Goal: Information Seeking & Learning: Learn about a topic

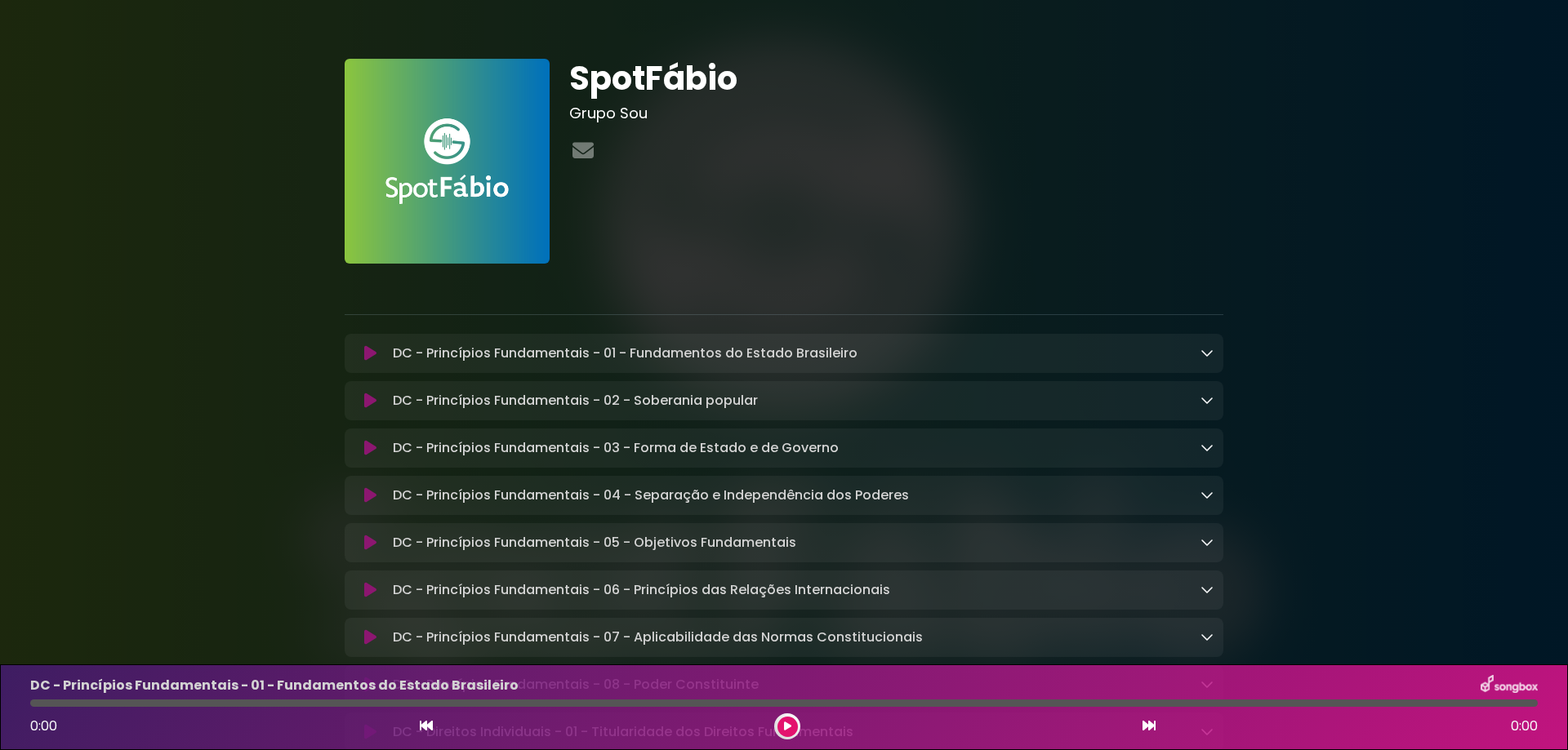
drag, startPoint x: 1474, startPoint y: 289, endPoint x: 1410, endPoint y: 310, distance: 67.4
click at [1201, 354] on icon at bounding box center [1207, 353] width 13 height 13
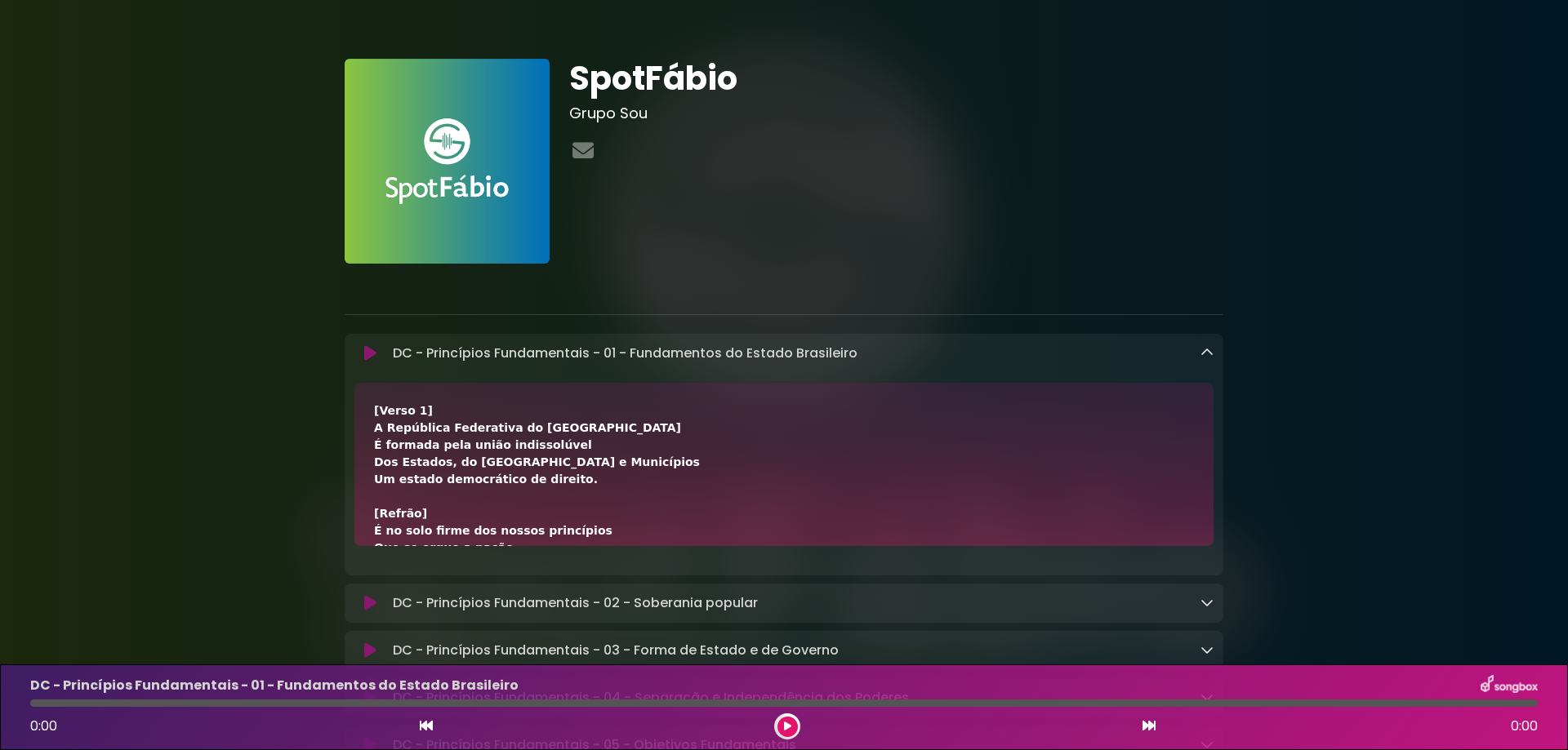
click at [368, 354] on icon at bounding box center [370, 353] width 12 height 16
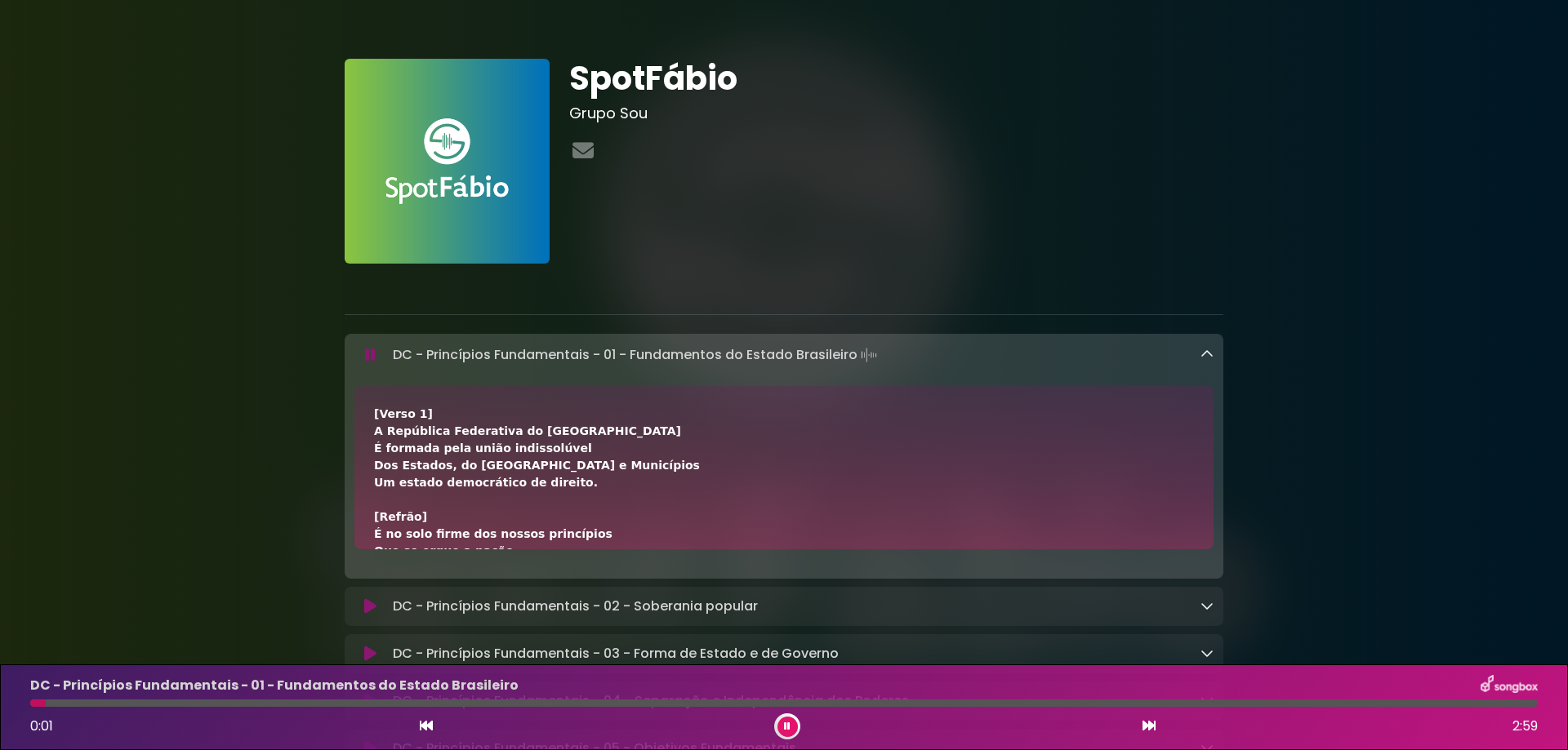
click at [371, 355] on icon at bounding box center [370, 355] width 10 height 16
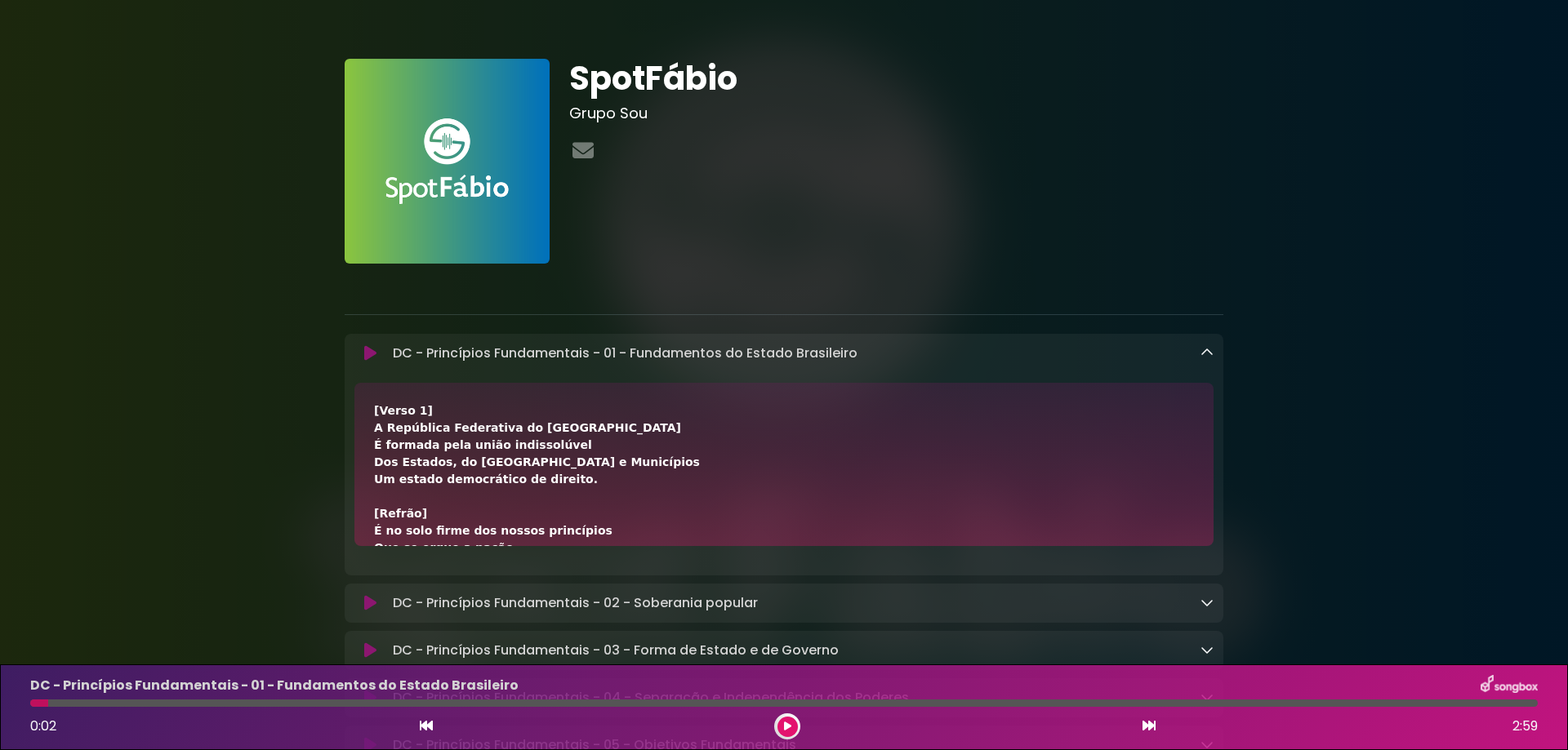
click at [1212, 354] on icon at bounding box center [1207, 353] width 13 height 13
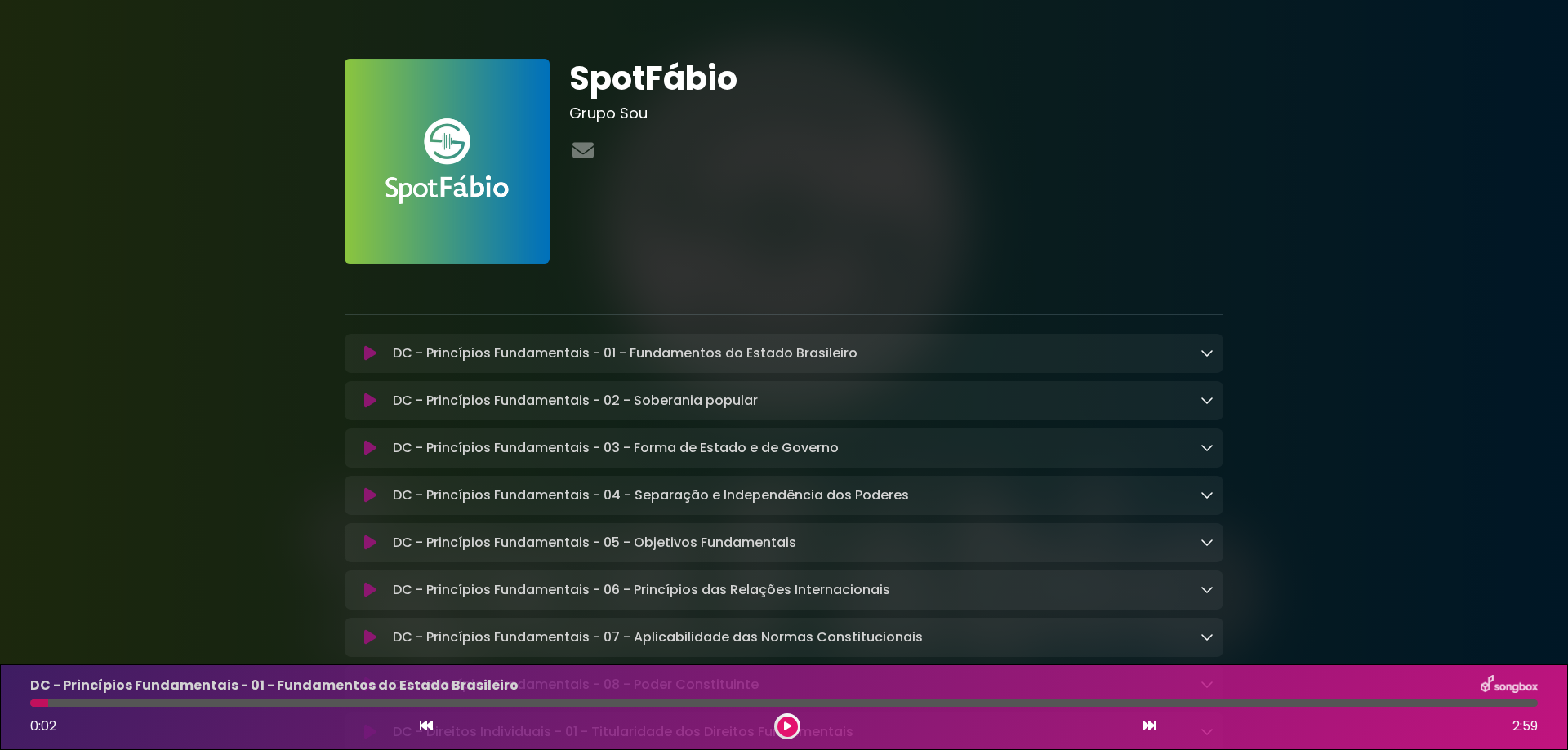
click at [370, 406] on icon at bounding box center [370, 400] width 12 height 16
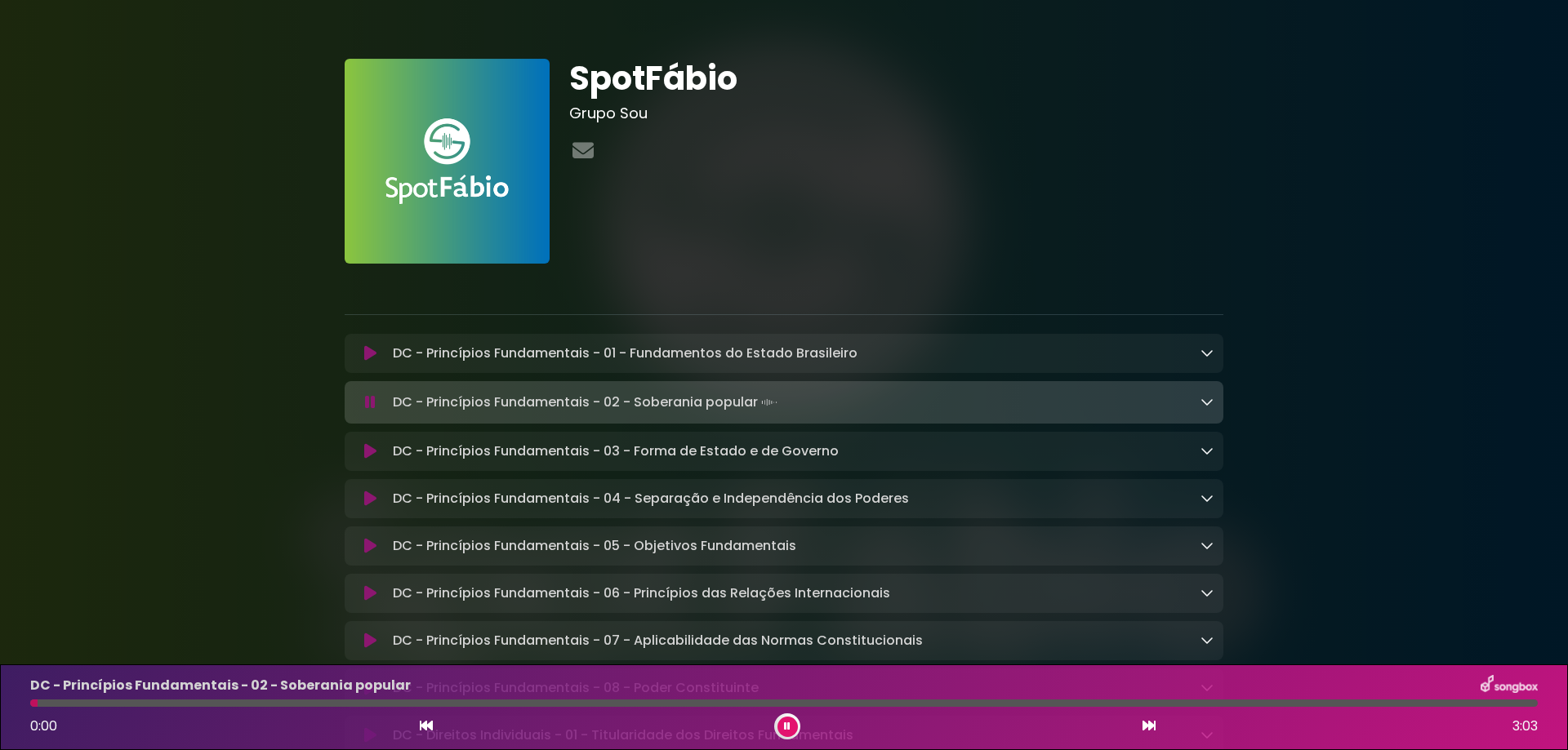
click at [1151, 727] on icon at bounding box center [1149, 725] width 13 height 13
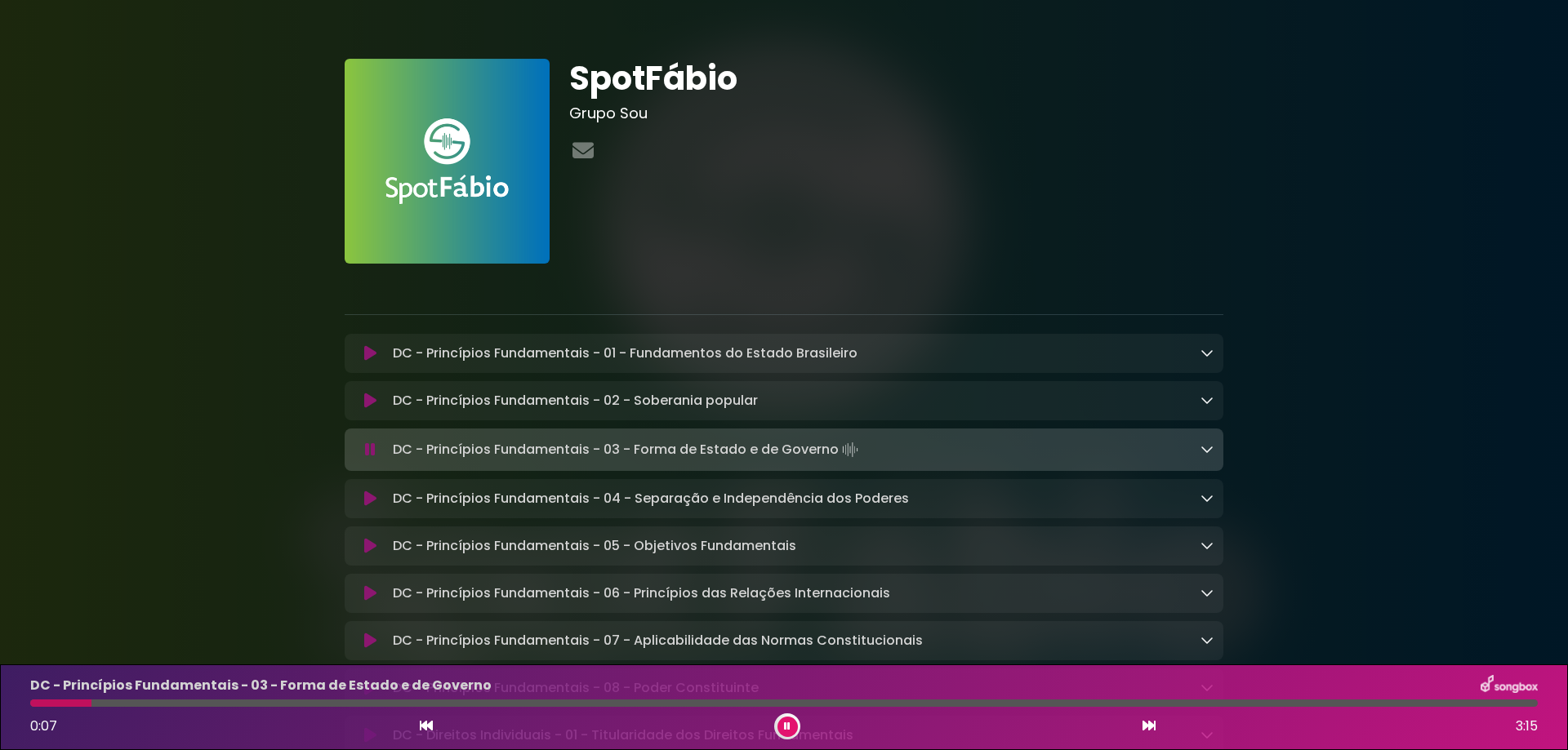
click at [1212, 453] on icon at bounding box center [1207, 449] width 13 height 13
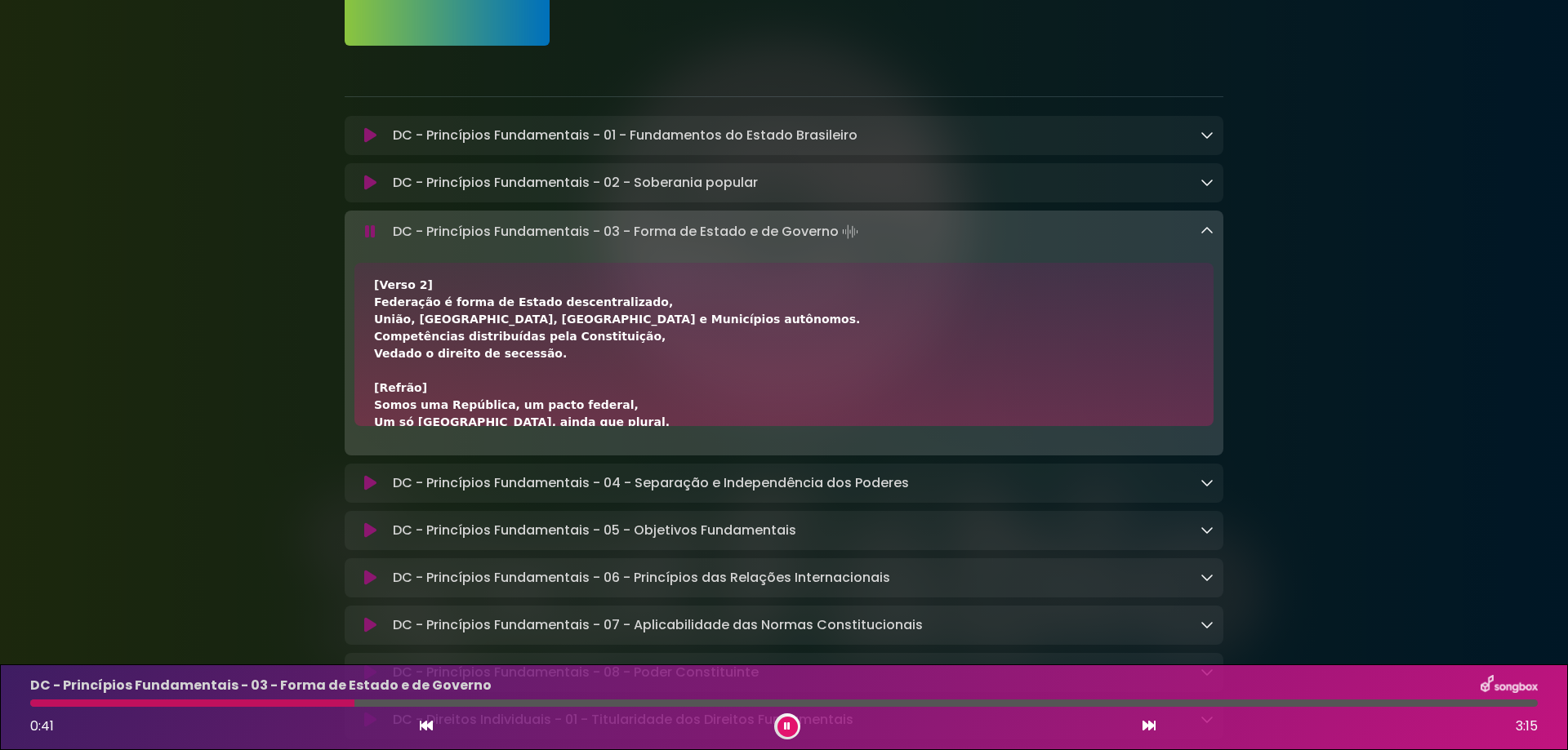
scroll to position [218, 0]
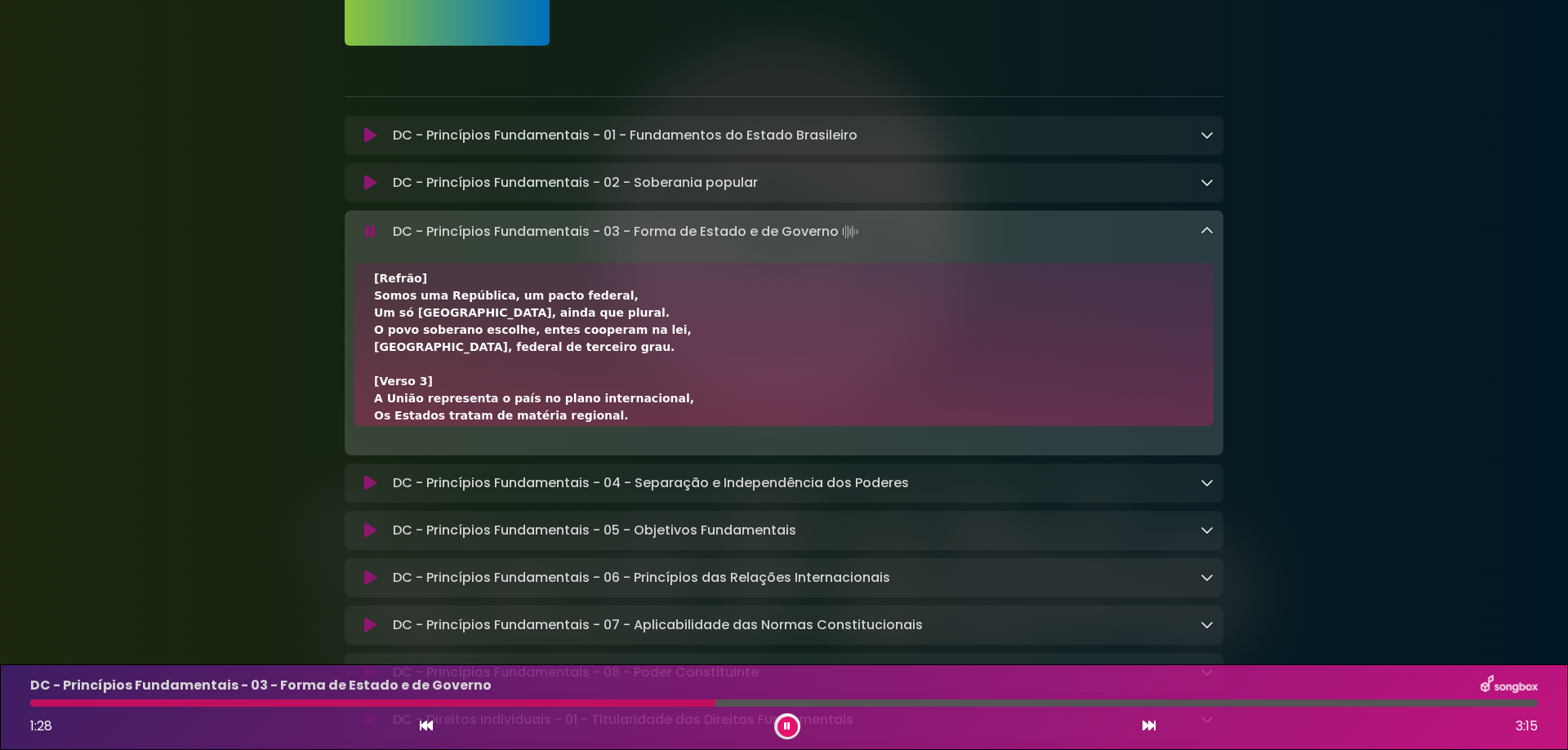
drag, startPoint x: 391, startPoint y: 229, endPoint x: 858, endPoint y: 230, distance: 467.0
click at [858, 230] on div "DC - Princípios Fundamentais - 03 - Forma de Estado e de Governo Loading Track.…" at bounding box center [799, 232] width 827 height 23
copy p "DC - Princípios Fundamentais - 03 - Forma de Estado e de Governo"
drag, startPoint x: 27, startPoint y: 479, endPoint x: 528, endPoint y: 646, distance: 528.1
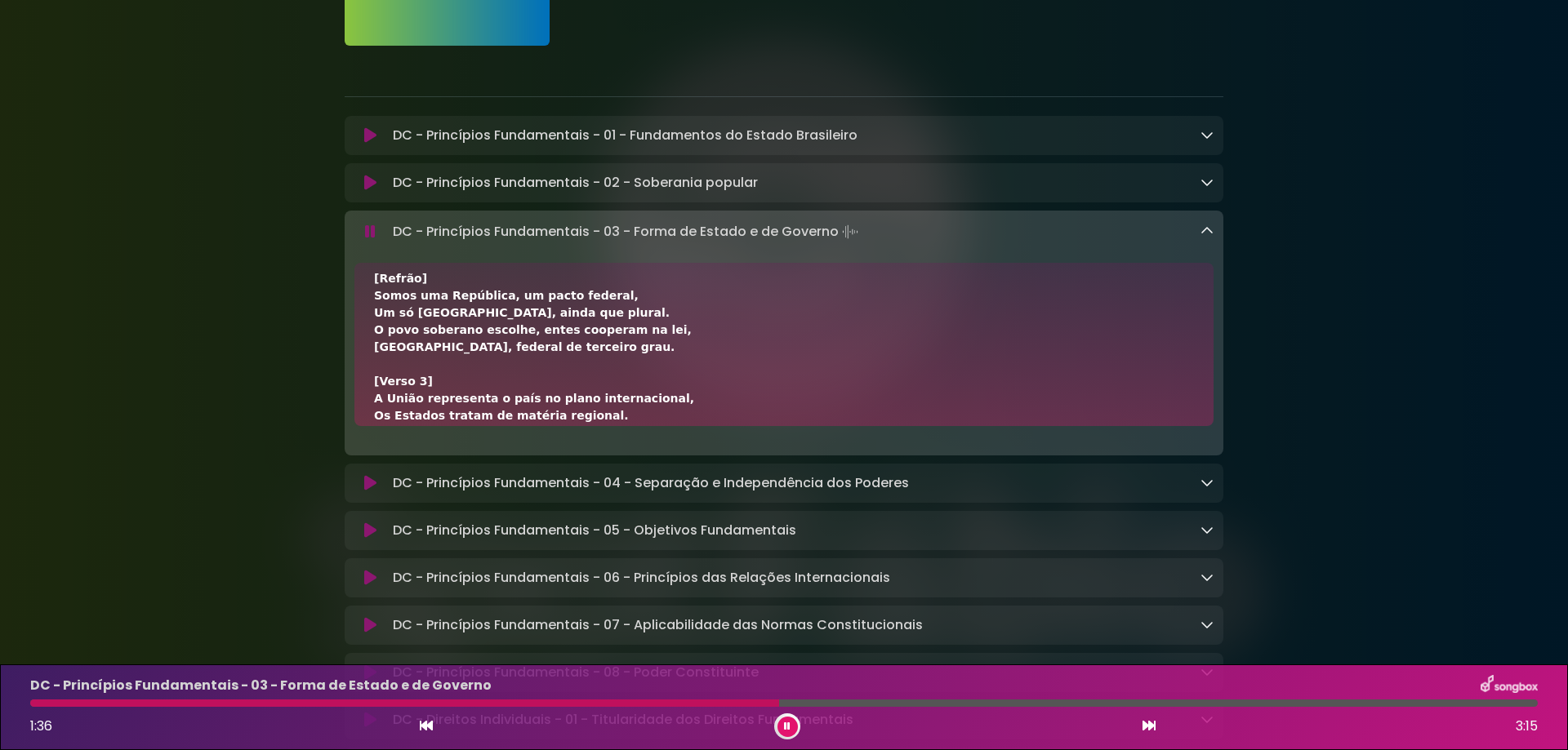
click at [786, 722] on icon at bounding box center [787, 726] width 7 height 9
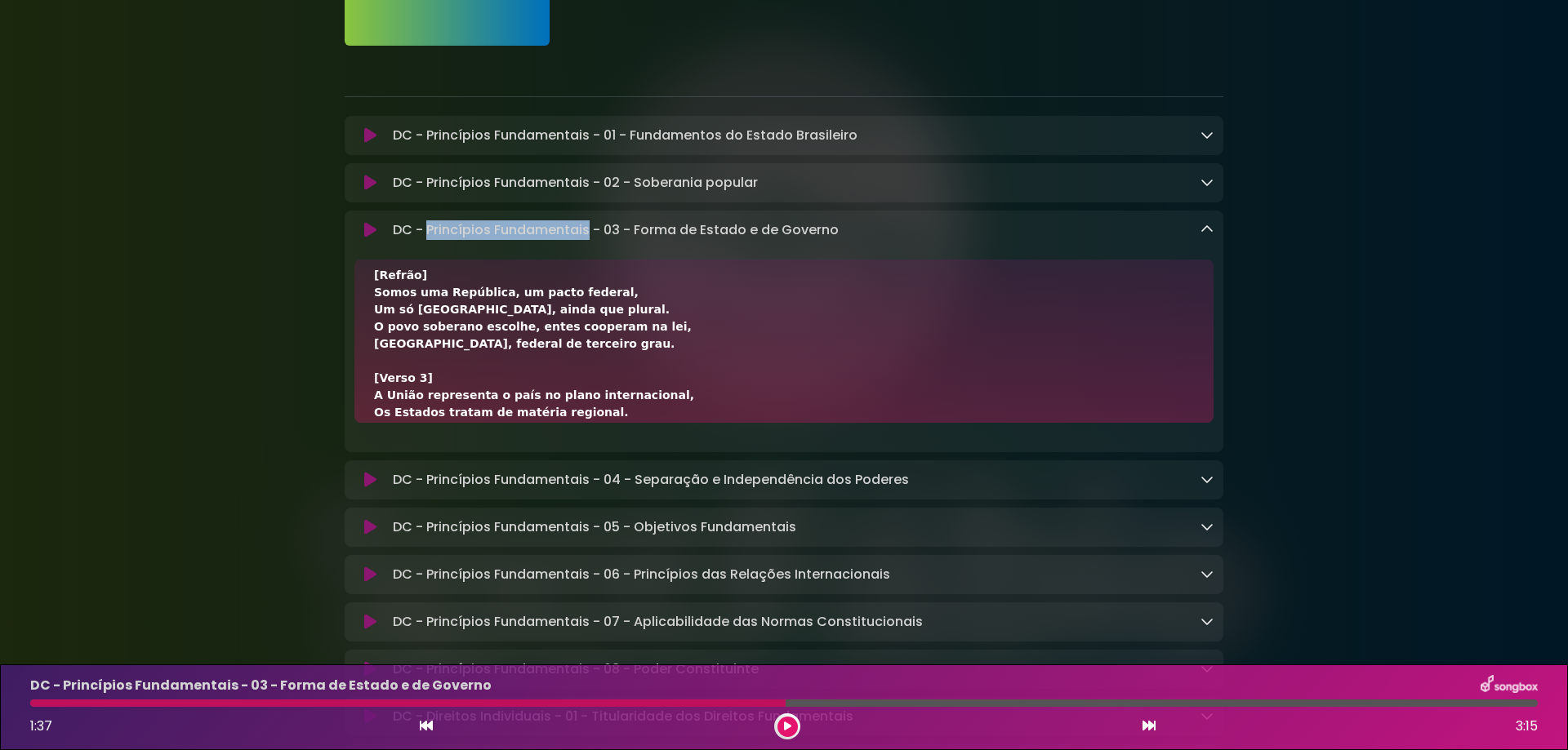
drag, startPoint x: 425, startPoint y: 231, endPoint x: 586, endPoint y: 230, distance: 161.0
click at [586, 230] on p "DC - Princípios Fundamentais - 03 - Forma de Estado e de Governo Loading Track.…" at bounding box center [615, 230] width 446 height 20
copy p "Princípios Fundamentais"
drag, startPoint x: 634, startPoint y: 230, endPoint x: 929, endPoint y: 227, distance: 295.0
click at [929, 227] on div "DC - Princípios Fundamentais - 03 - Forma de Estado e de Governo Loading Track.…" at bounding box center [799, 230] width 827 height 20
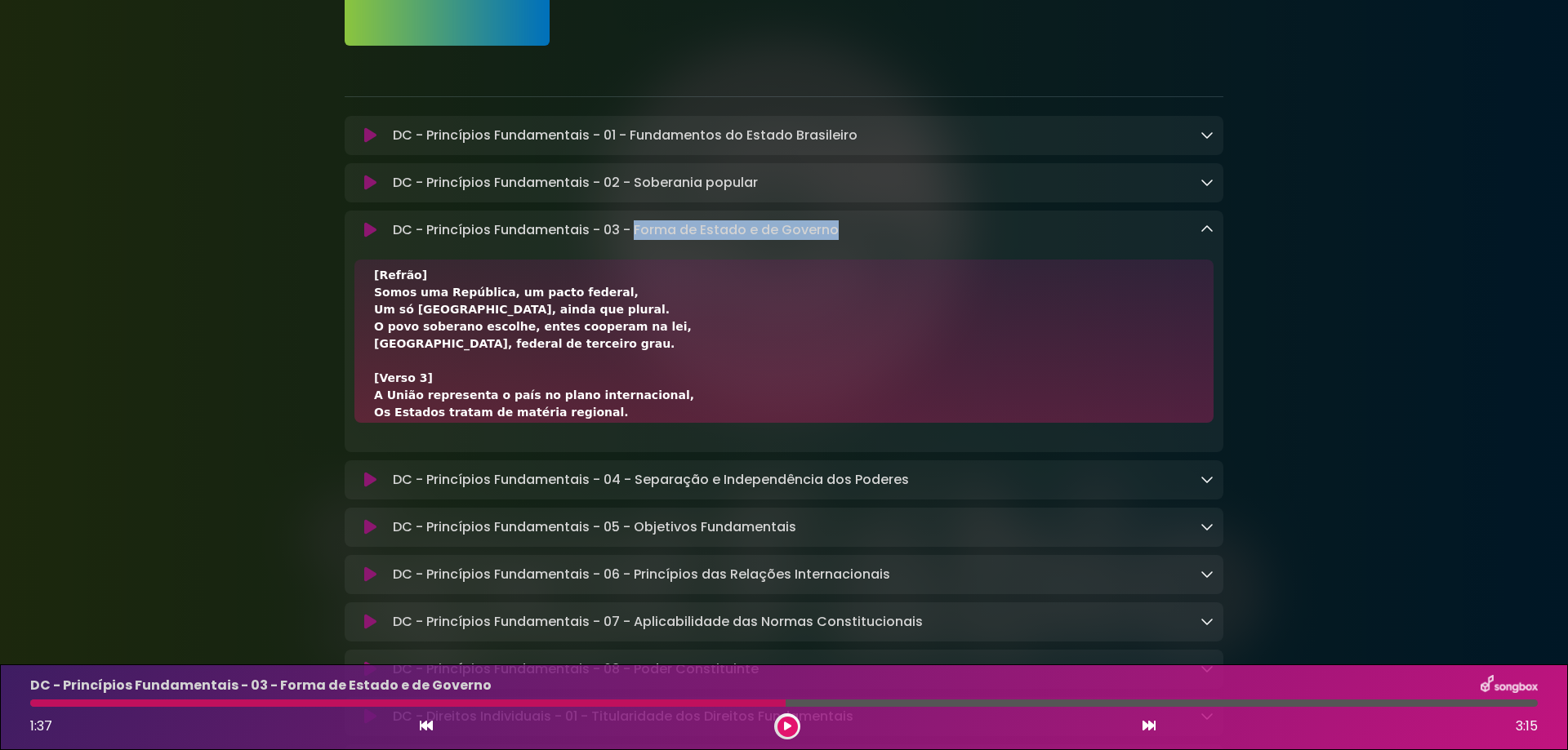
copy p "Forma de Estado e de Governo"
drag, startPoint x: 373, startPoint y: 294, endPoint x: 491, endPoint y: 294, distance: 118.0
click at [491, 294] on div "[Verso 1] República é governo fundado na soberania popular, Mandatos temporário…" at bounding box center [784, 341] width 859 height 163
copy div "Somos uma República,"
drag, startPoint x: 494, startPoint y: 292, endPoint x: 625, endPoint y: 295, distance: 131.0
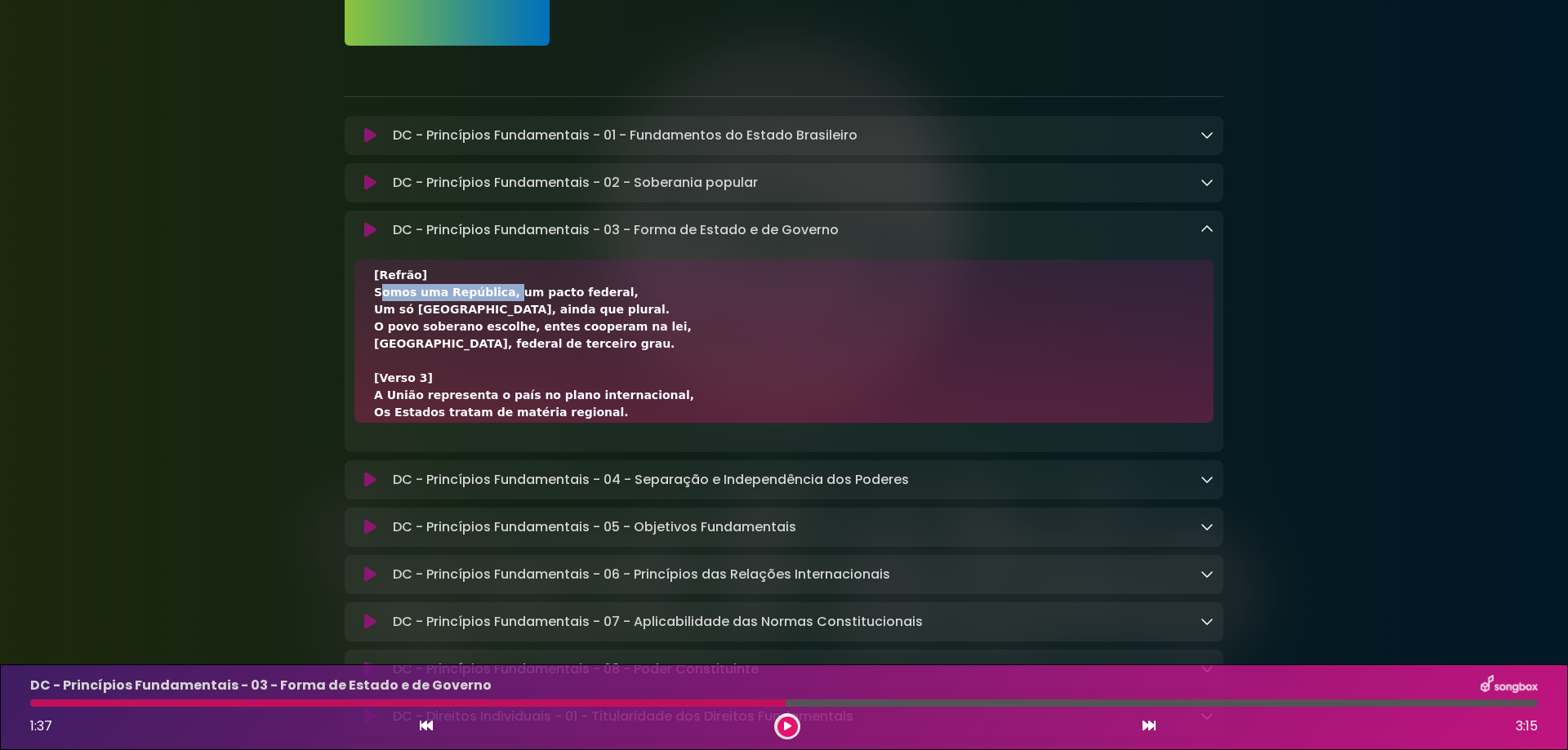
click at [624, 295] on div "[Verso 1] República é governo fundado na soberania popular, Mandatos temporário…" at bounding box center [783, 404] width 820 height 686
copy div "um pacto federal,"
drag, startPoint x: 374, startPoint y: 310, endPoint x: 561, endPoint y: 308, distance: 187.0
click at [561, 308] on div "[Verso 1] República é governo fundado na soberania popular, Mandatos temporário…" at bounding box center [784, 341] width 859 height 163
copy div "Um só [GEOGRAPHIC_DATA], ainda que plural."
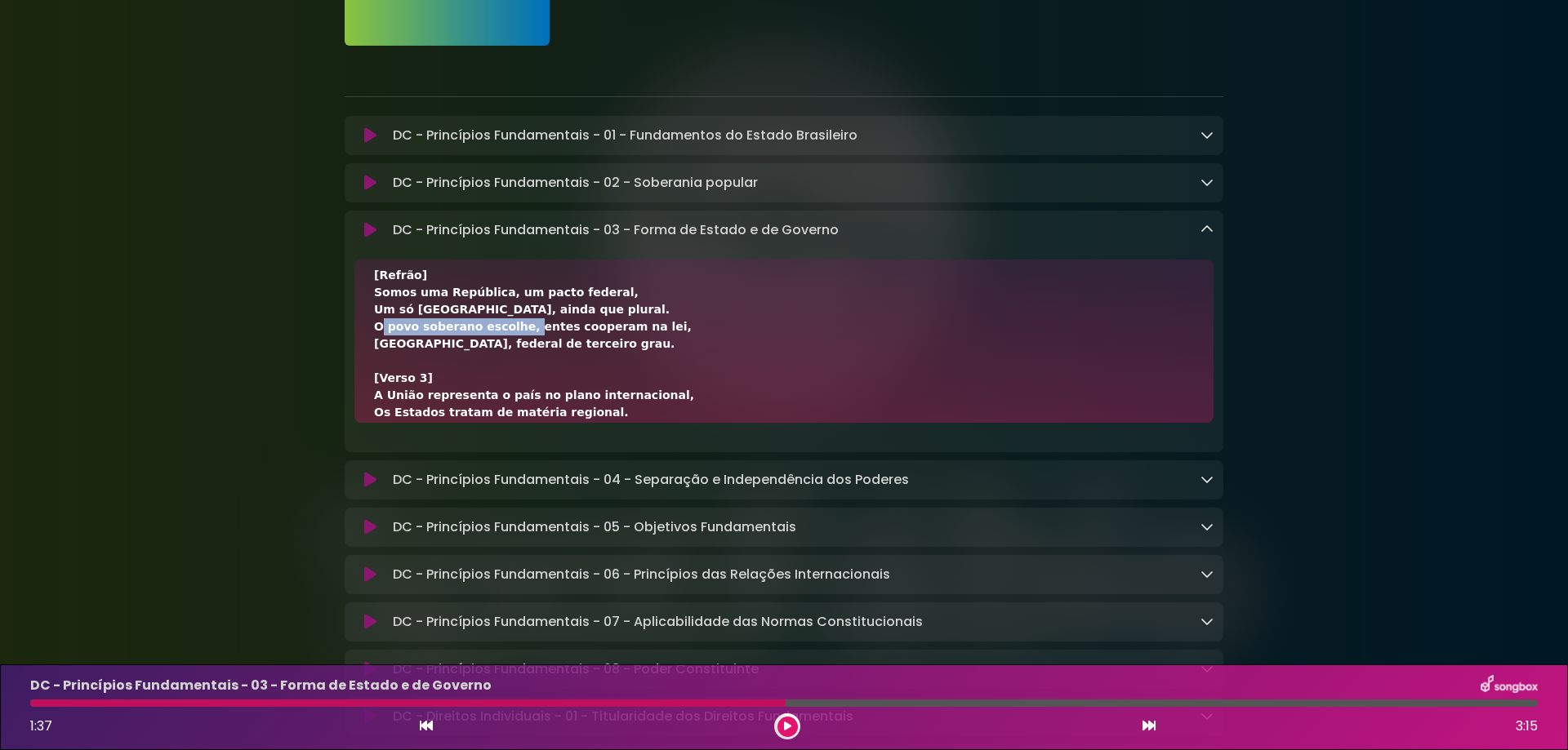
drag, startPoint x: 374, startPoint y: 327, endPoint x: 508, endPoint y: 336, distance: 134.3
click at [508, 336] on div "[Verso 1] República é governo fundado na soberania popular, Mandatos temporário…" at bounding box center [784, 341] width 859 height 163
copy div "O povo soberano escolhe,"
drag, startPoint x: 510, startPoint y: 328, endPoint x: 635, endPoint y: 331, distance: 125.0
click at [635, 331] on div "[Verso 1] República é governo fundado na soberania popular, Mandatos temporário…" at bounding box center [783, 404] width 820 height 686
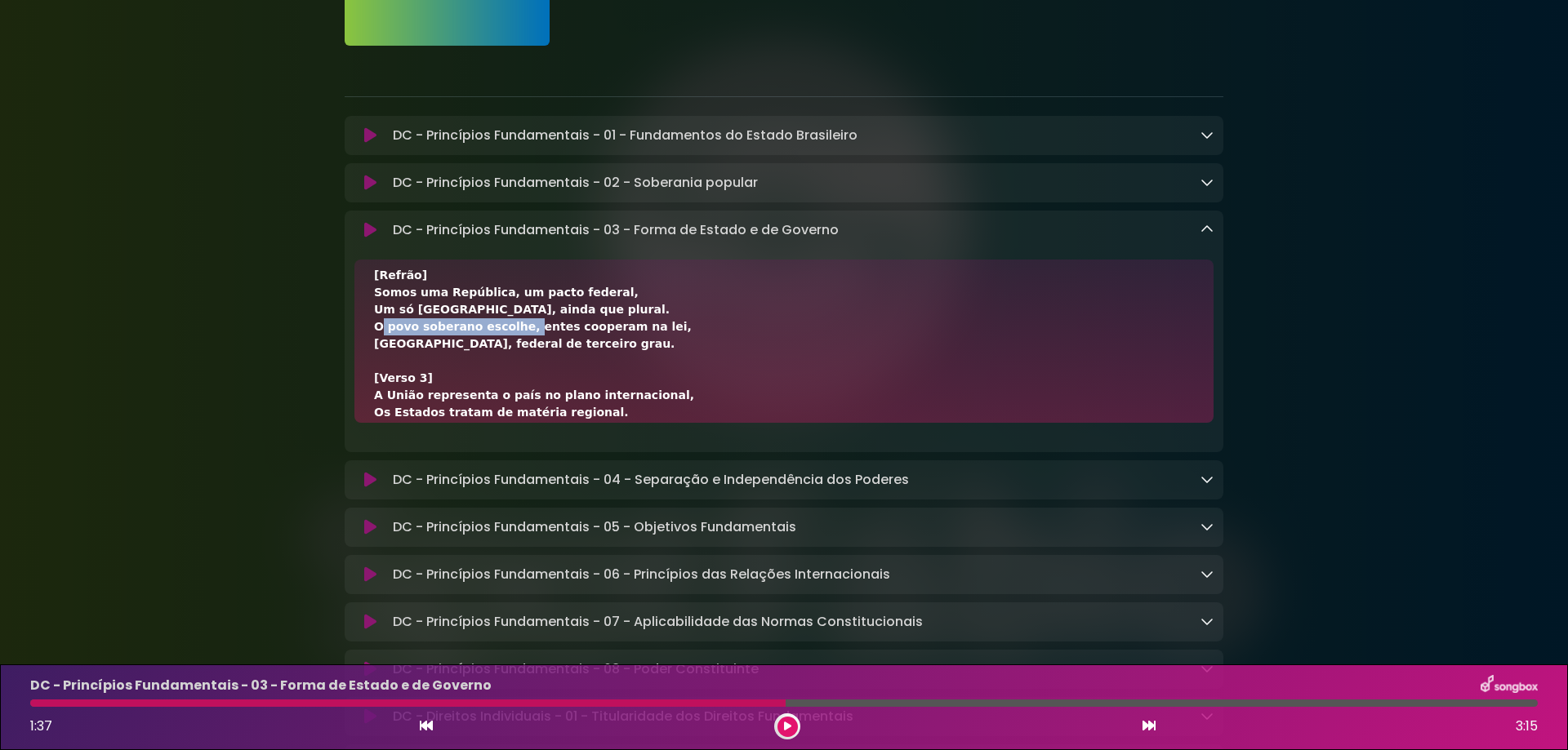
copy div "entes cooperam na lei,"
drag, startPoint x: 361, startPoint y: 346, endPoint x: 494, endPoint y: 350, distance: 133.1
click at [494, 350] on div "[Verso 1] República é governo fundado na soberania popular, Mandatos temporário…" at bounding box center [784, 341] width 859 height 163
copy div "[GEOGRAPHIC_DATA],"
drag, startPoint x: 500, startPoint y: 347, endPoint x: 628, endPoint y: 350, distance: 128.0
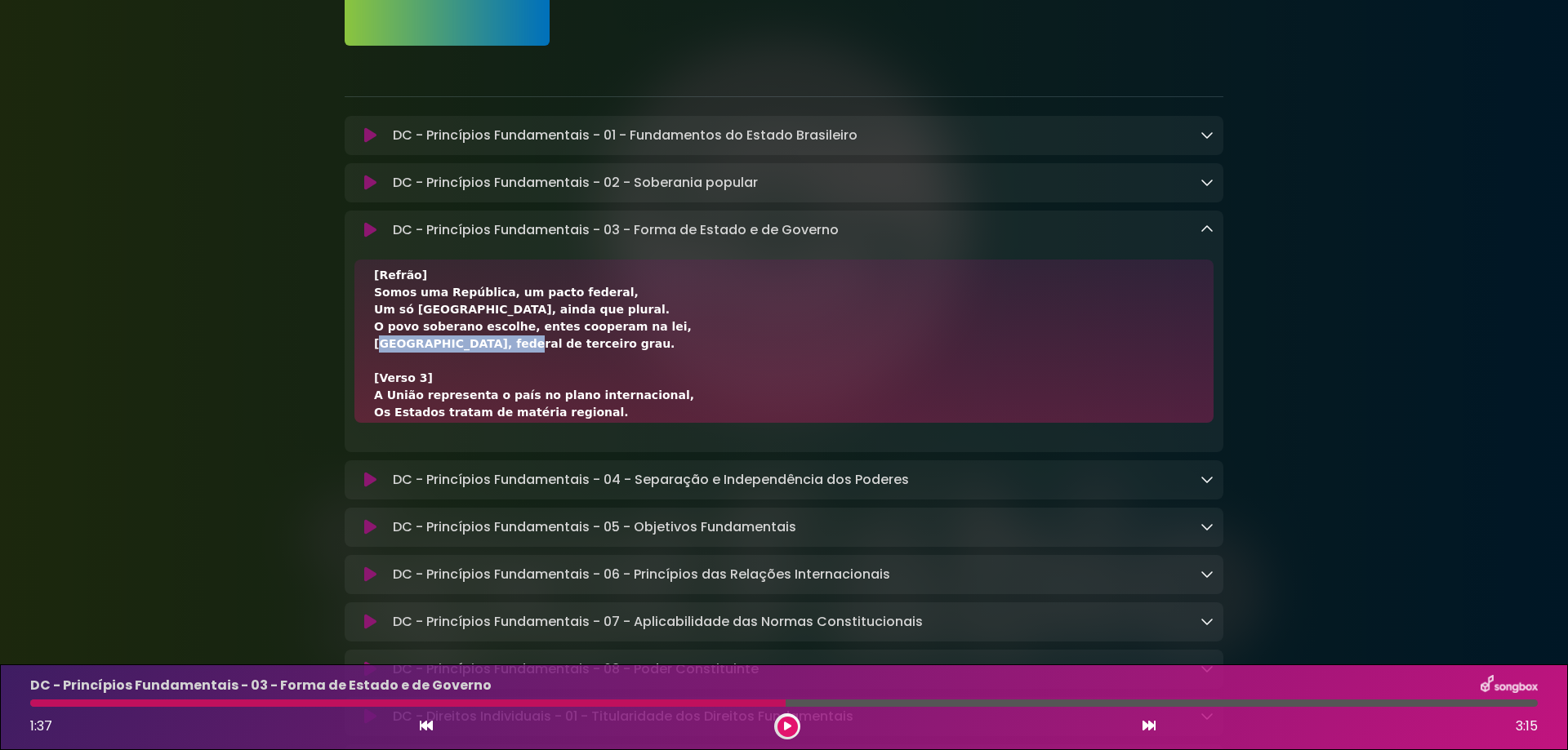
click at [628, 350] on div "[Verso 1] República é governo fundado na soberania popular, Mandatos temporário…" at bounding box center [783, 404] width 820 height 686
drag, startPoint x: 645, startPoint y: 350, endPoint x: 497, endPoint y: 349, distance: 148.0
click at [497, 349] on div "[Verso 1] República é governo fundado na soberania popular, Mandatos temporário…" at bounding box center [783, 404] width 820 height 686
copy div "federal de terceiro grau."
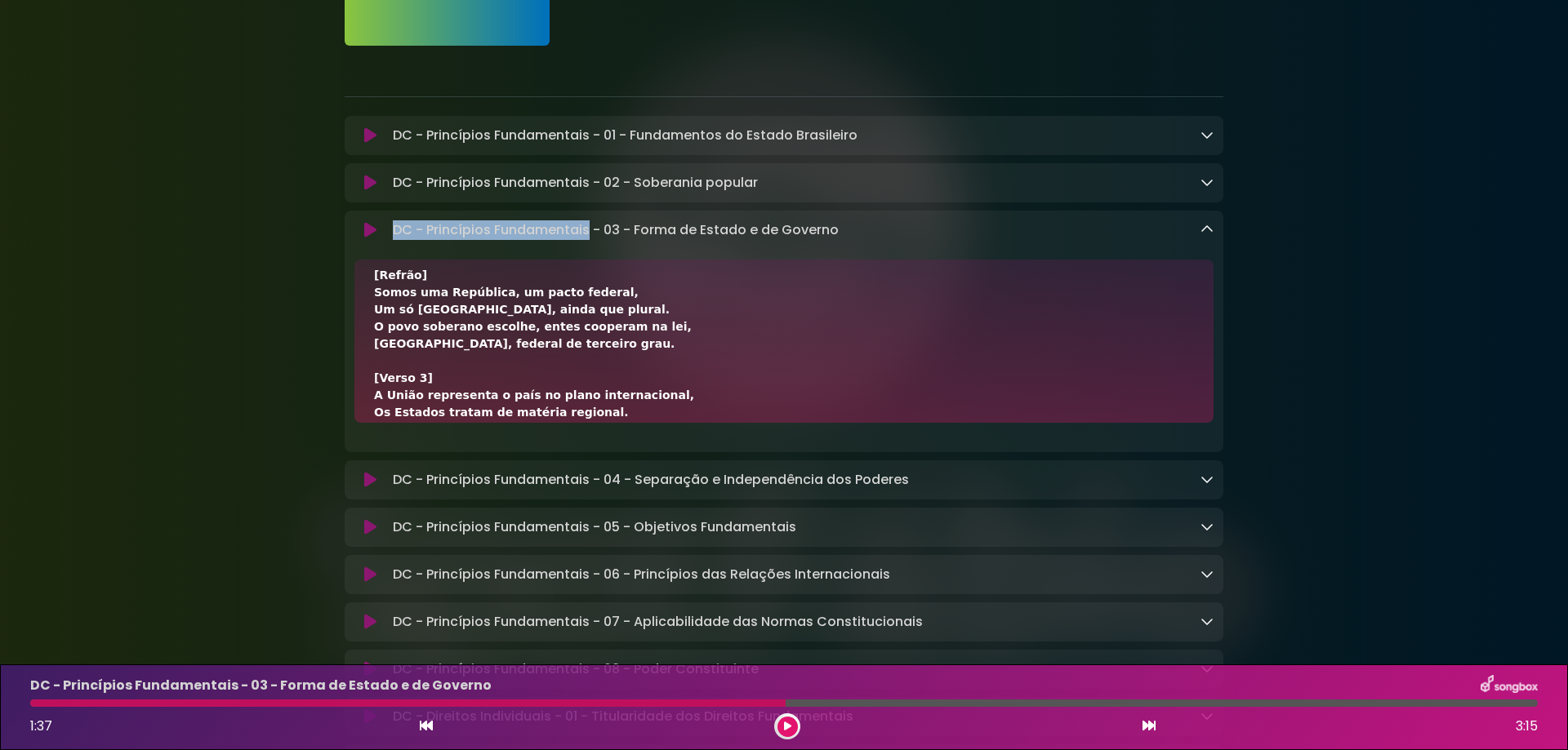
drag, startPoint x: 393, startPoint y: 224, endPoint x: 591, endPoint y: 237, distance: 198.4
click at [591, 237] on p "DC - Princípios Fundamentais - 03 - Forma de Estado e de Governo Loading Track.…" at bounding box center [615, 230] width 446 height 20
drag, startPoint x: 636, startPoint y: 227, endPoint x: 859, endPoint y: 225, distance: 223.0
click at [859, 225] on div "DC - Princípios Fundamentais - 03 - Forma de Estado e de Governo Loading Track.…" at bounding box center [799, 230] width 827 height 20
drag, startPoint x: 393, startPoint y: 227, endPoint x: 1008, endPoint y: 210, distance: 615.2
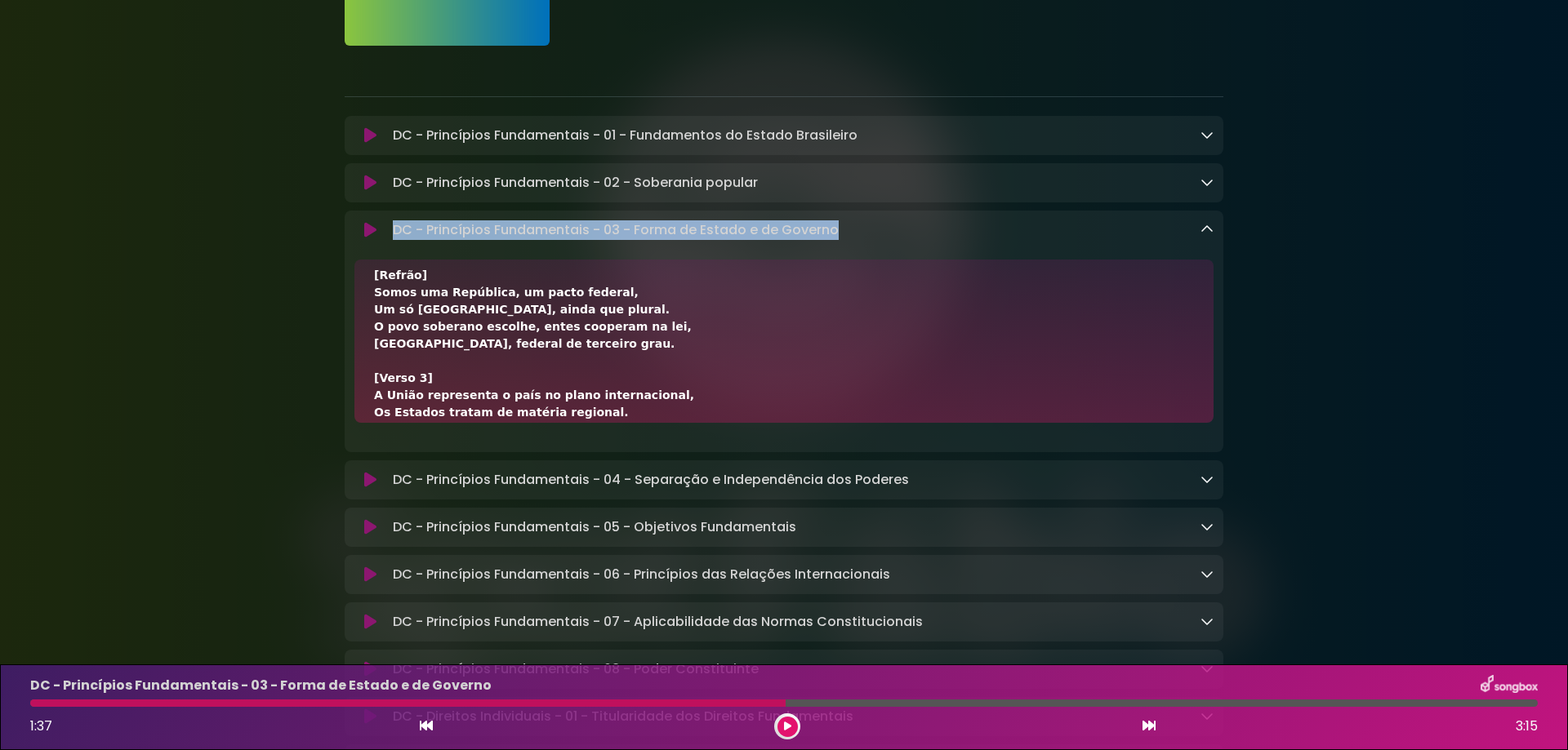
drag, startPoint x: 395, startPoint y: 230, endPoint x: 588, endPoint y: 232, distance: 193.0
click at [588, 232] on p "DC - Princípios Fundamentais - 03 - Forma de Estado e de Governo Loading Track.…" at bounding box center [615, 230] width 446 height 20
drag, startPoint x: 634, startPoint y: 234, endPoint x: 909, endPoint y: 250, distance: 275.5
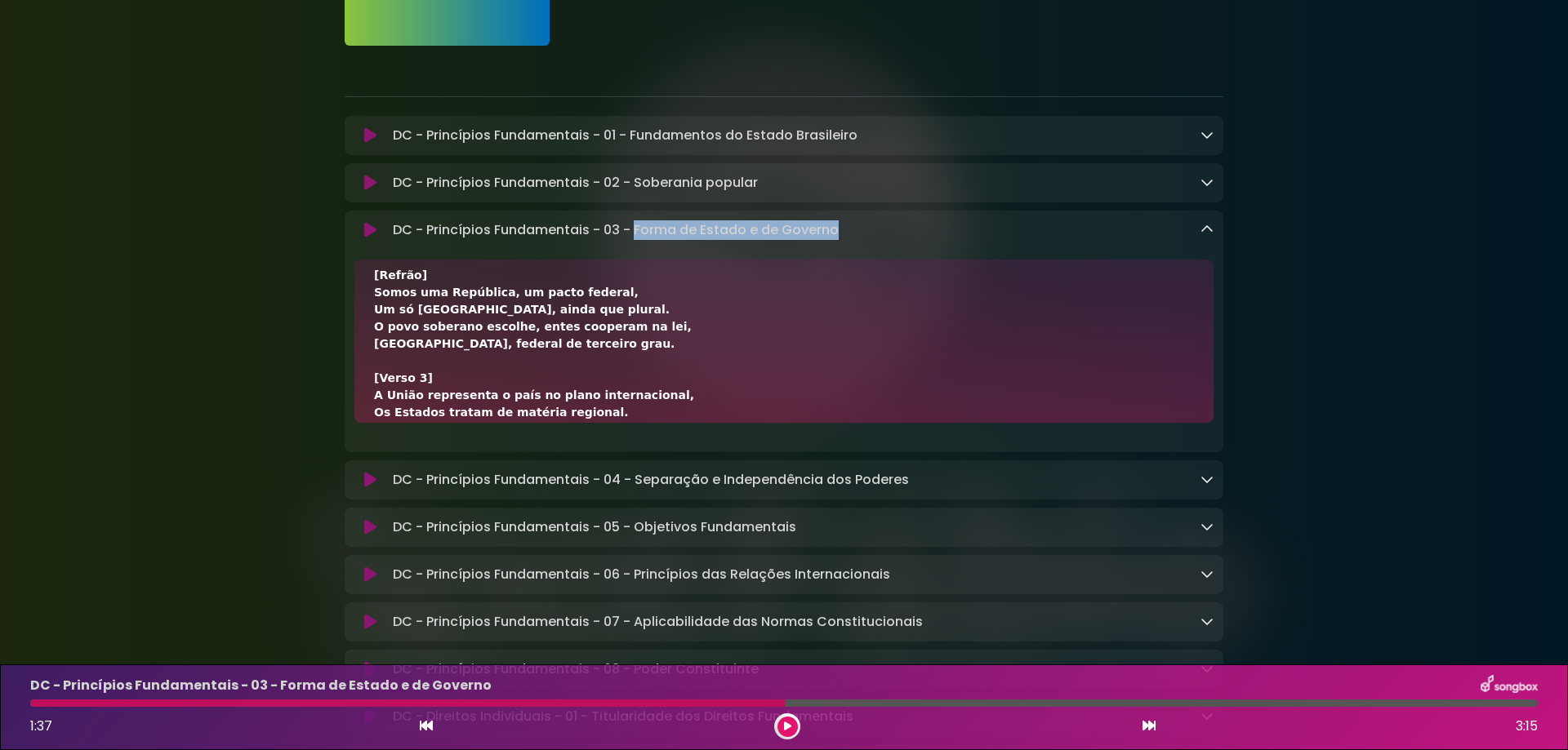
click at [909, 250] on div "DC - Princípios Fundamentais - 03 - Forma de Estado e de Governo Loading Track.…" at bounding box center [783, 331] width 878 height 242
drag, startPoint x: 390, startPoint y: 232, endPoint x: 453, endPoint y: 232, distance: 63.0
click at [453, 232] on div "DC - Princípios Fundamentais - 03 - Forma de Estado e de Governo Loading Track.…" at bounding box center [799, 230] width 827 height 20
drag, startPoint x: 422, startPoint y: 228, endPoint x: 404, endPoint y: 228, distance: 18.0
click at [421, 228] on p "DC - Princípios Fundamentais - 03 - Forma de Estado e de Governo Loading Track.…" at bounding box center [615, 230] width 446 height 20
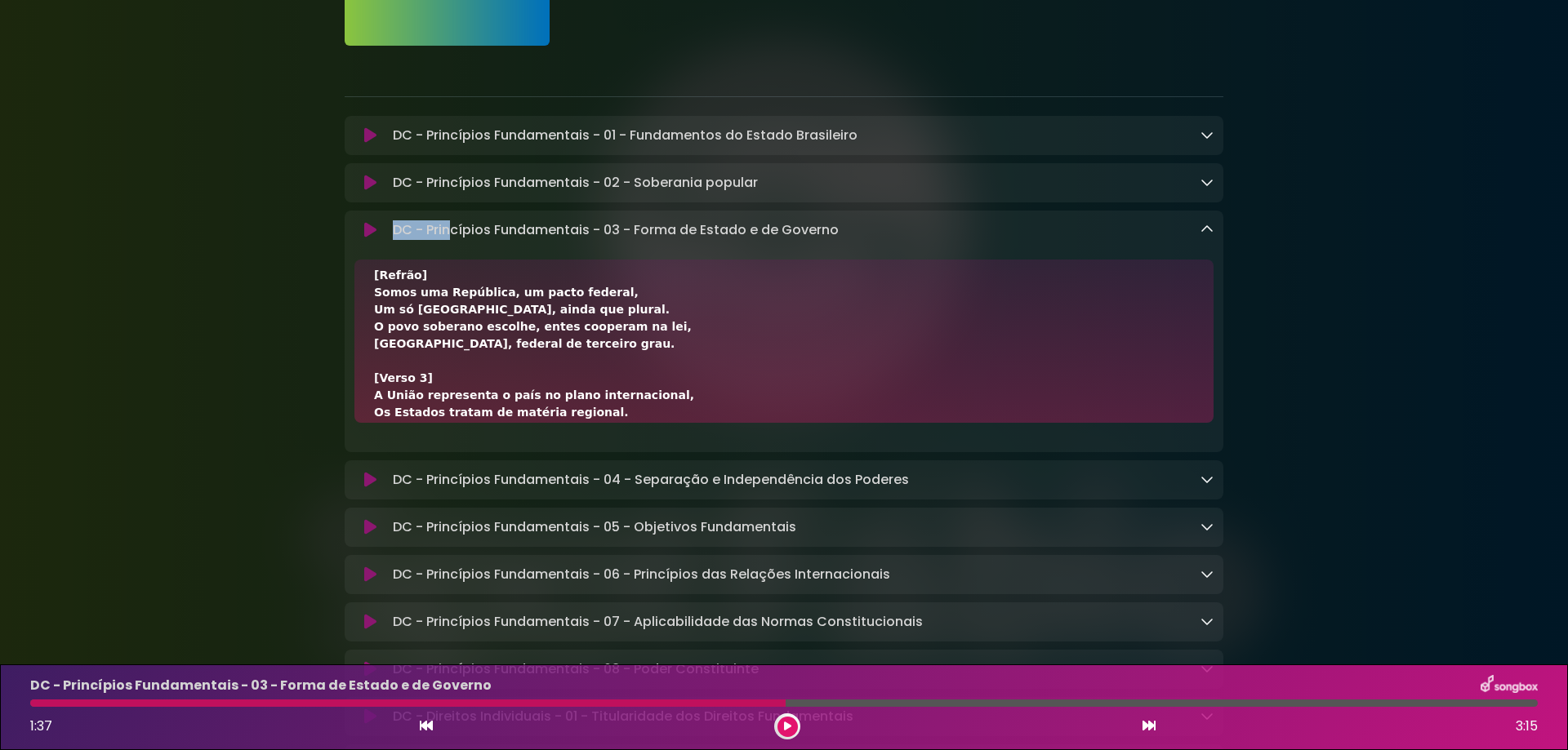
click at [397, 229] on p "DC - Princípios Fundamentais - 03 - Forma de Estado e de Governo Loading Track.…" at bounding box center [615, 230] width 446 height 20
click at [392, 229] on div "DC - Princípios Fundamentais - 03 - Forma de Estado e de Governo Loading Track.…" at bounding box center [799, 230] width 827 height 20
drag, startPoint x: 394, startPoint y: 229, endPoint x: 586, endPoint y: 238, distance: 192.2
click at [586, 238] on p "DC - Princípios Fundamentais - 03 - Forma de Estado e de Governo Loading Track.…" at bounding box center [615, 230] width 446 height 20
click at [600, 229] on p "DC - Princípios Fundamentais - 03 - Forma de Estado e de Governo Loading Track.…" at bounding box center [615, 230] width 446 height 20
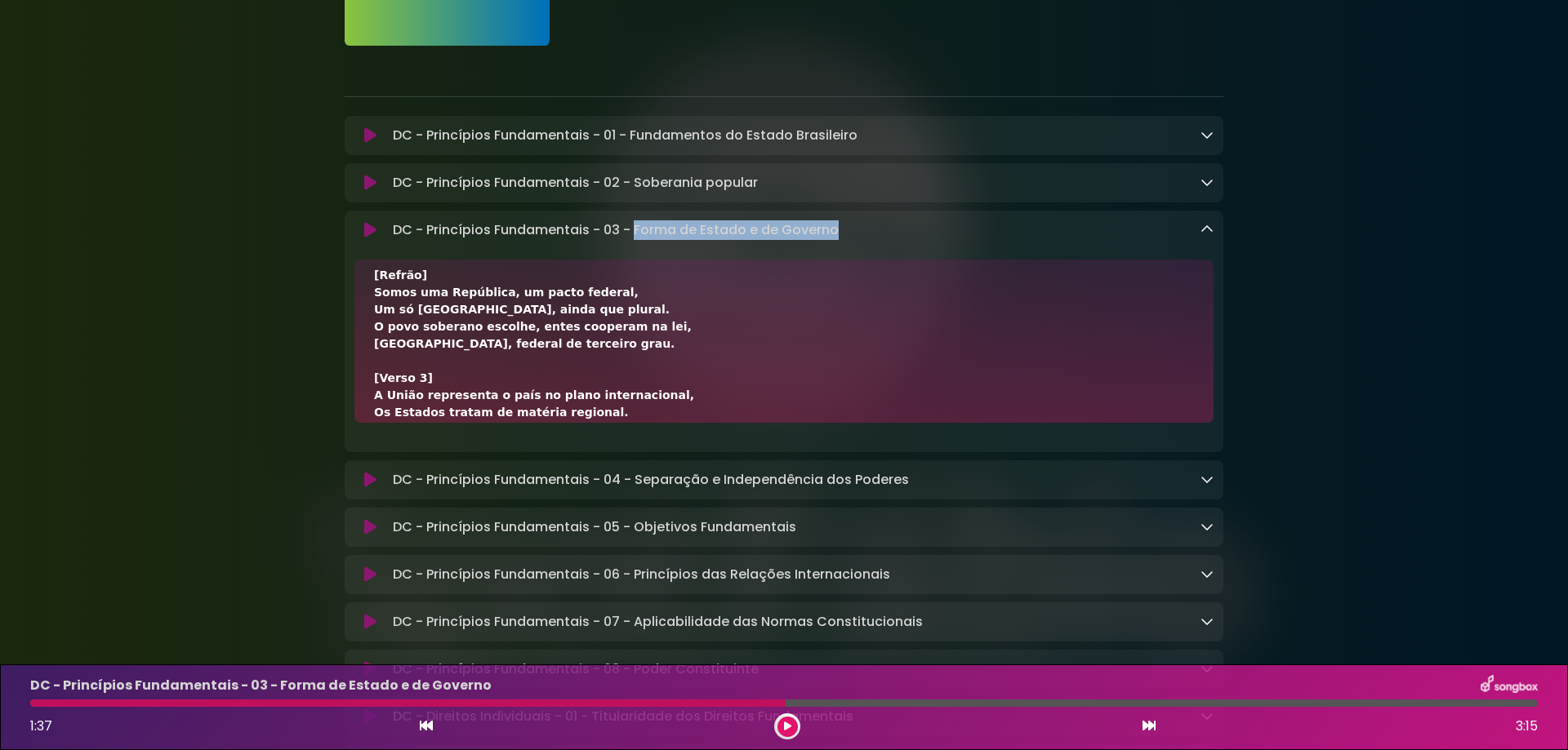
drag, startPoint x: 633, startPoint y: 231, endPoint x: 876, endPoint y: 227, distance: 243.0
click at [876, 227] on div "DC - Princípios Fundamentais - 03 - Forma de Estado e de Governo Loading Track.…" at bounding box center [799, 230] width 827 height 20
click at [1207, 226] on icon at bounding box center [1207, 229] width 13 height 13
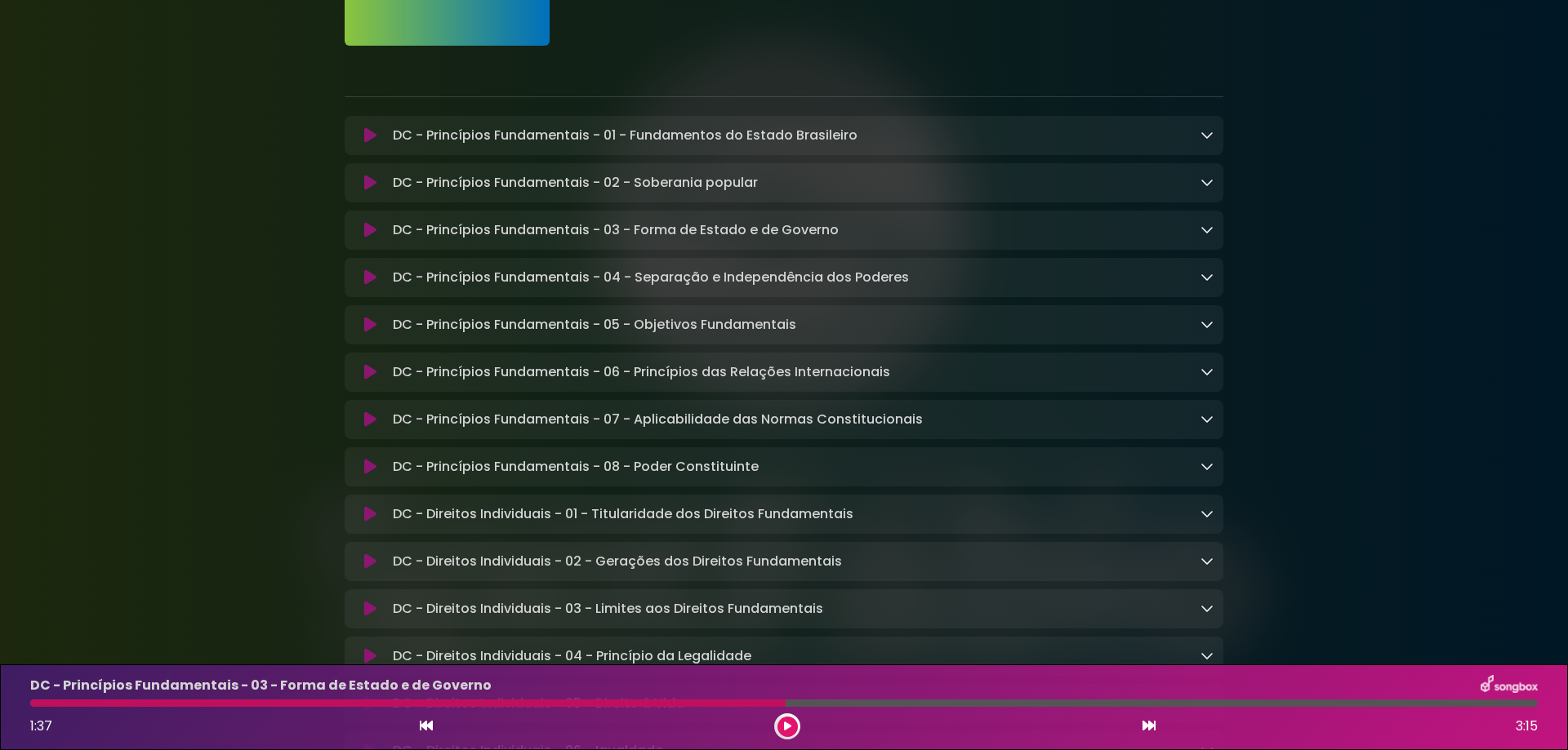
click at [369, 278] on icon at bounding box center [370, 277] width 12 height 16
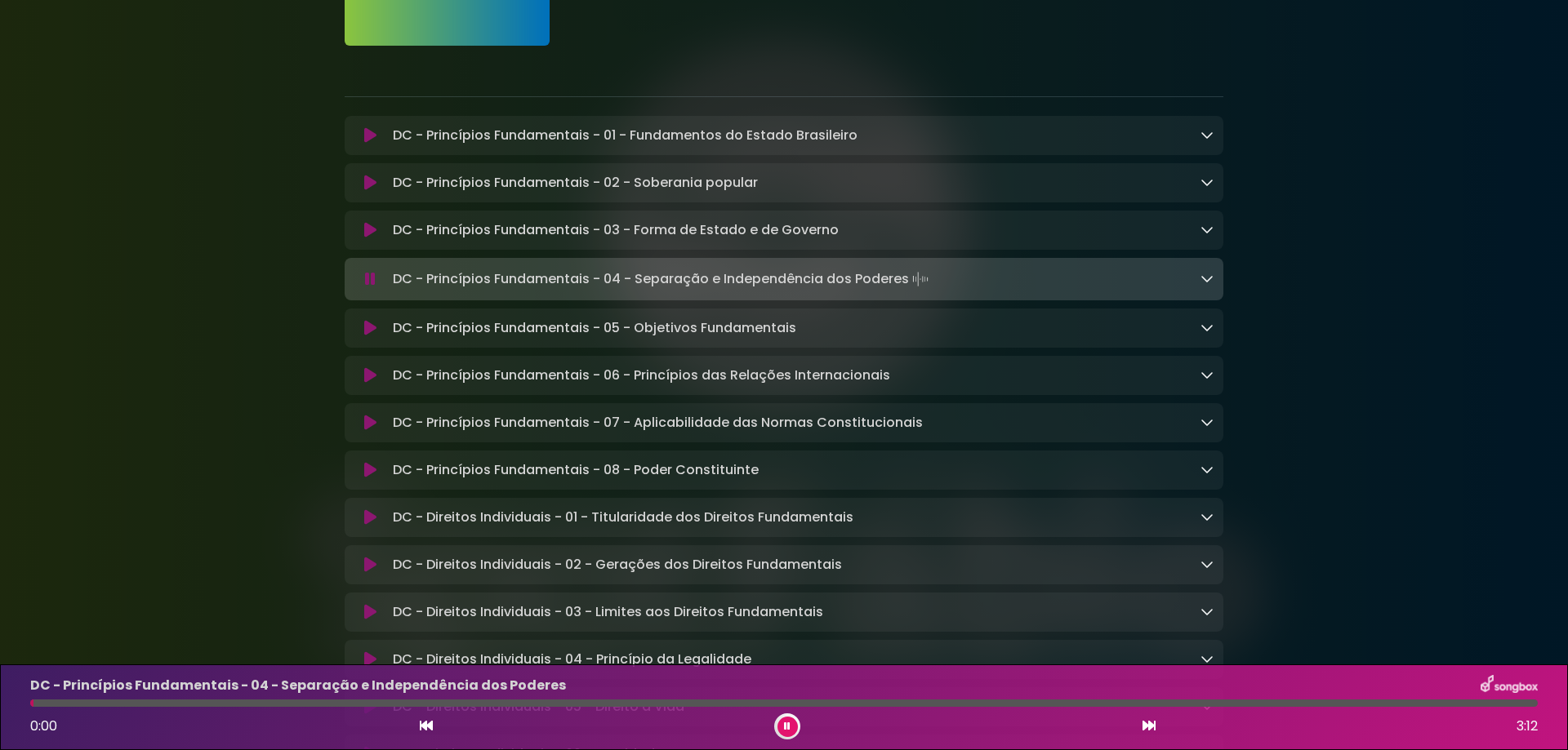
scroll to position [326, 0]
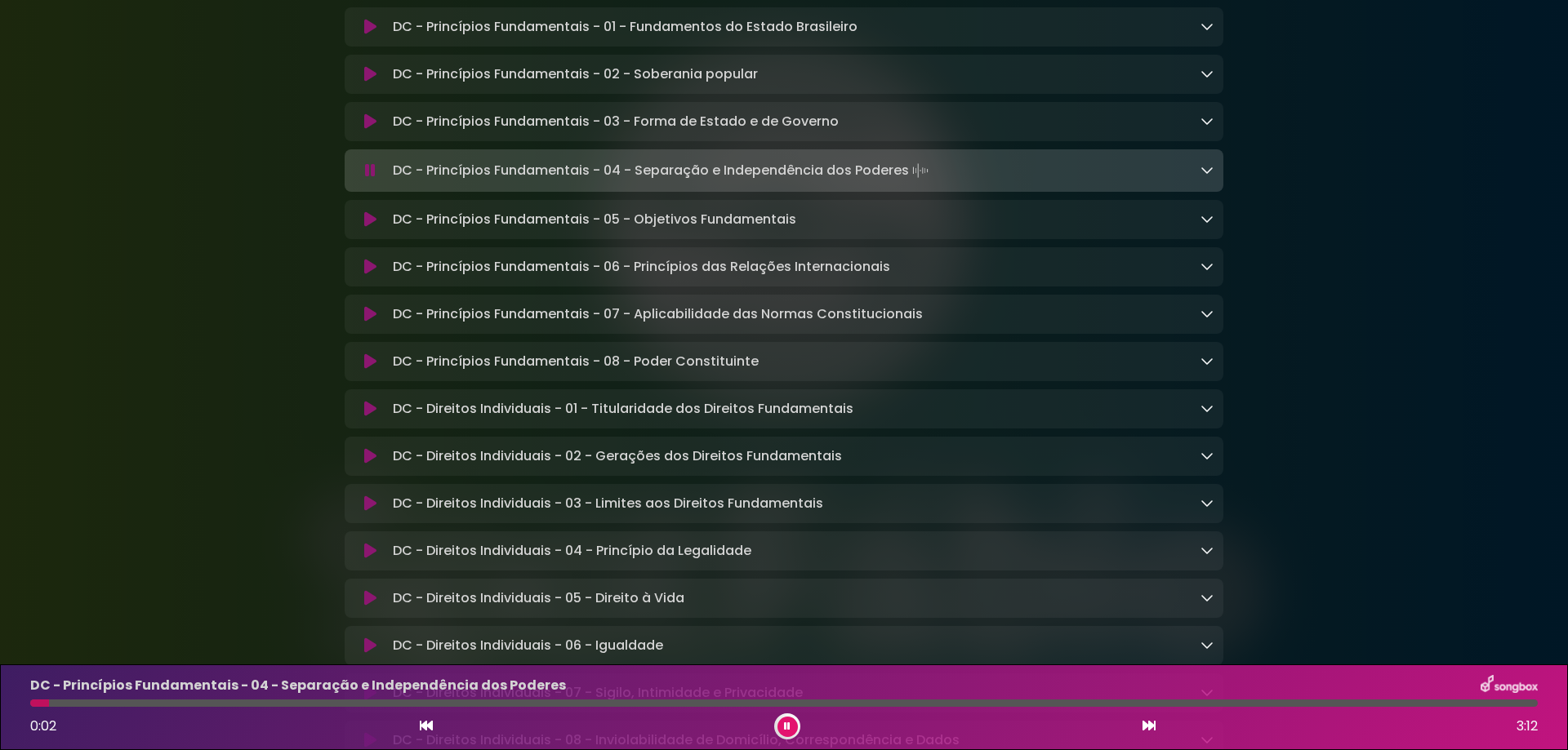
click at [1147, 726] on icon at bounding box center [1149, 725] width 13 height 13
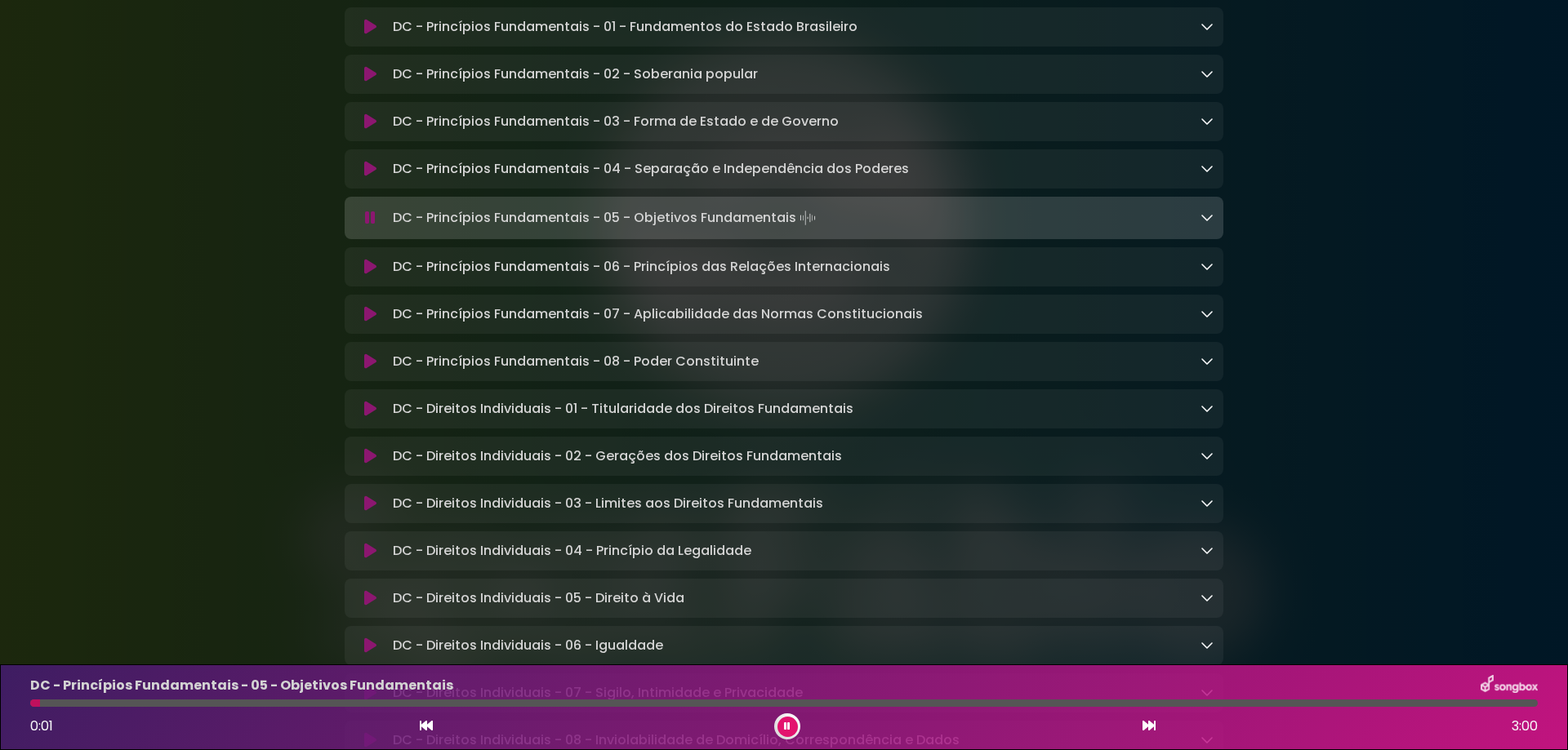
click at [1147, 726] on icon at bounding box center [1149, 725] width 13 height 13
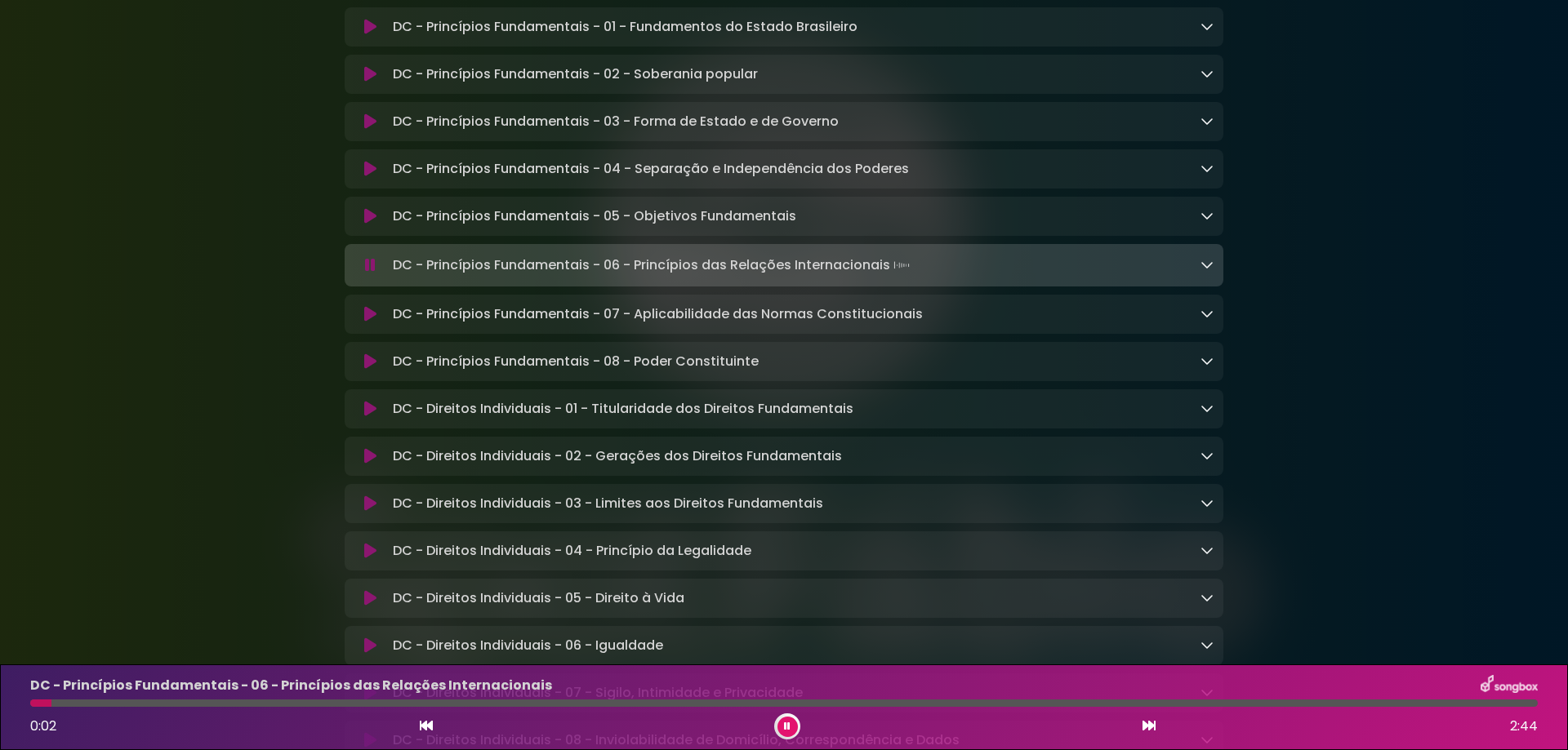
click at [160, 710] on div "DC - Princípios Fundamentais - 06 - Princípios das Relações Internacionais 0:02…" at bounding box center [784, 708] width 1526 height 64
click at [189, 703] on div at bounding box center [784, 704] width 1508 height 8
drag, startPoint x: 1193, startPoint y: 261, endPoint x: 1200, endPoint y: 268, distance: 9.9
click at [1199, 260] on div "DC - Princípios Fundamentais - 06 - Princípios das Relações Internacionais Load…" at bounding box center [799, 265] width 827 height 23
click at [1203, 271] on icon at bounding box center [1207, 264] width 13 height 13
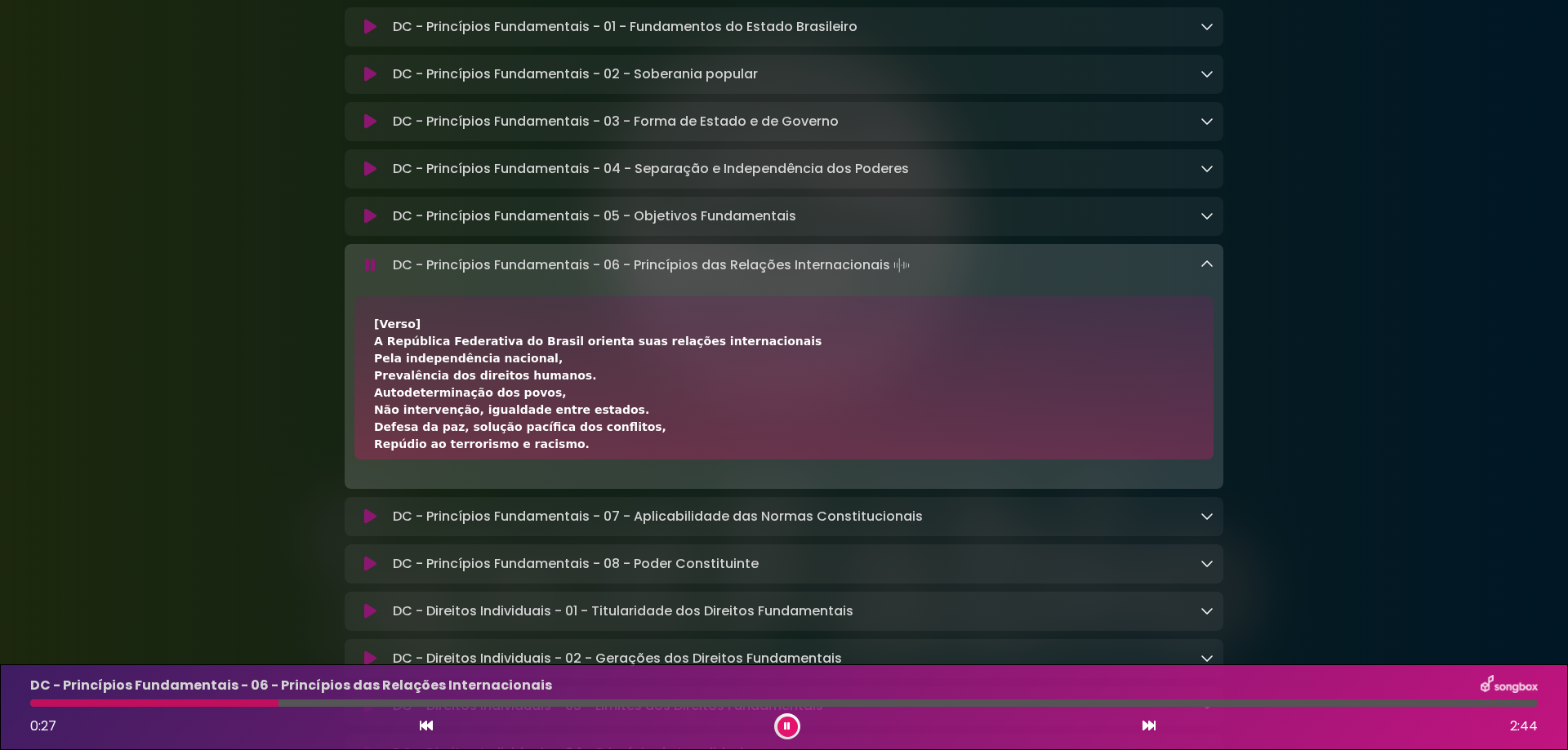
scroll to position [108, 0]
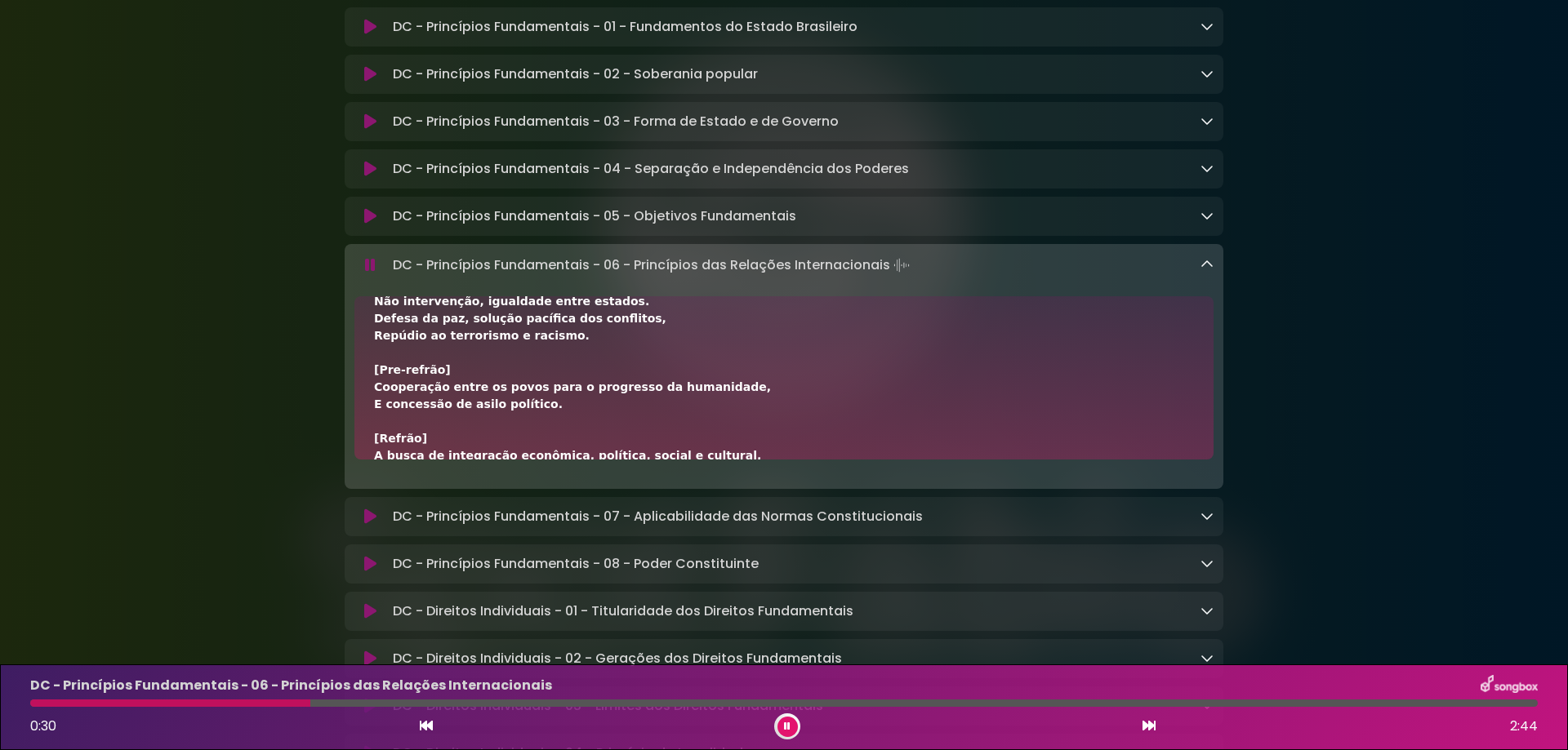
click at [378, 704] on div at bounding box center [784, 704] width 1508 height 8
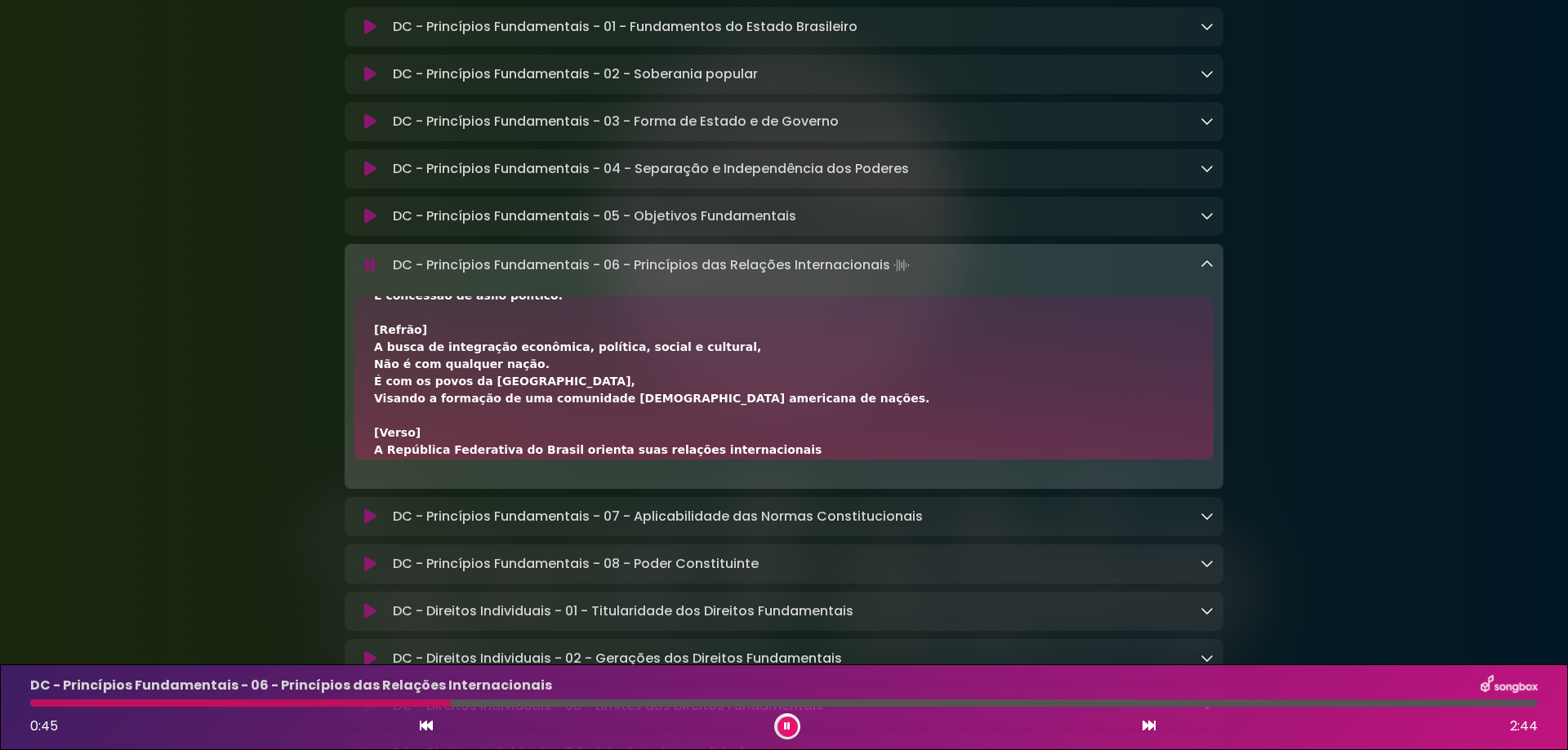
scroll to position [218, 0]
click at [776, 735] on div at bounding box center [787, 726] width 26 height 26
click at [462, 703] on div at bounding box center [270, 704] width 480 height 8
click at [771, 723] on div "0:47 2:44" at bounding box center [784, 726] width 1526 height 26
click at [786, 728] on icon at bounding box center [787, 726] width 7 height 9
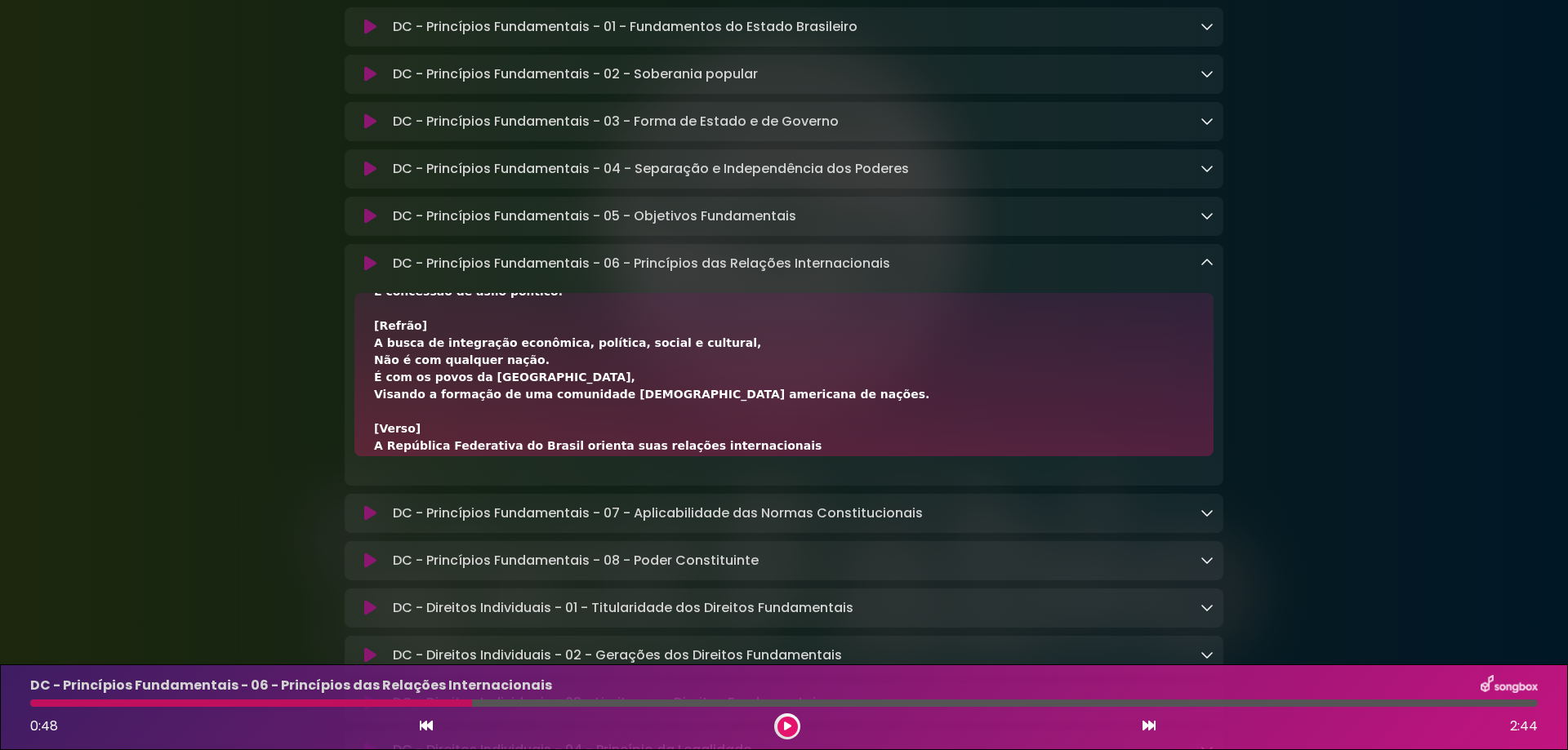
click at [369, 268] on icon at bounding box center [370, 263] width 12 height 16
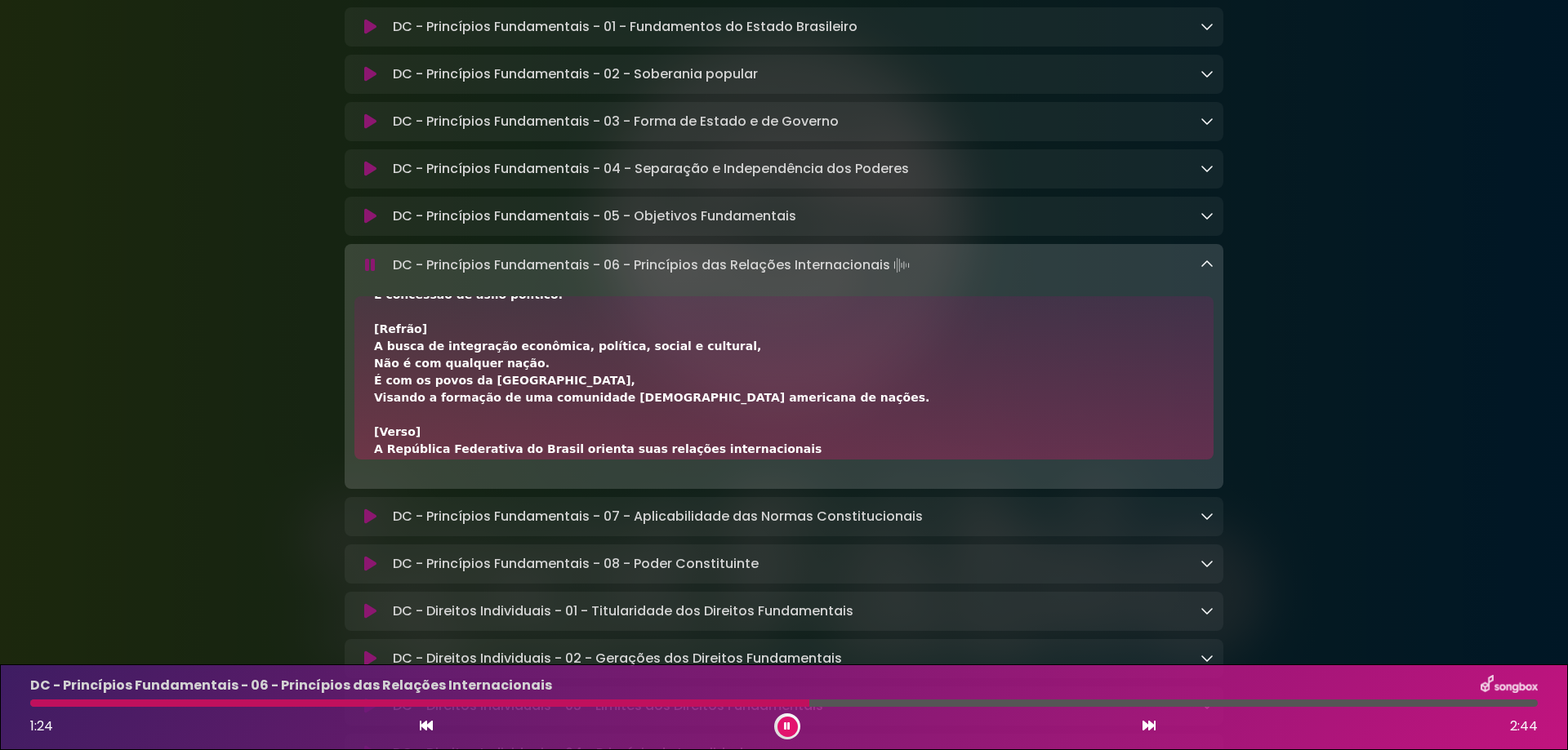
click at [409, 267] on p "DC - Princípios Fundamentais - 06 - Princípios das Relações Internacionais Load…" at bounding box center [652, 265] width 520 height 23
click at [392, 265] on div "DC - Princípios Fundamentais - 06 - Princípios das Relações Internacionais Load…" at bounding box center [799, 265] width 827 height 23
drag, startPoint x: 393, startPoint y: 265, endPoint x: 936, endPoint y: 304, distance: 544.4
click at [936, 304] on div "DC - Princípios Fundamentais - 06 - Princípios das Relações Internacionais Load…" at bounding box center [783, 367] width 878 height 245
click at [798, 724] on div at bounding box center [787, 726] width 26 height 26
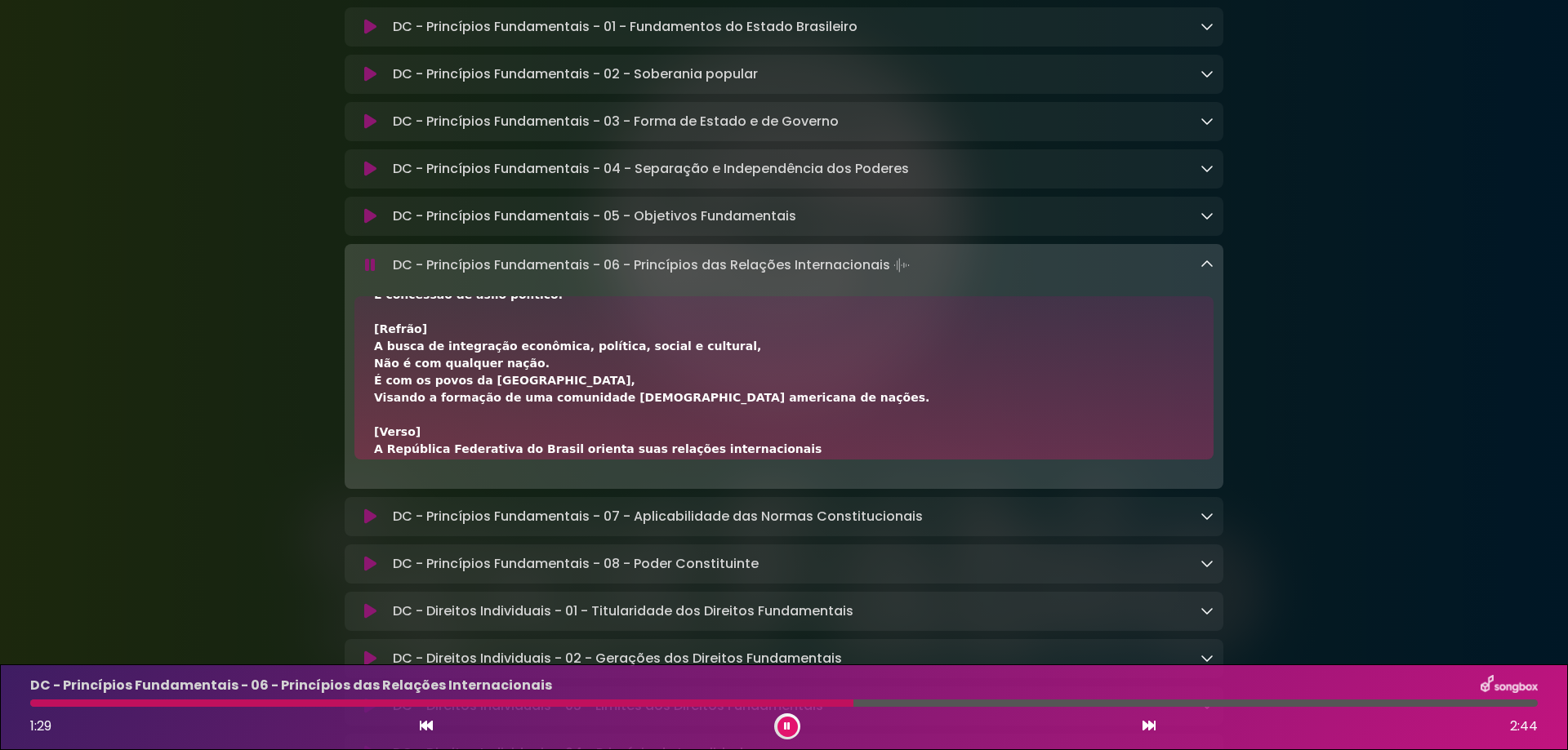
click at [786, 728] on icon at bounding box center [787, 726] width 7 height 9
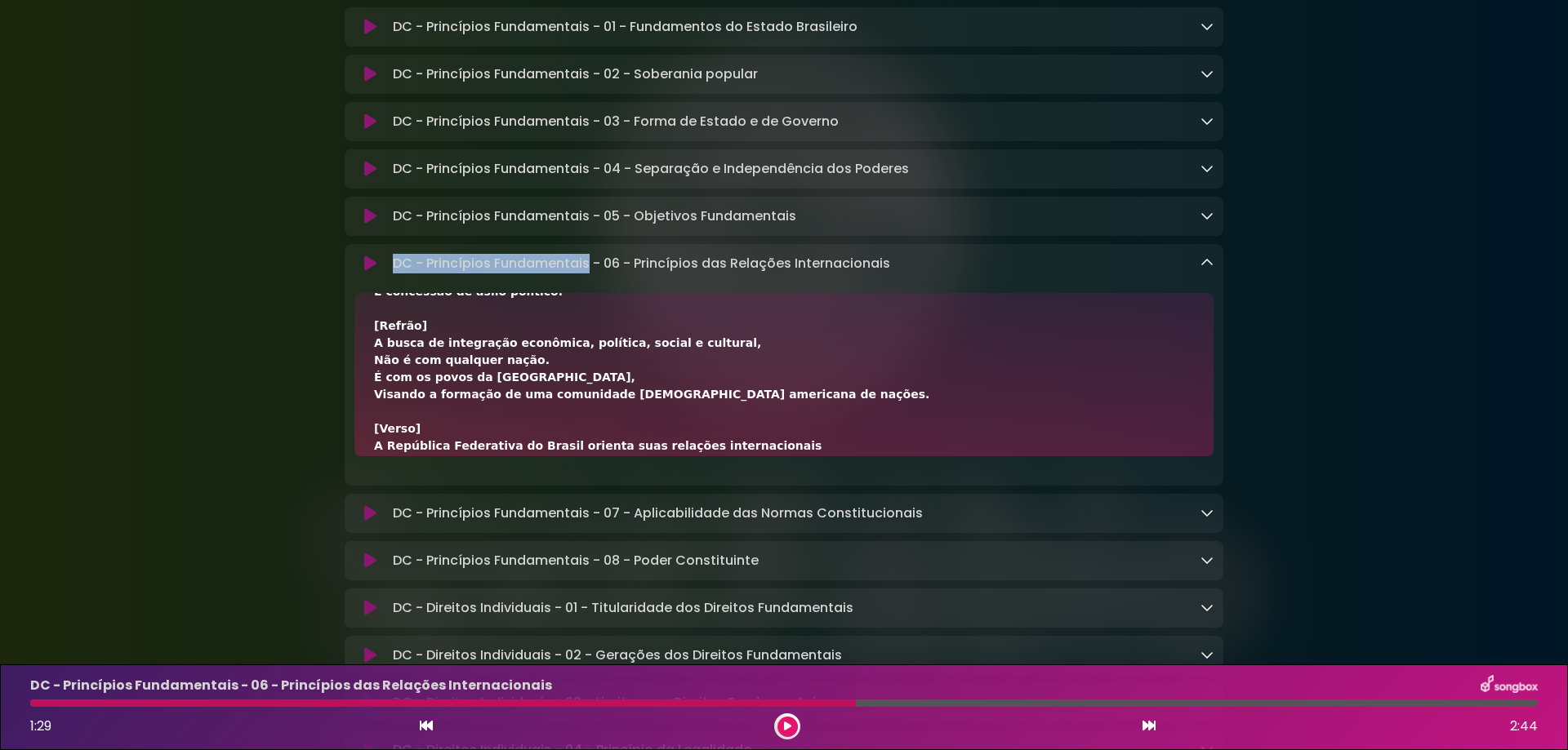
drag, startPoint x: 394, startPoint y: 266, endPoint x: 590, endPoint y: 268, distance: 196.0
click at [590, 268] on p "DC - Princípios Fundamentais - 06 - Princípios das Relações Internacionais Load…" at bounding box center [641, 263] width 497 height 20
drag, startPoint x: 638, startPoint y: 262, endPoint x: 987, endPoint y: 262, distance: 349.0
click at [987, 262] on div "DC - Princípios Fundamentais - 06 - Princípios das Relações Internacionais Load…" at bounding box center [799, 263] width 827 height 20
drag, startPoint x: 375, startPoint y: 345, endPoint x: 551, endPoint y: 342, distance: 176.0
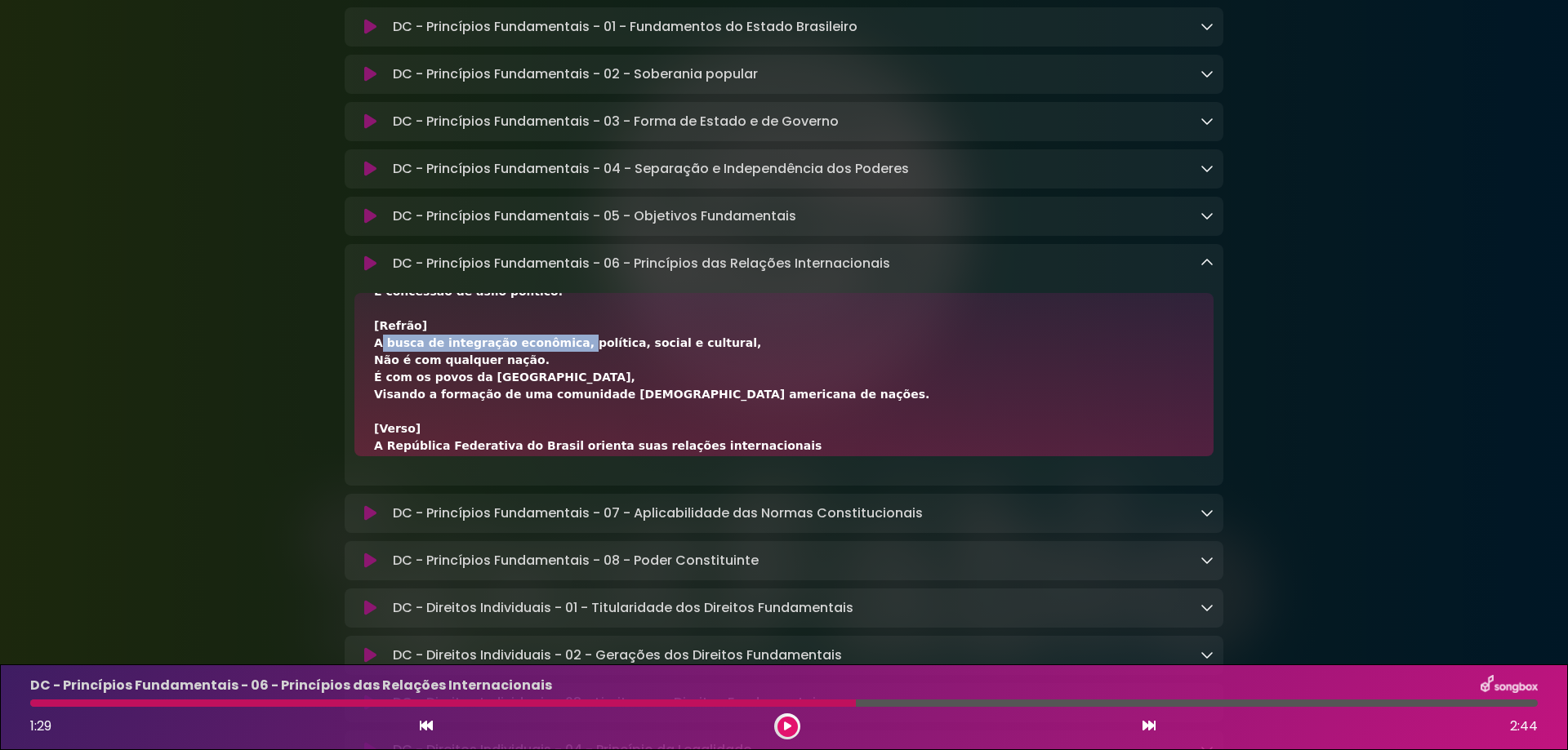
click at [551, 342] on div "[Verso] A República Federativa do Brasil orienta suas relações internacionais P…" at bounding box center [783, 411] width 820 height 634
drag, startPoint x: 554, startPoint y: 347, endPoint x: 731, endPoint y: 348, distance: 177.0
click at [731, 348] on div "[Verso] A República Federativa do Brasil orienta suas relações internacionais P…" at bounding box center [783, 411] width 820 height 634
drag, startPoint x: 369, startPoint y: 364, endPoint x: 537, endPoint y: 364, distance: 168.0
click at [537, 364] on div "[Verso] A República Federativa do Brasil orienta suas relações internacionais P…" at bounding box center [784, 375] width 859 height 163
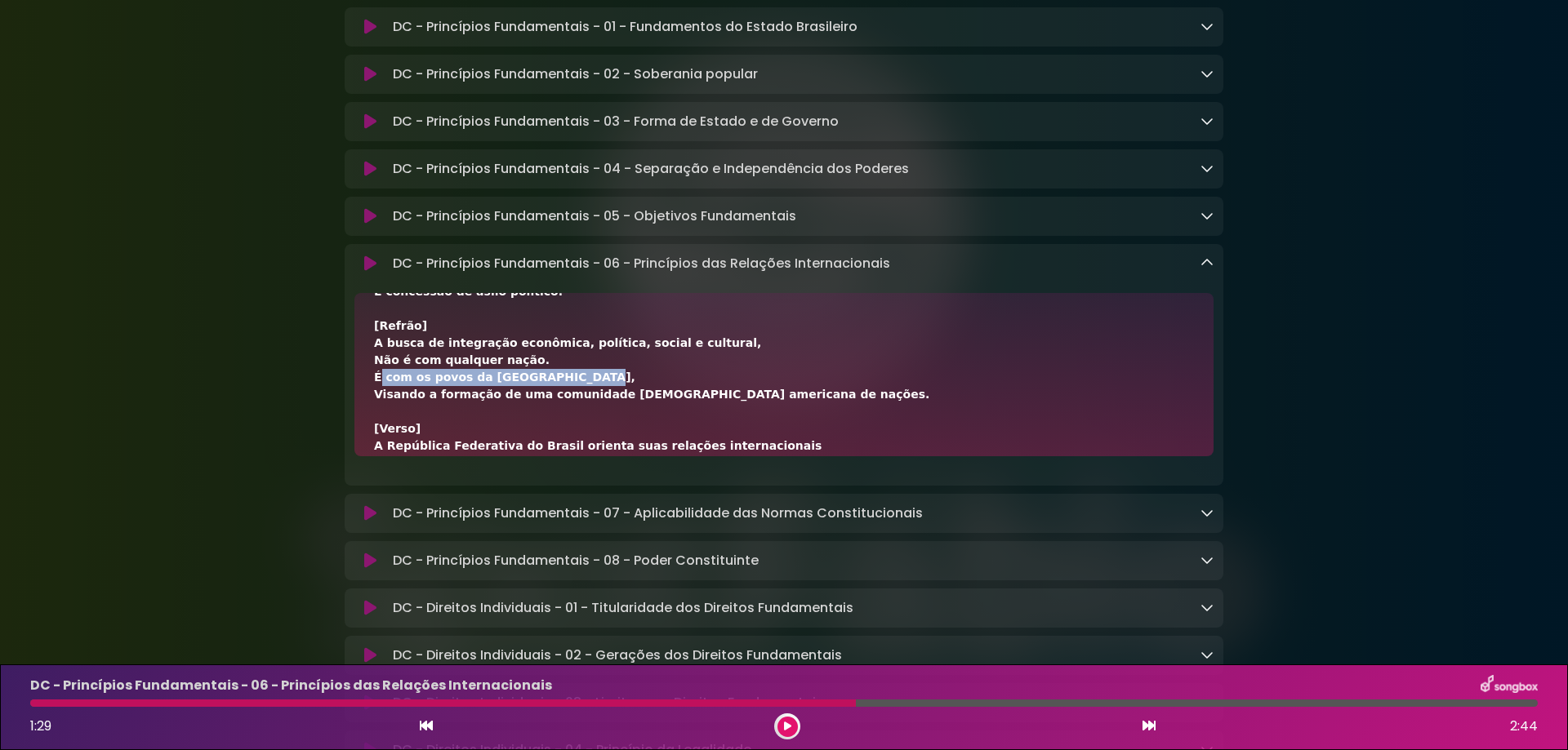
drag, startPoint x: 371, startPoint y: 384, endPoint x: 567, endPoint y: 385, distance: 196.0
click at [567, 385] on div "[Verso] A República Federativa do Brasil orienta suas relações internacionais P…" at bounding box center [784, 375] width 859 height 163
drag, startPoint x: 363, startPoint y: 399, endPoint x: 585, endPoint y: 398, distance: 222.0
click at [585, 398] on div "[Verso] A República Federativa do Brasil orienta suas relações internacionais P…" at bounding box center [784, 375] width 859 height 163
click at [764, 396] on div "[Verso] A República Federativa do Brasil orienta suas relações internacionais P…" at bounding box center [783, 411] width 820 height 634
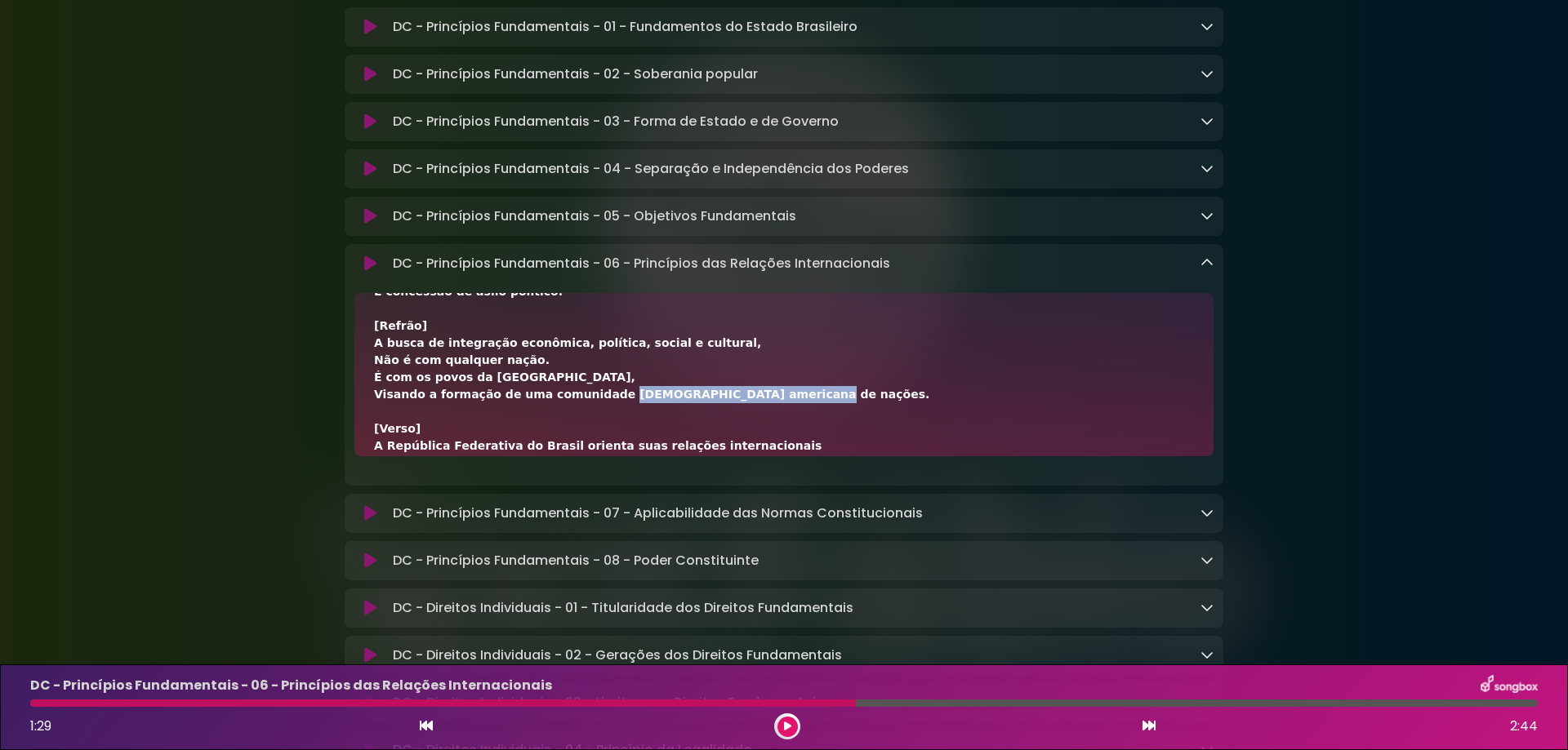
drag, startPoint x: 769, startPoint y: 406, endPoint x: 587, endPoint y: 398, distance: 182.2
click at [587, 398] on div "[Verso] A República Federativa do Brasil orienta suas relações internacionais P…" at bounding box center [783, 411] width 820 height 634
click at [781, 725] on button at bounding box center [788, 727] width 21 height 21
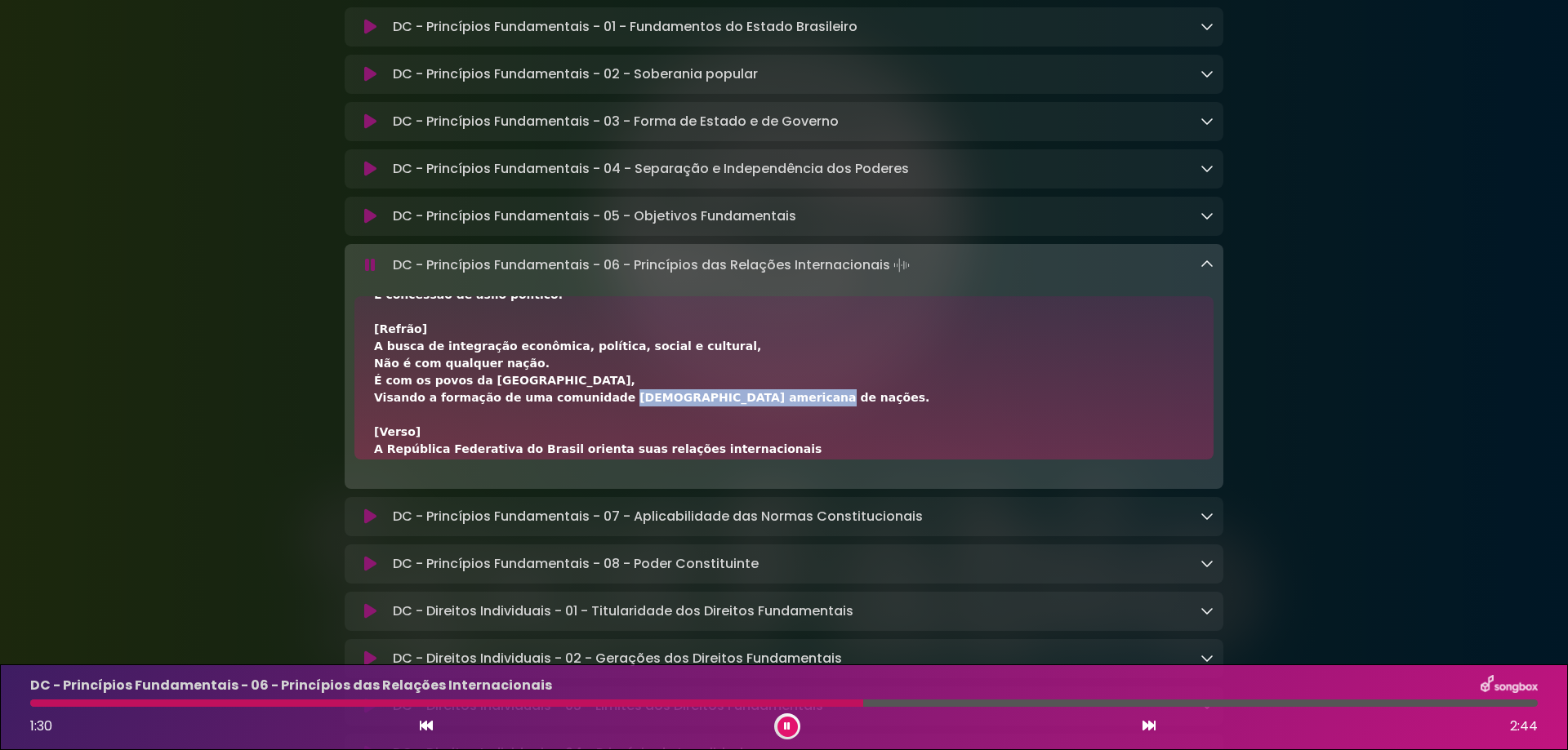
click at [1150, 725] on icon at bounding box center [1149, 725] width 13 height 13
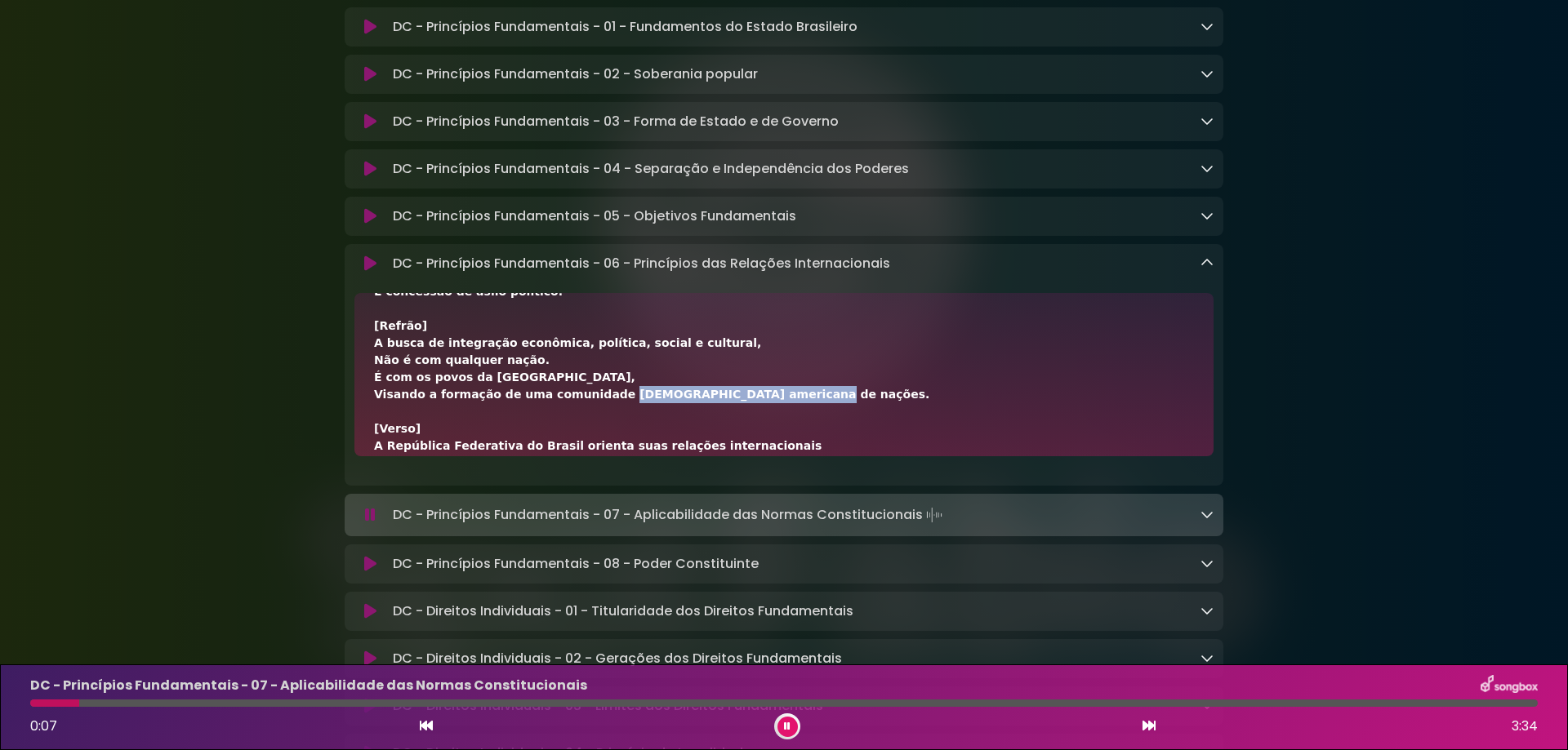
click at [1150, 725] on icon at bounding box center [1149, 725] width 13 height 13
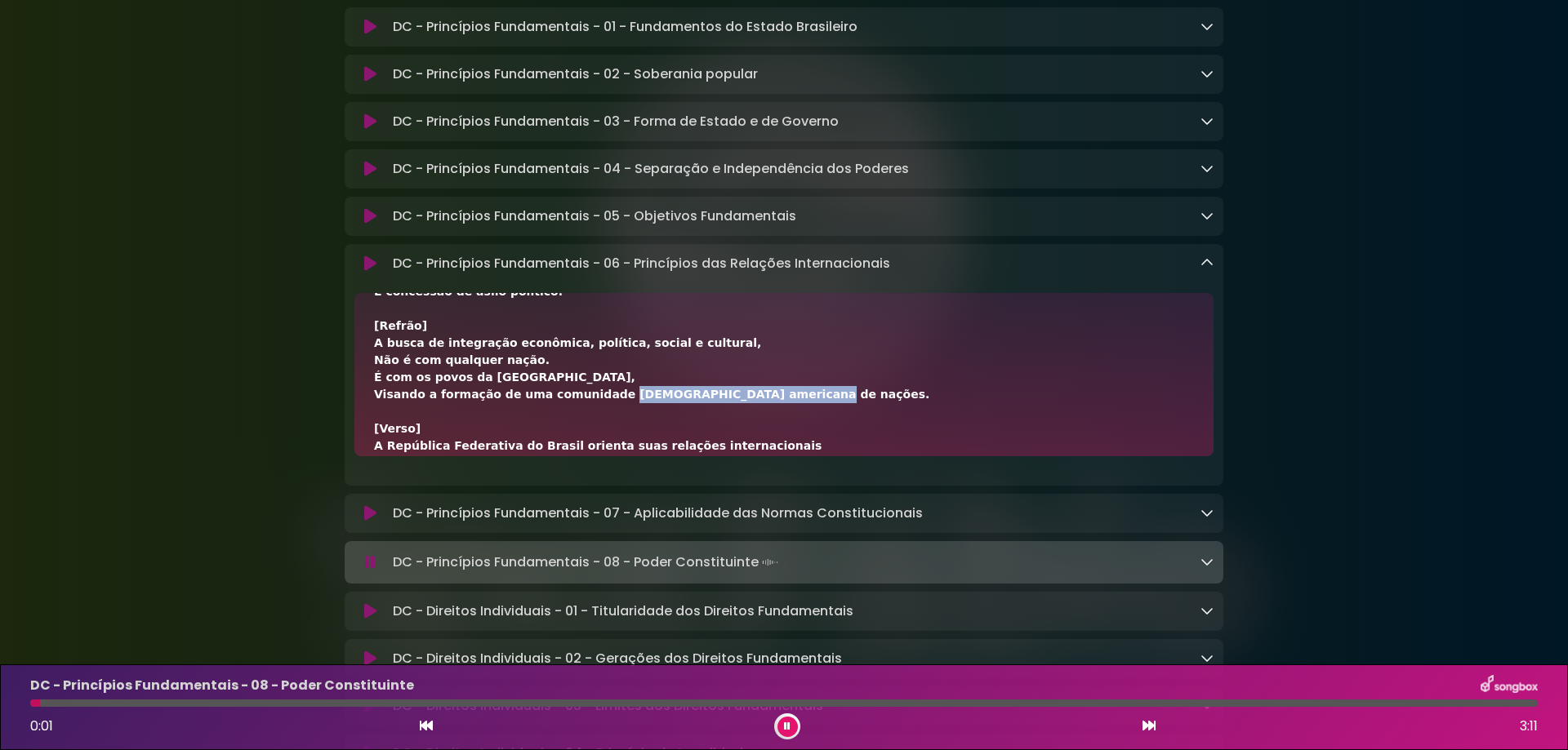
click at [1149, 723] on icon at bounding box center [1149, 725] width 13 height 13
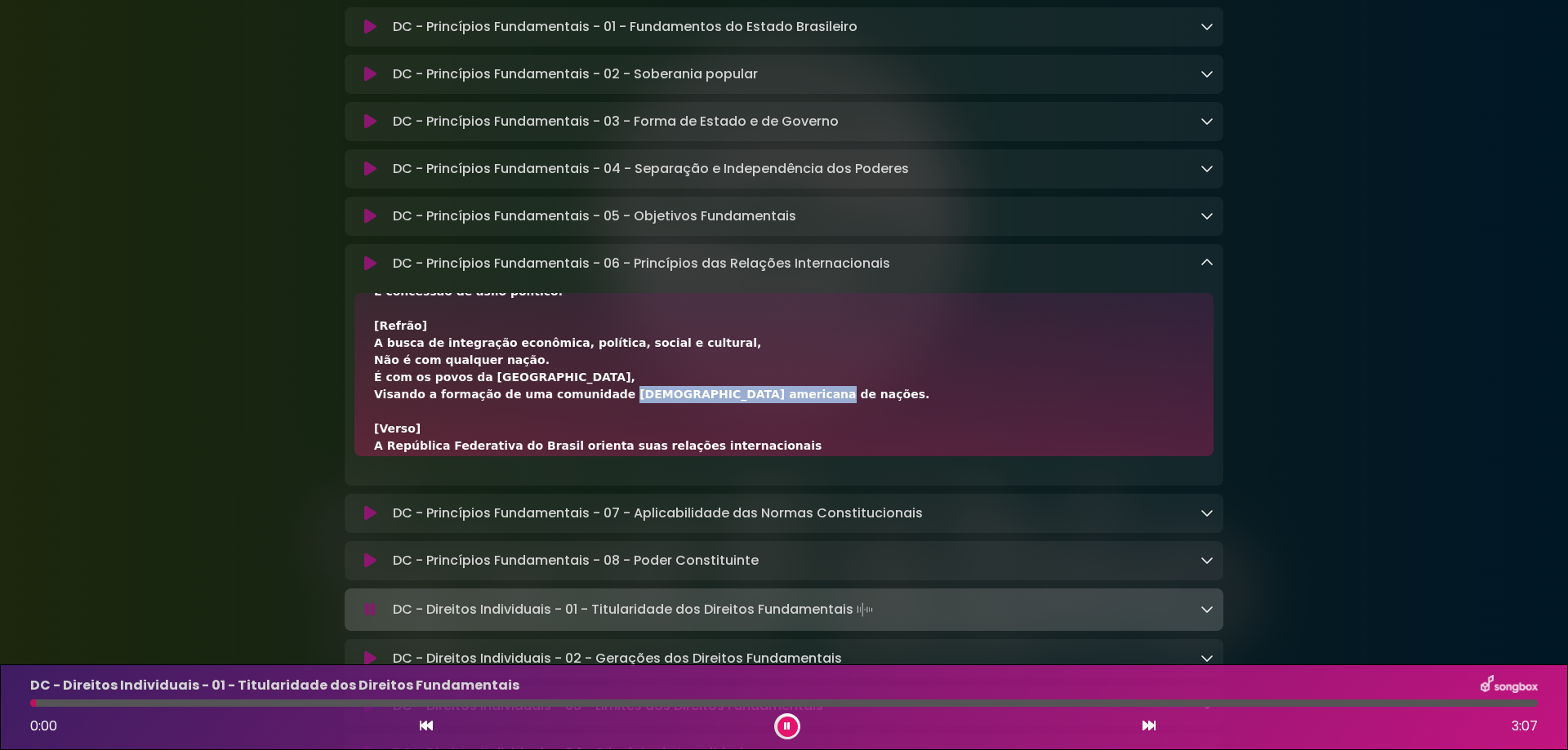
scroll to position [544, 0]
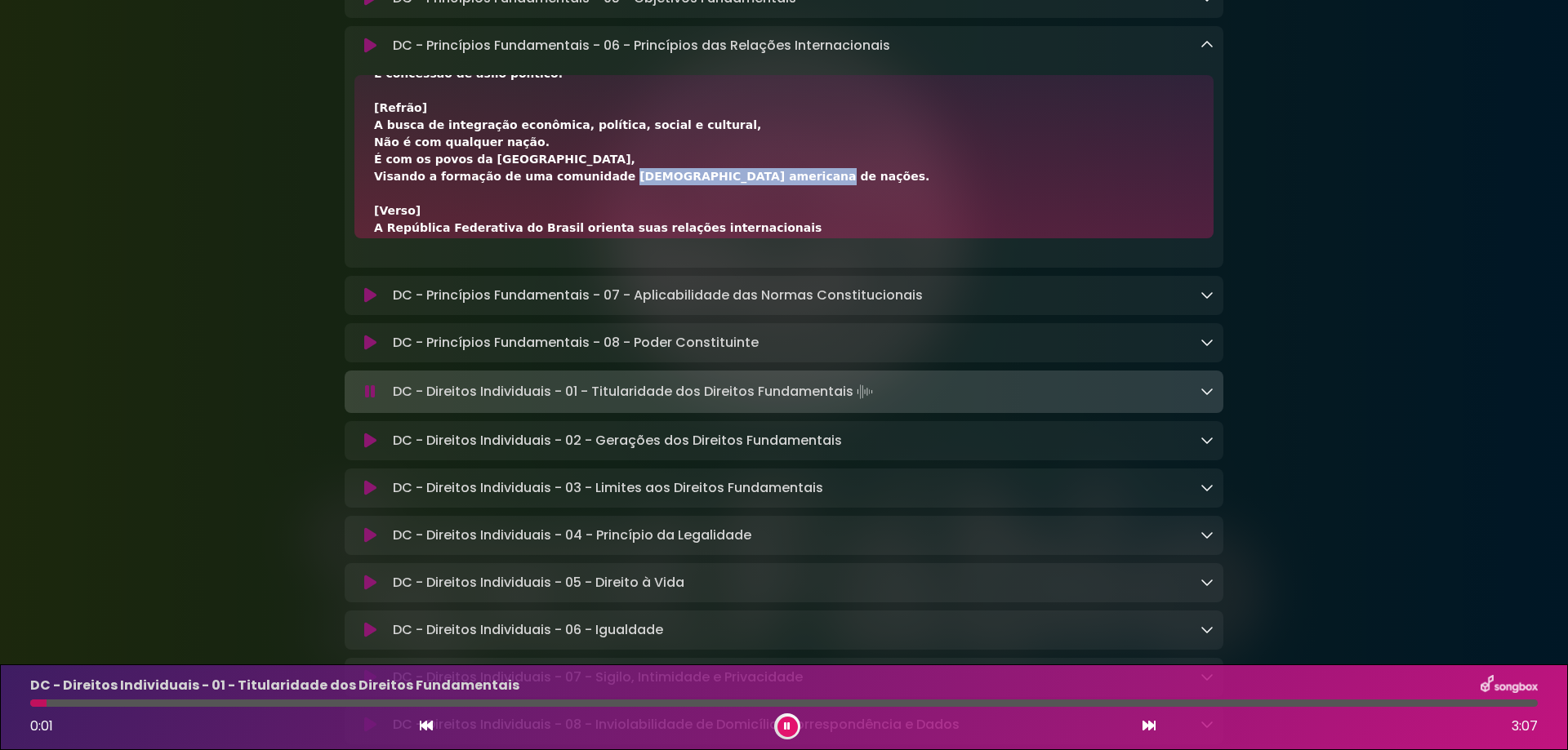
click at [1206, 47] on icon at bounding box center [1207, 45] width 13 height 13
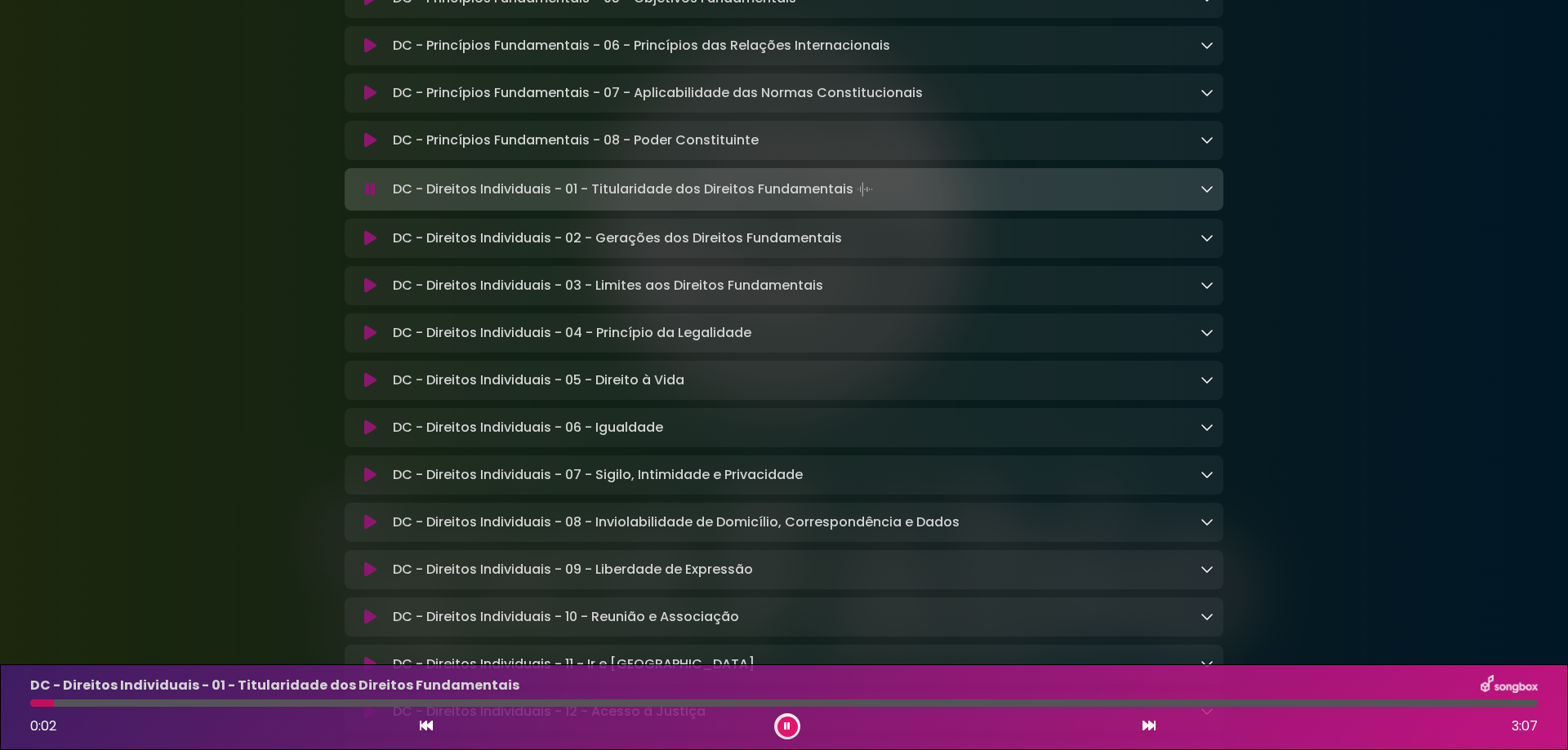
click at [1144, 729] on icon at bounding box center [1149, 725] width 13 height 13
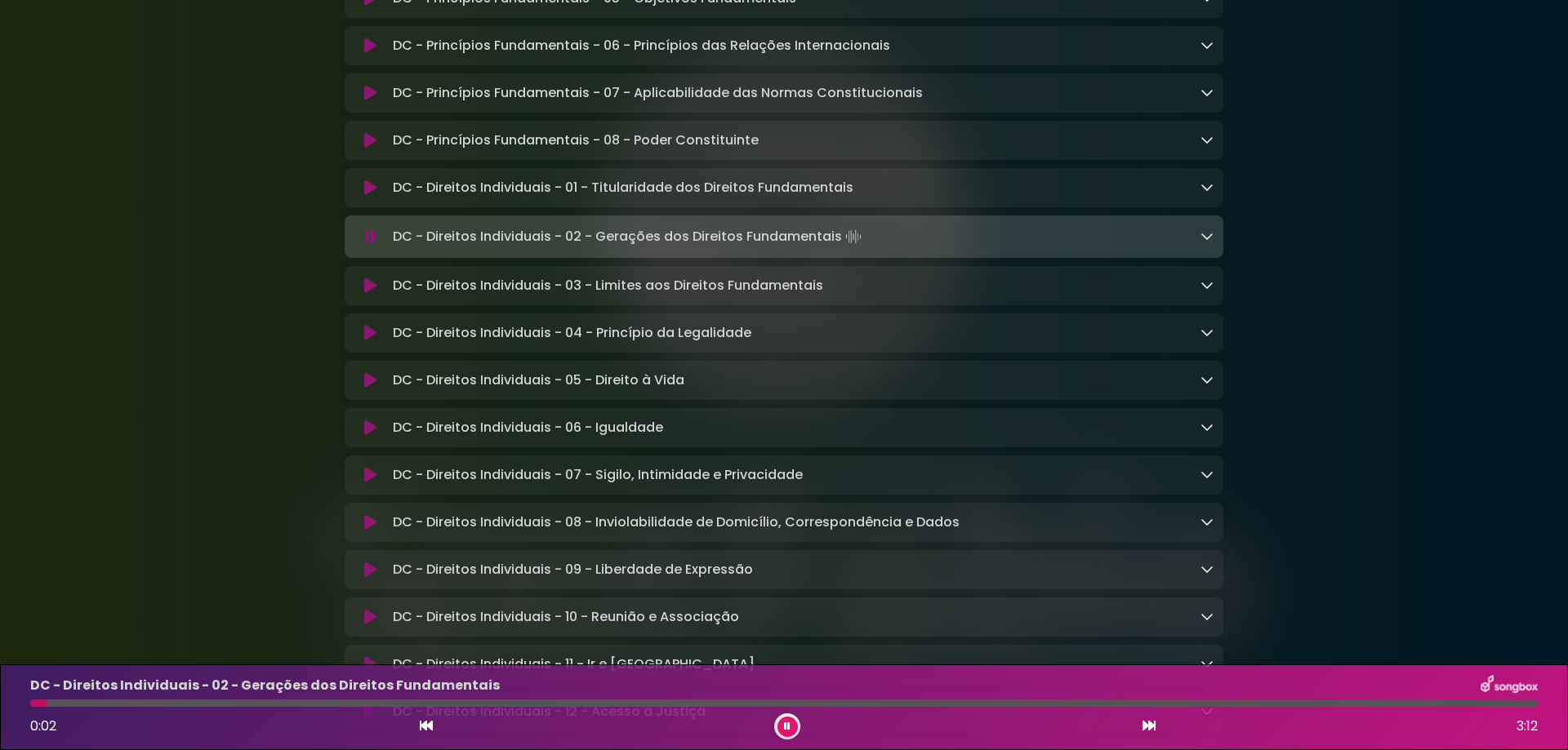
click at [1144, 725] on icon at bounding box center [1149, 725] width 13 height 13
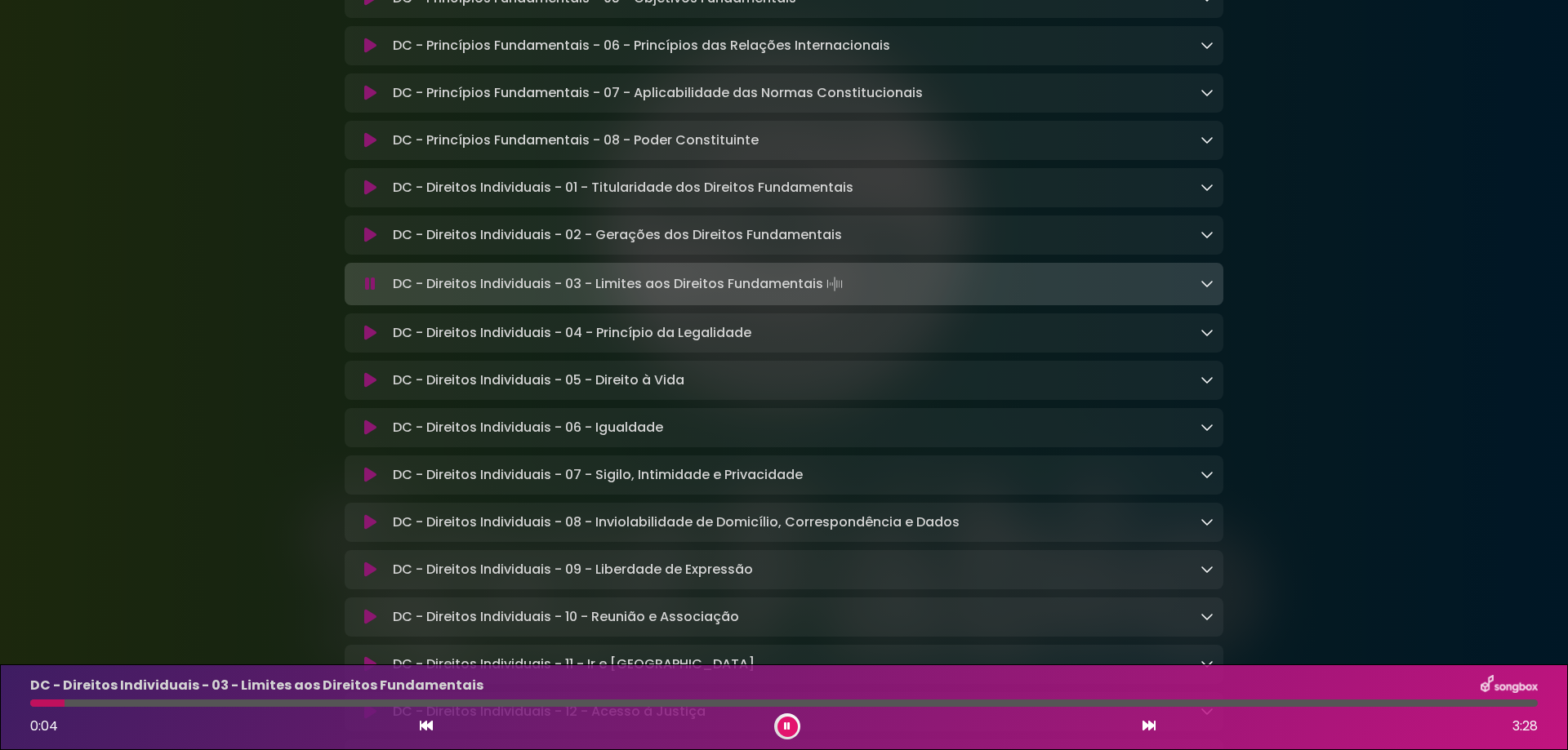
click at [1144, 725] on icon at bounding box center [1149, 725] width 13 height 13
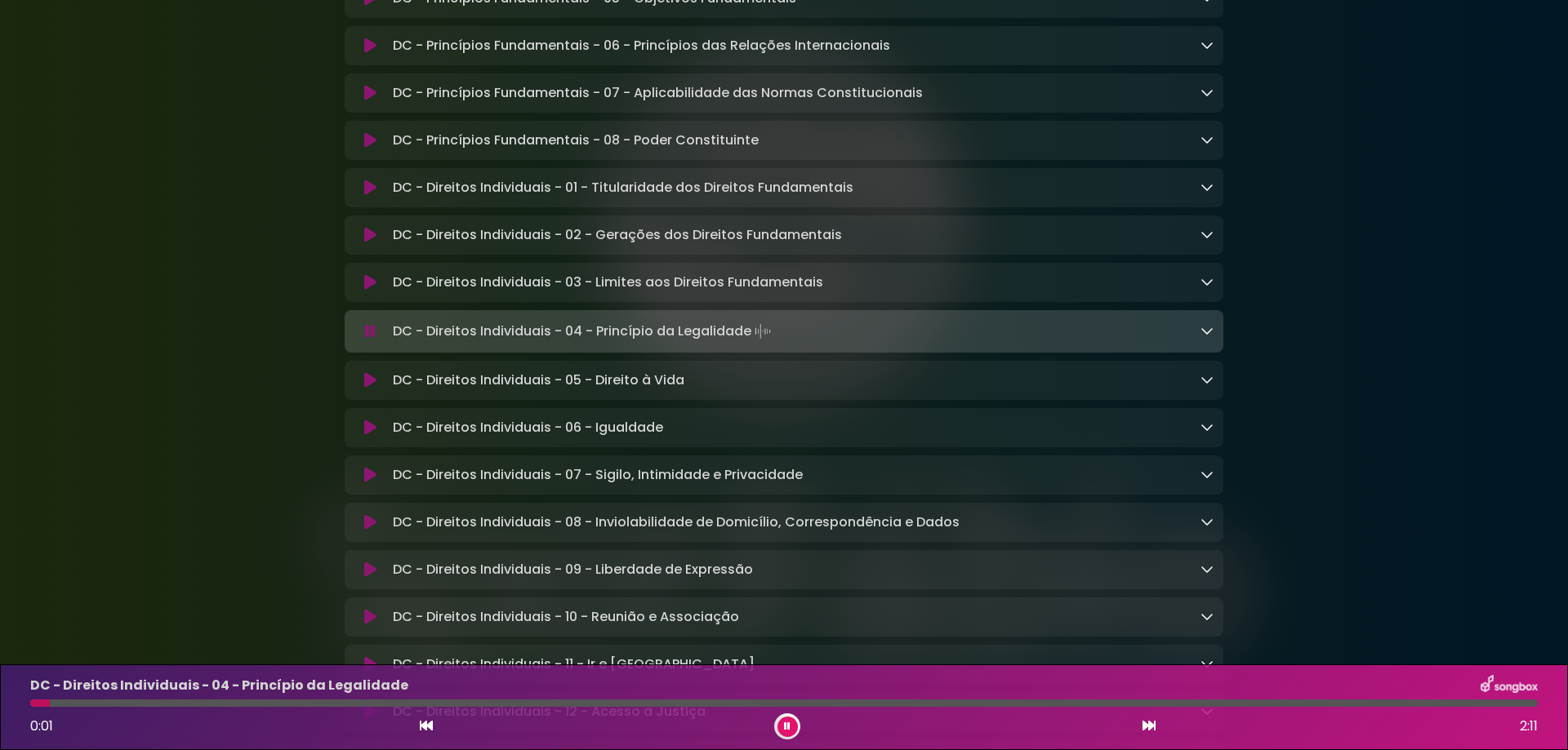
click at [557, 702] on div at bounding box center [784, 704] width 1508 height 8
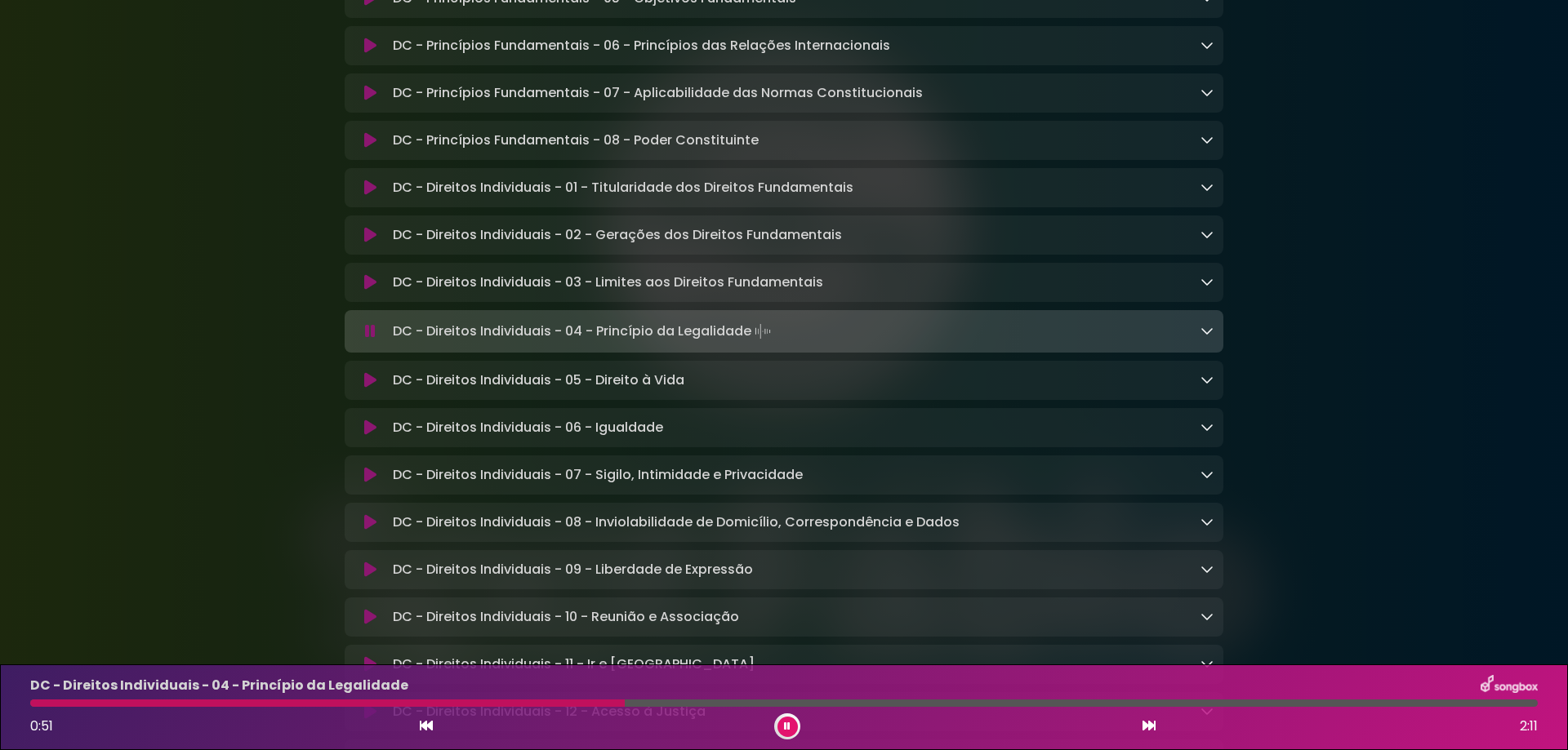
click at [1204, 337] on icon at bounding box center [1207, 331] width 13 height 13
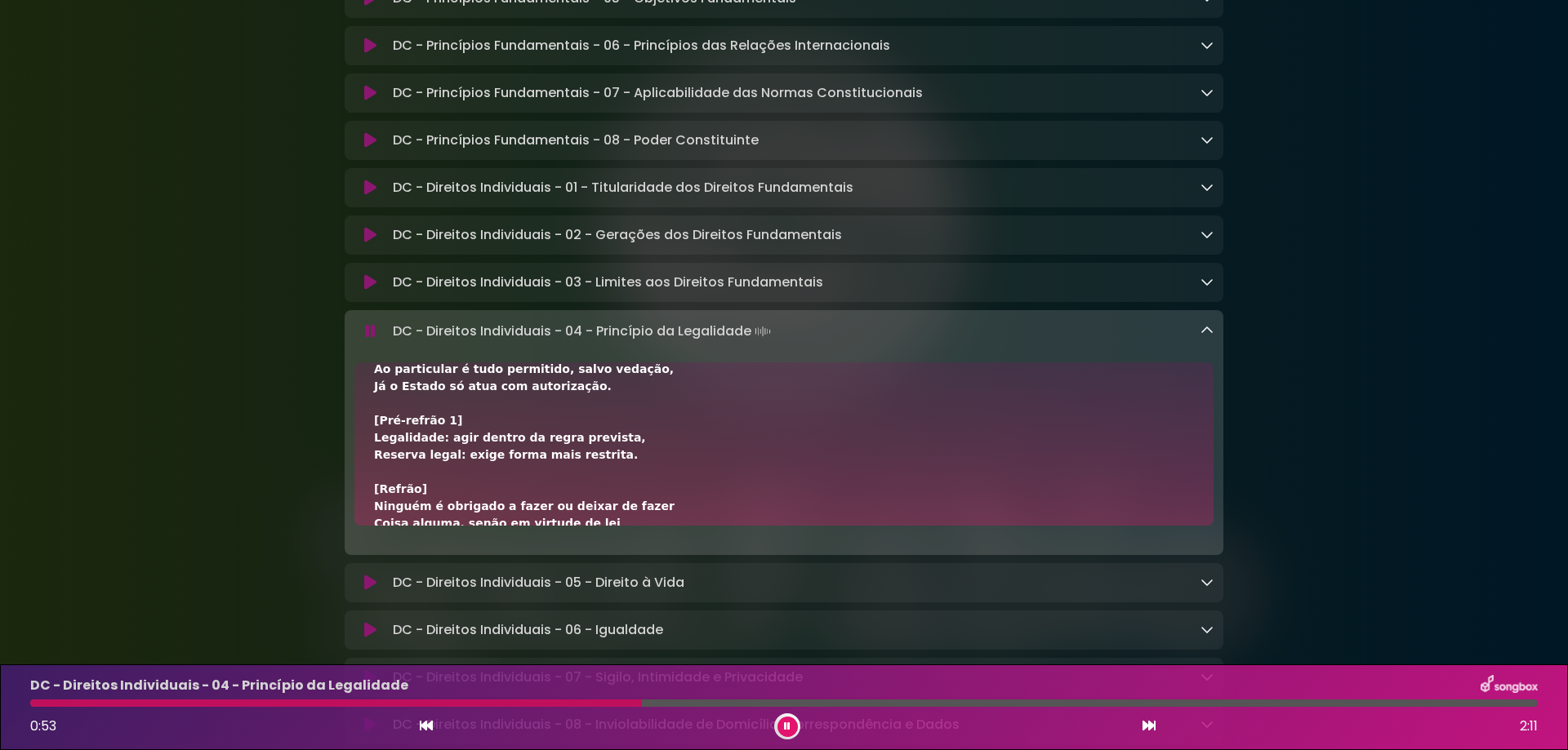
scroll to position [108, 0]
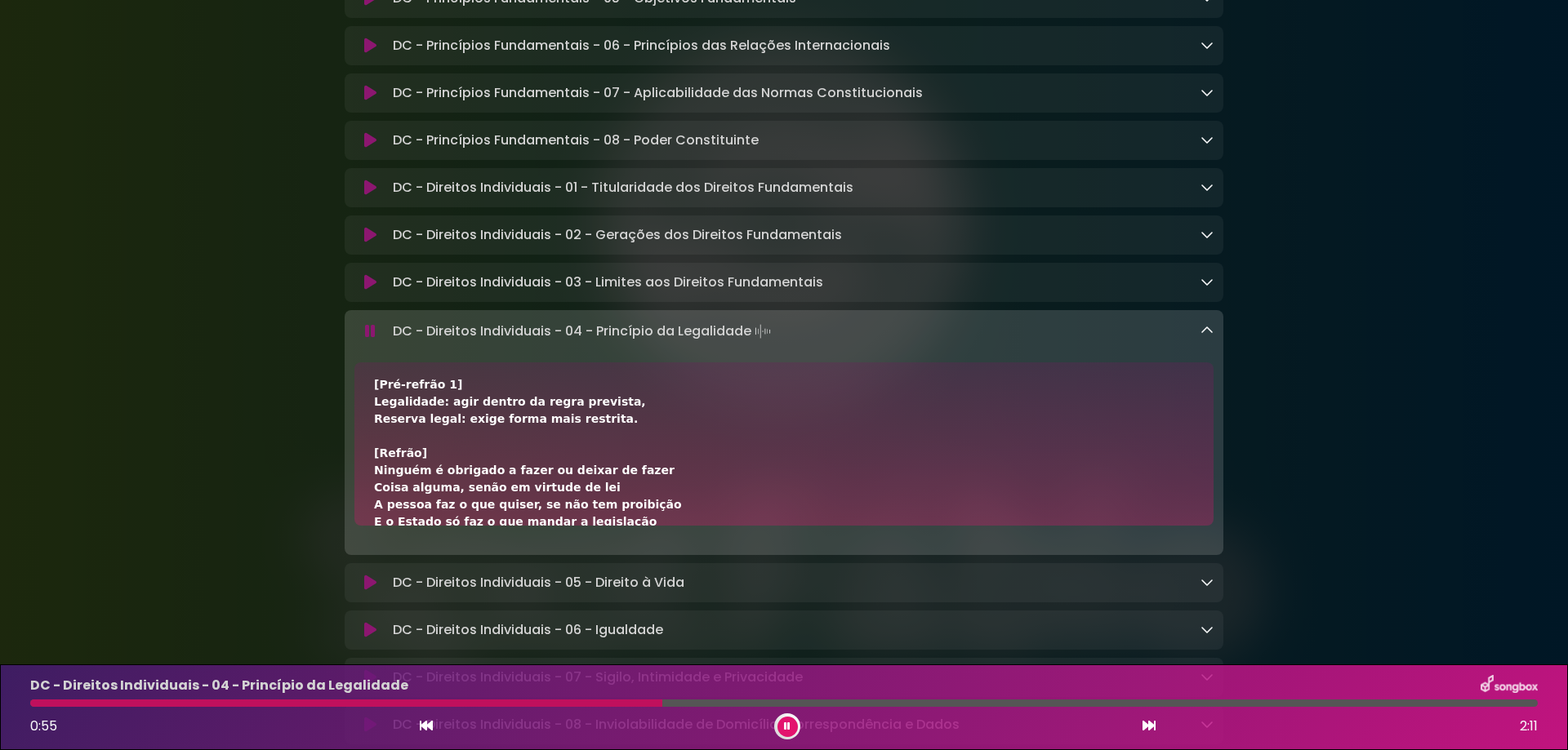
click at [603, 697] on div "DC - Direitos Individuais - 04 - Princípio da Legalidade 0:55 2:11" at bounding box center [784, 708] width 1526 height 64
click at [604, 702] on div at bounding box center [349, 704] width 638 height 8
click at [556, 700] on div at bounding box center [327, 704] width 594 height 8
click at [492, 700] on div at bounding box center [297, 704] width 535 height 8
click at [782, 727] on button at bounding box center [788, 727] width 21 height 21
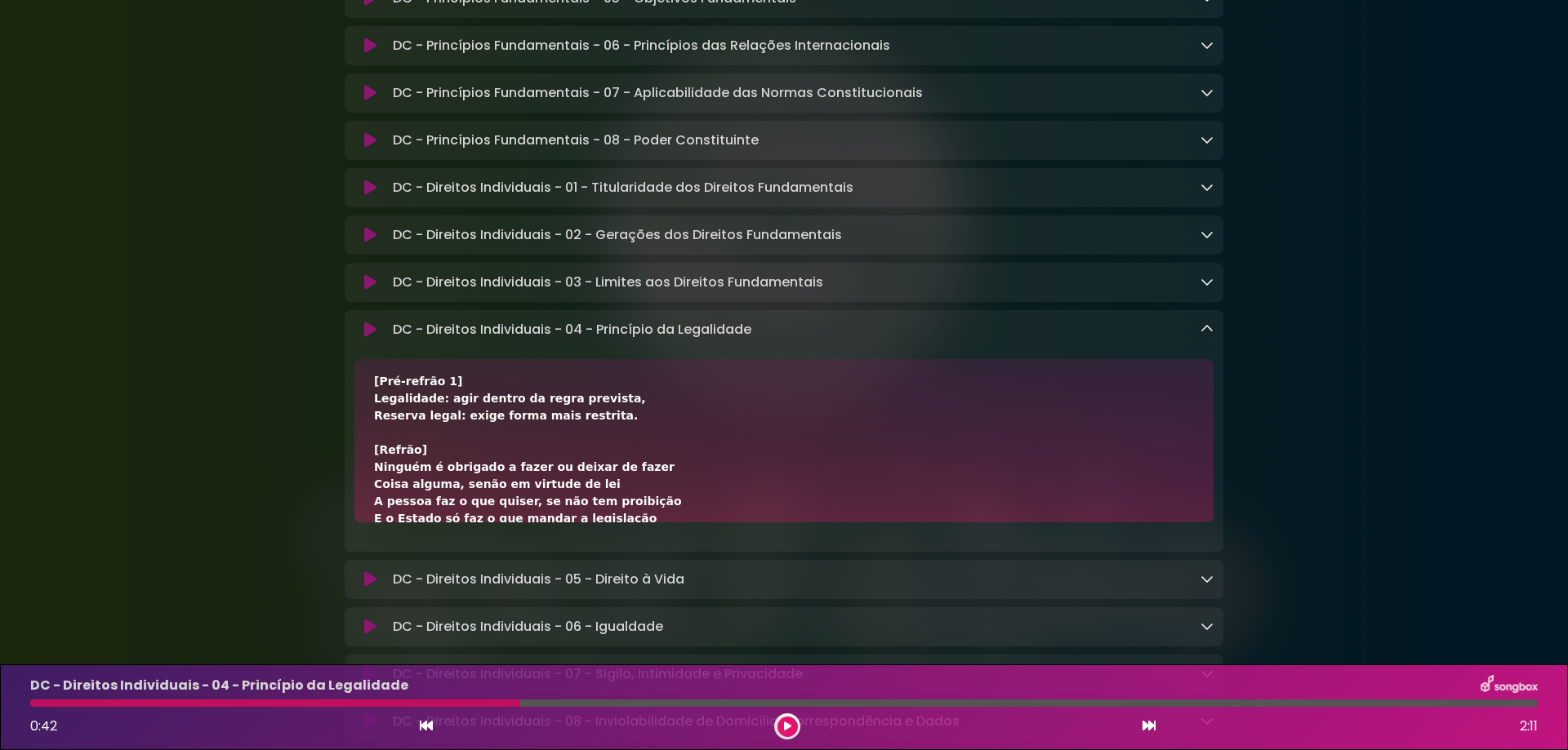
click at [785, 722] on icon at bounding box center [788, 726] width 8 height 9
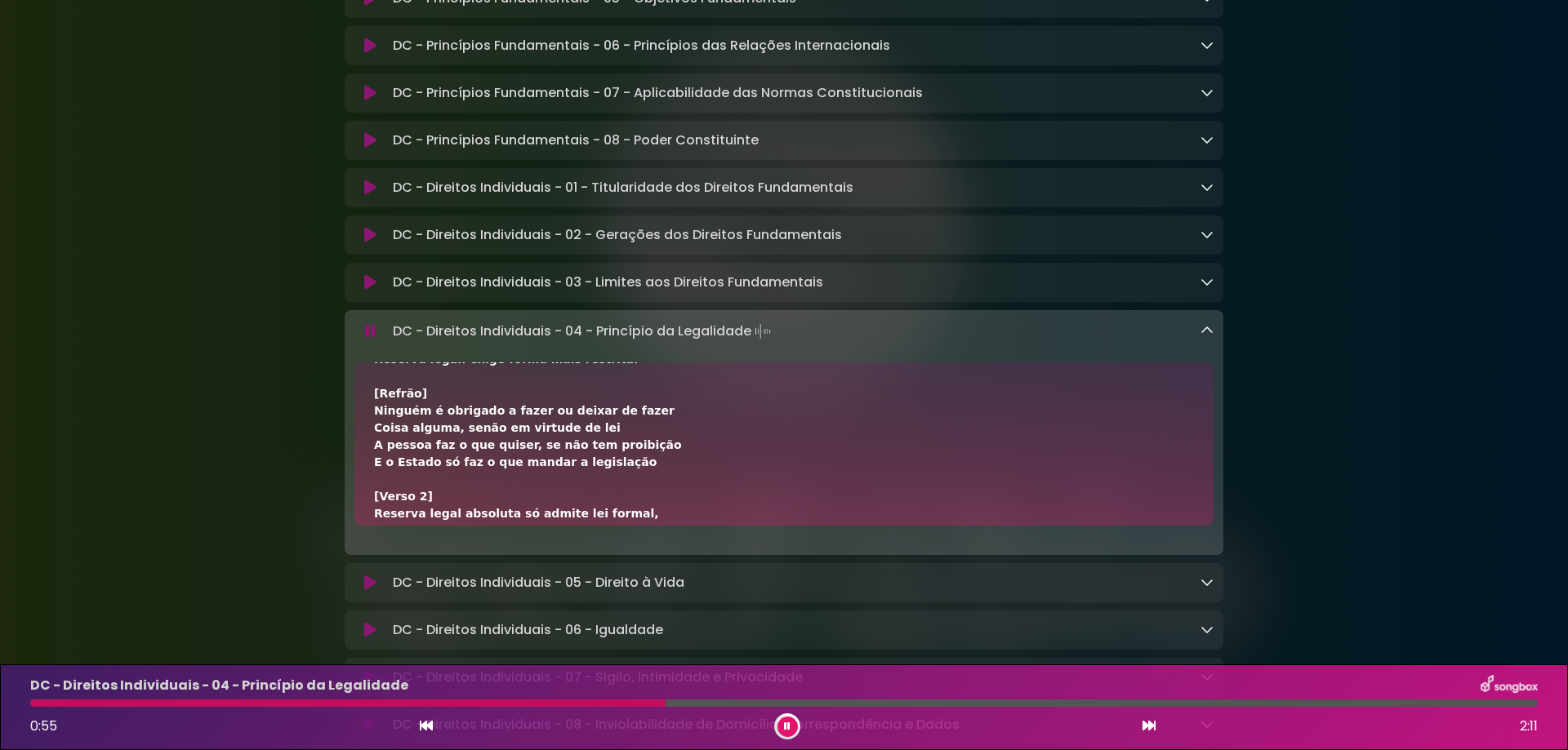
scroll to position [218, 0]
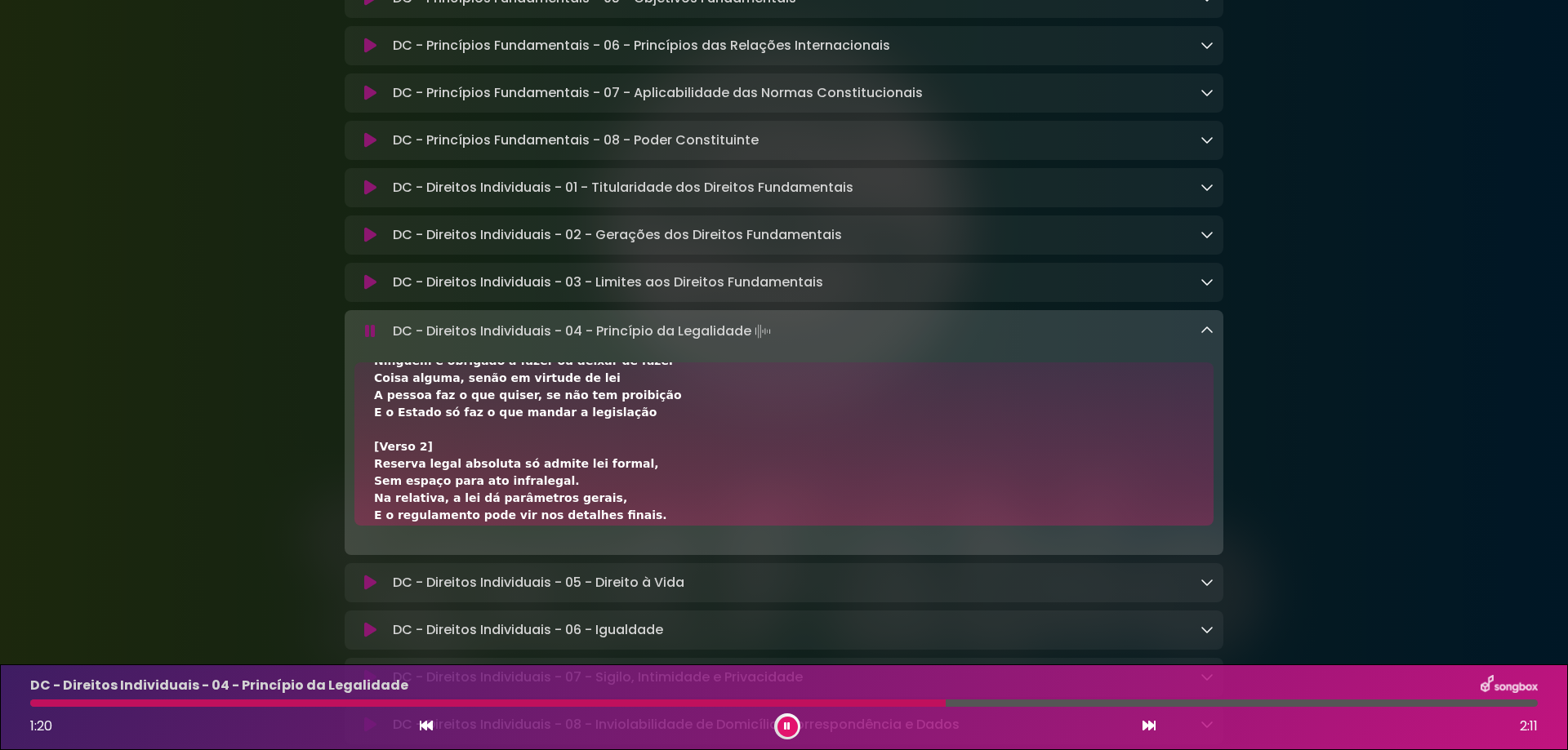
click at [392, 342] on div "DC - Direitos Individuais - 04 - Princípio da Legalidade Loading Track..." at bounding box center [799, 331] width 827 height 23
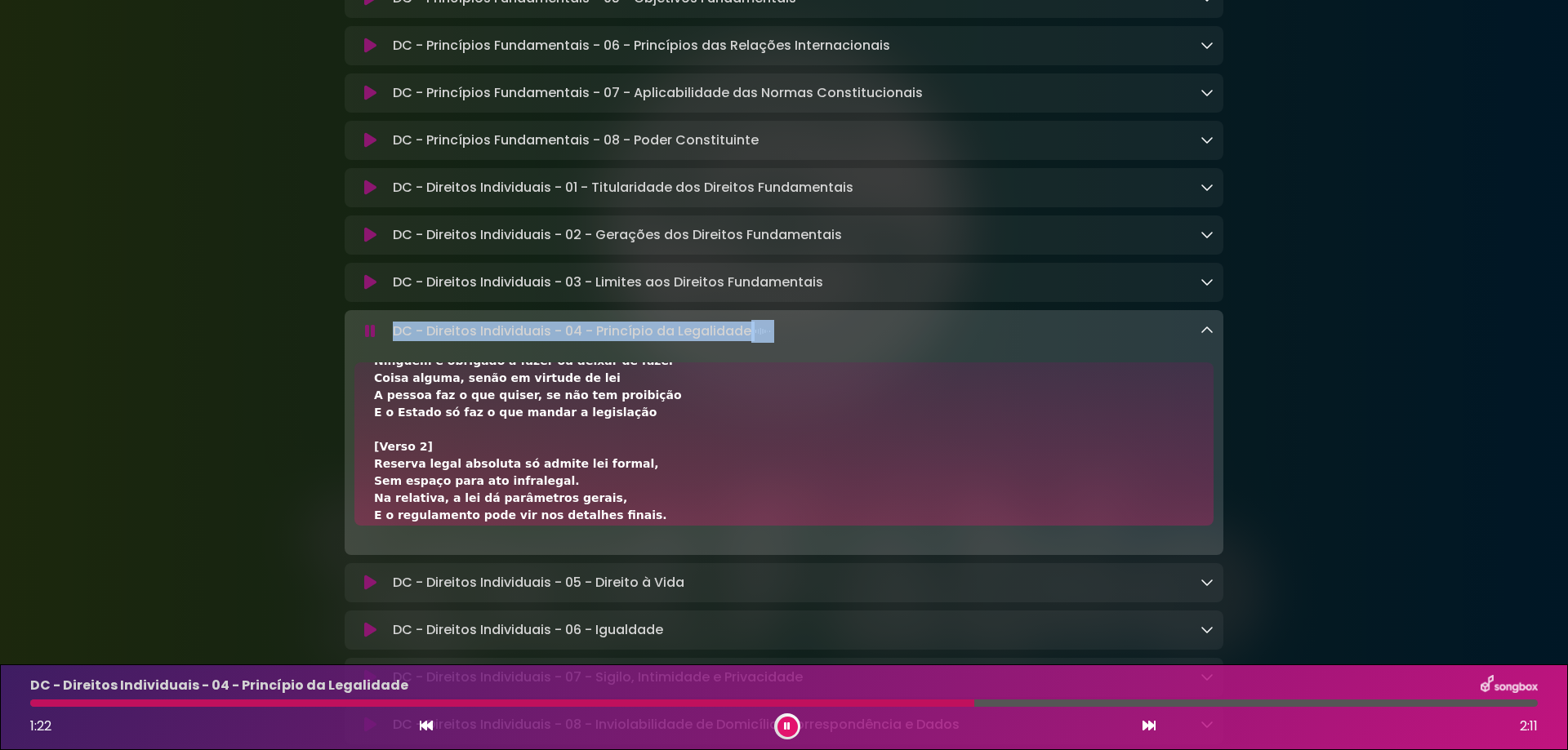
drag, startPoint x: 393, startPoint y: 341, endPoint x: 811, endPoint y: 342, distance: 418.0
click at [811, 342] on div "DC - Direitos Individuais - 04 - Princípio da Legalidade Loading Track..." at bounding box center [799, 331] width 827 height 23
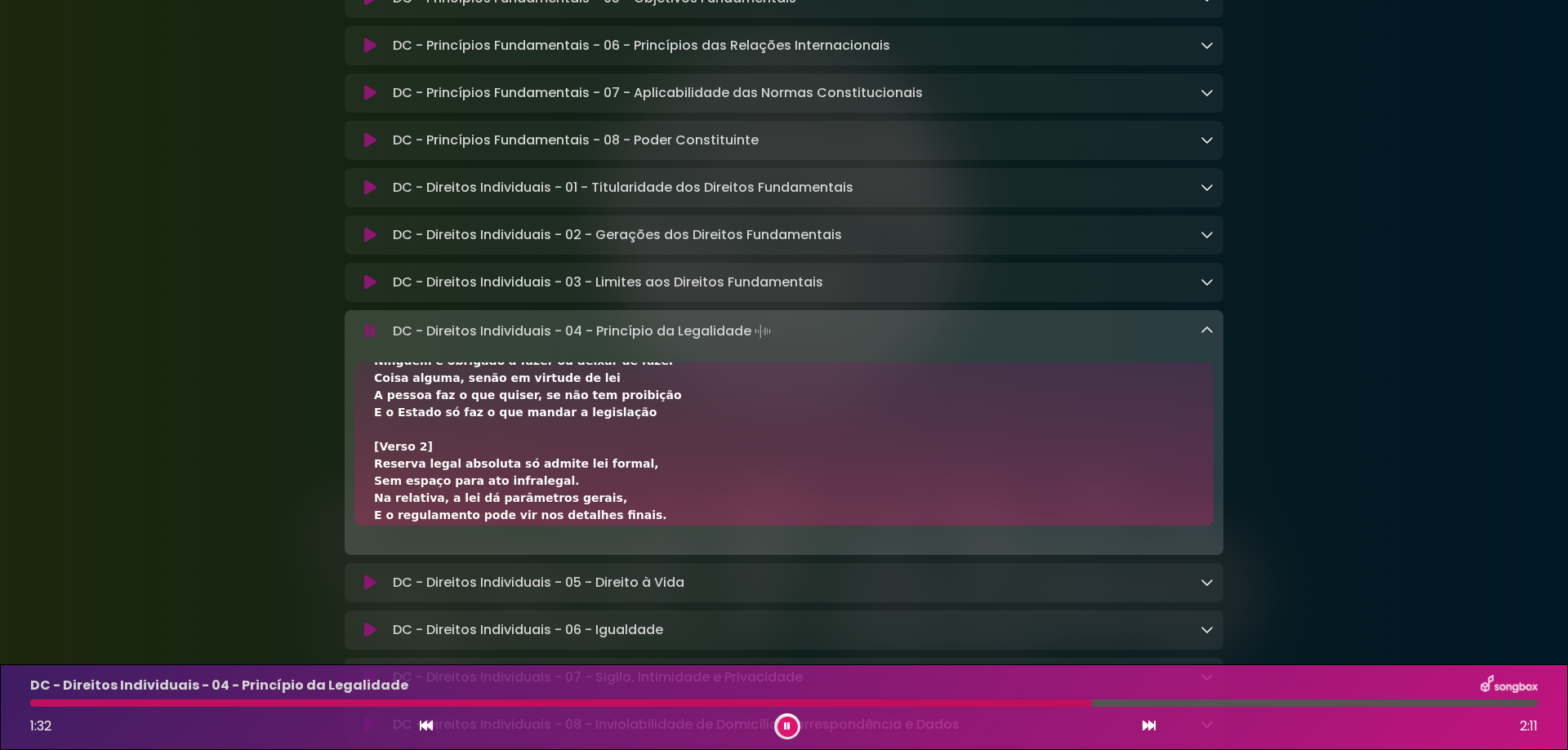
drag, startPoint x: 1539, startPoint y: 456, endPoint x: 1507, endPoint y: 508, distance: 61.1
drag, startPoint x: 793, startPoint y: 728, endPoint x: 785, endPoint y: 733, distance: 9.4
click at [792, 731] on button at bounding box center [788, 727] width 21 height 21
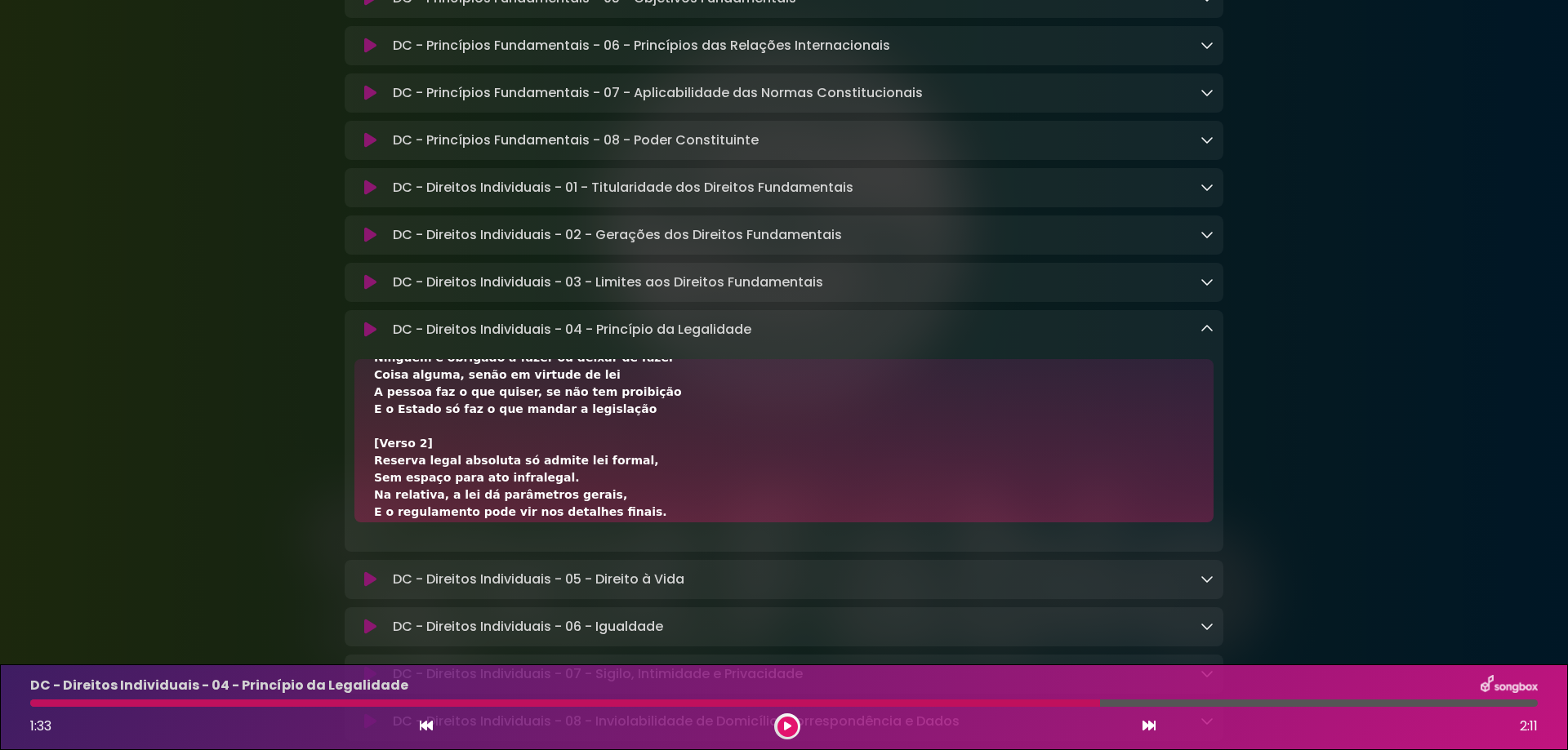
scroll to position [108, 0]
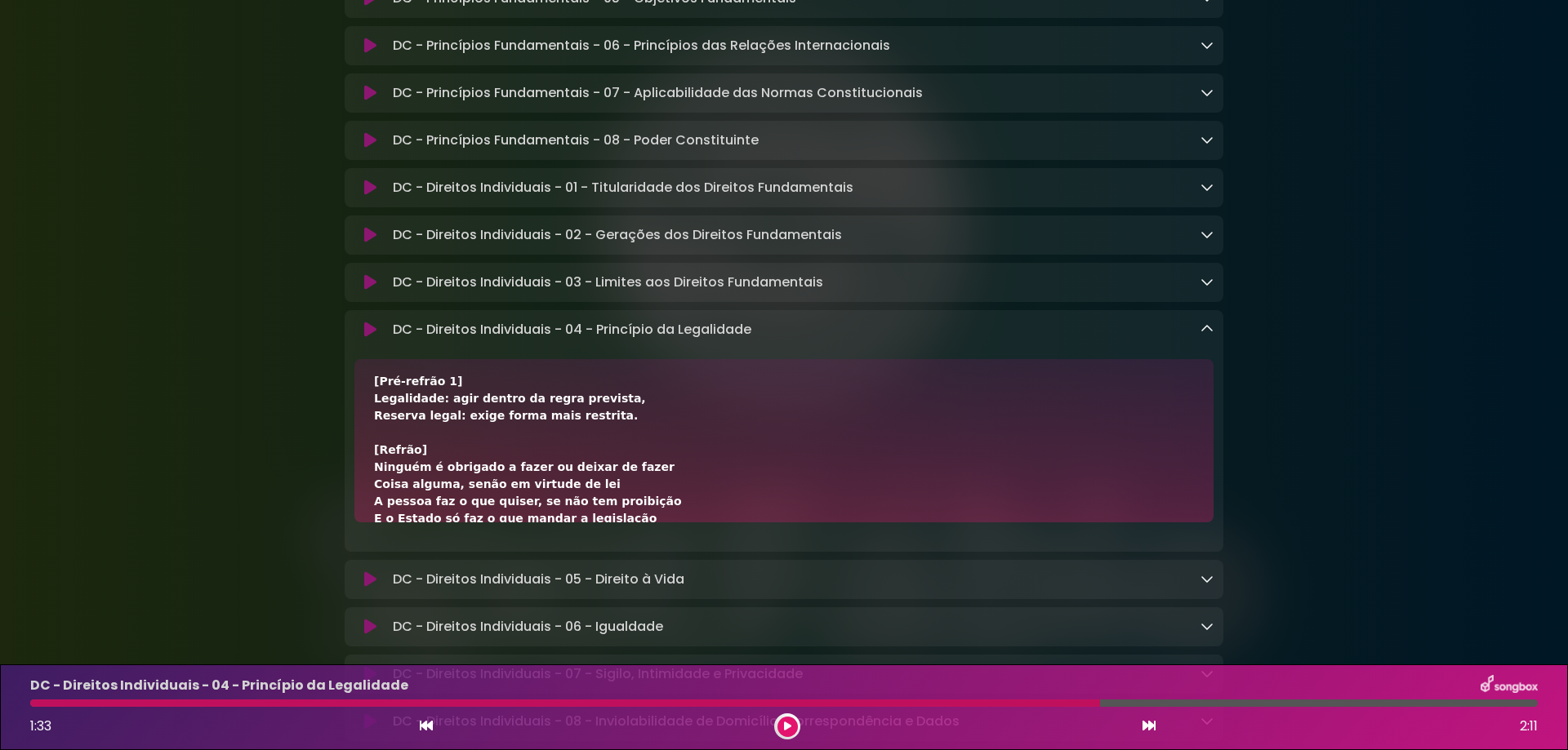
drag, startPoint x: 397, startPoint y: 478, endPoint x: 642, endPoint y: 473, distance: 245.1
click at [642, 473] on div "[Verso 1] Ninguém será obrigado a agir ou se omitir Senão com base em norma leg…" at bounding box center [784, 441] width 859 height 163
drag, startPoint x: 391, startPoint y: 493, endPoint x: 599, endPoint y: 491, distance: 208.0
click at [599, 491] on div "[Verso 1] Ninguém será obrigado a agir ou se omitir Senão com base em norma leg…" at bounding box center [784, 441] width 859 height 163
drag, startPoint x: 372, startPoint y: 517, endPoint x: 636, endPoint y: 506, distance: 264.2
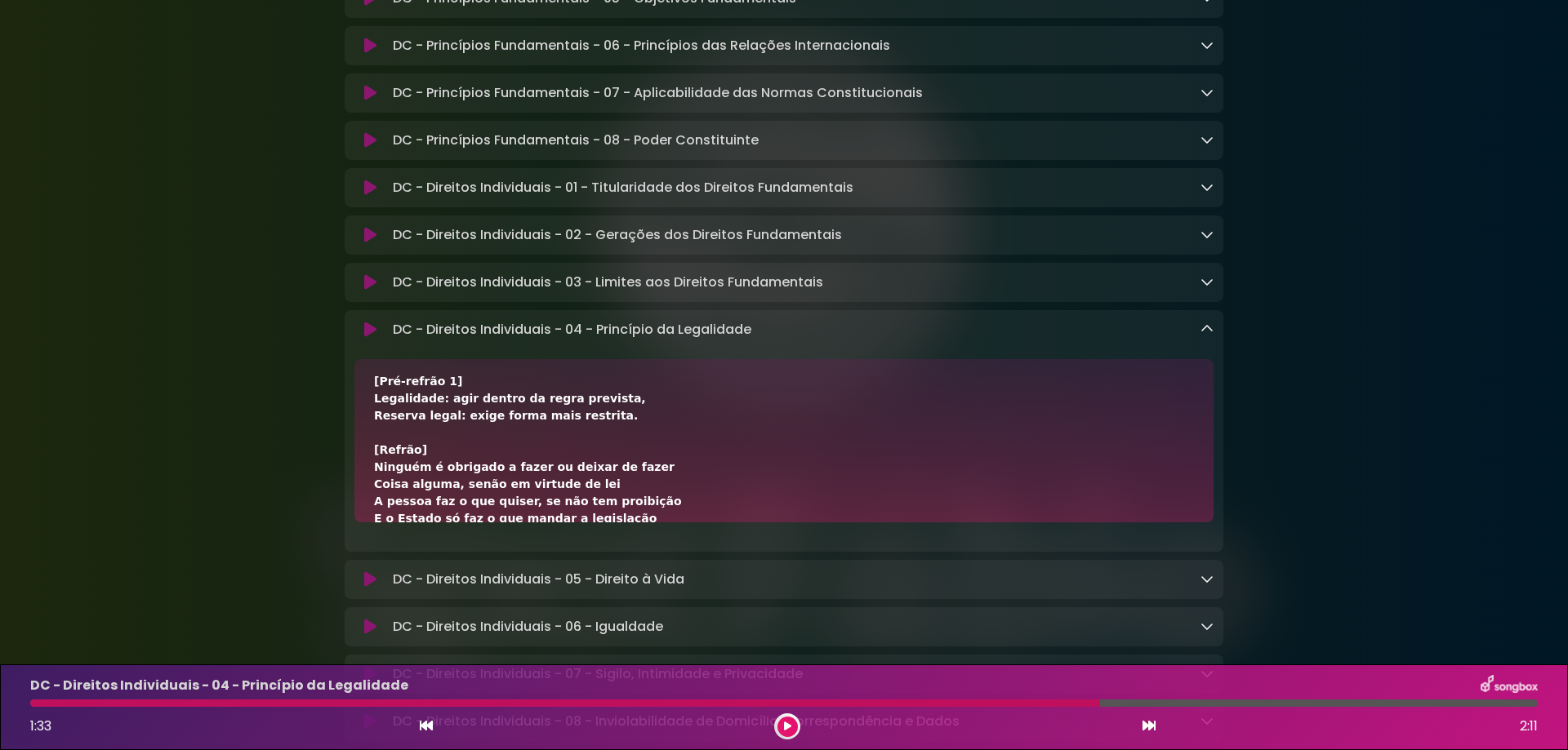
click at [636, 506] on div "[Verso 1] Ninguém será obrigado a agir ou se omitir Senão com base em norma leg…" at bounding box center [784, 441] width 859 height 163
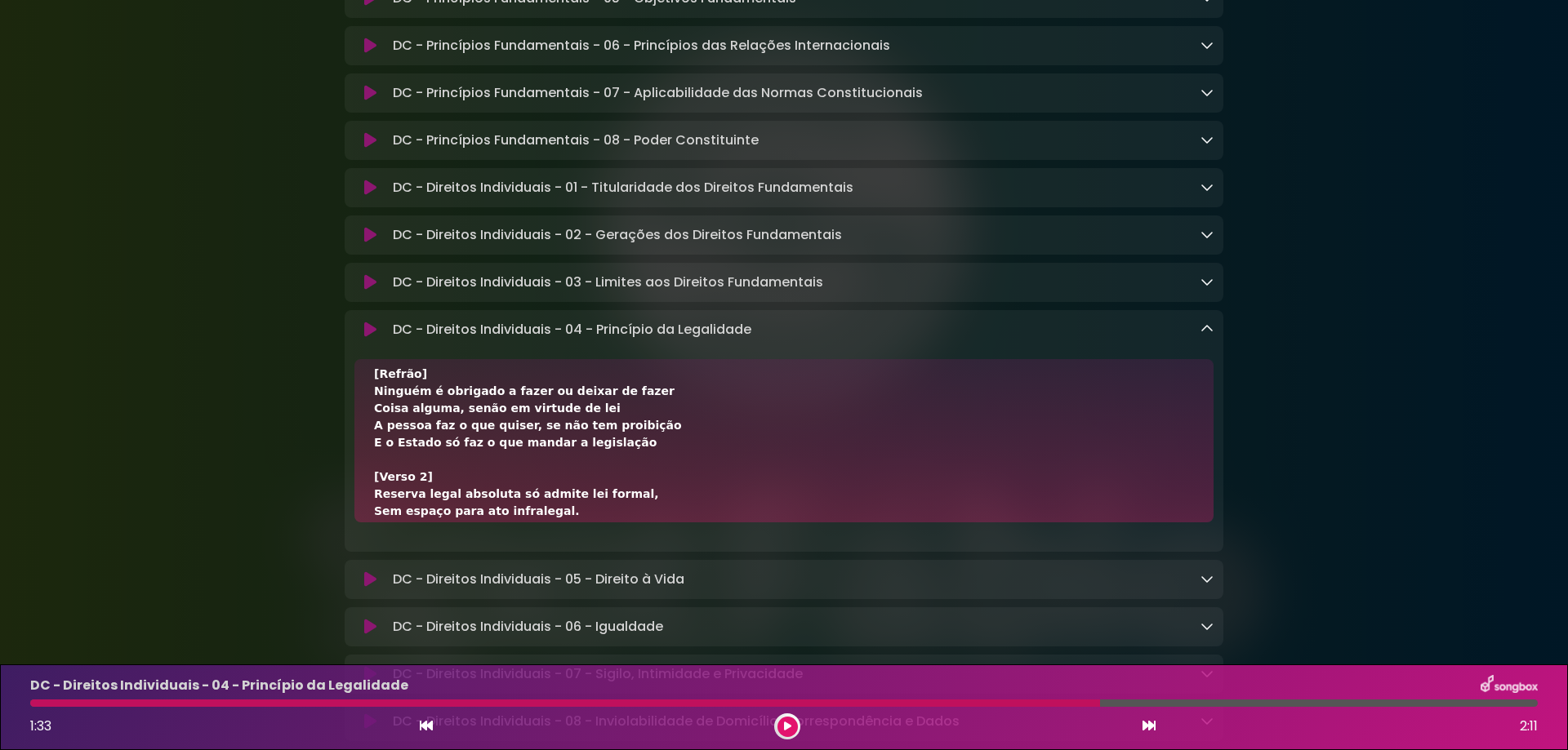
scroll to position [218, 0]
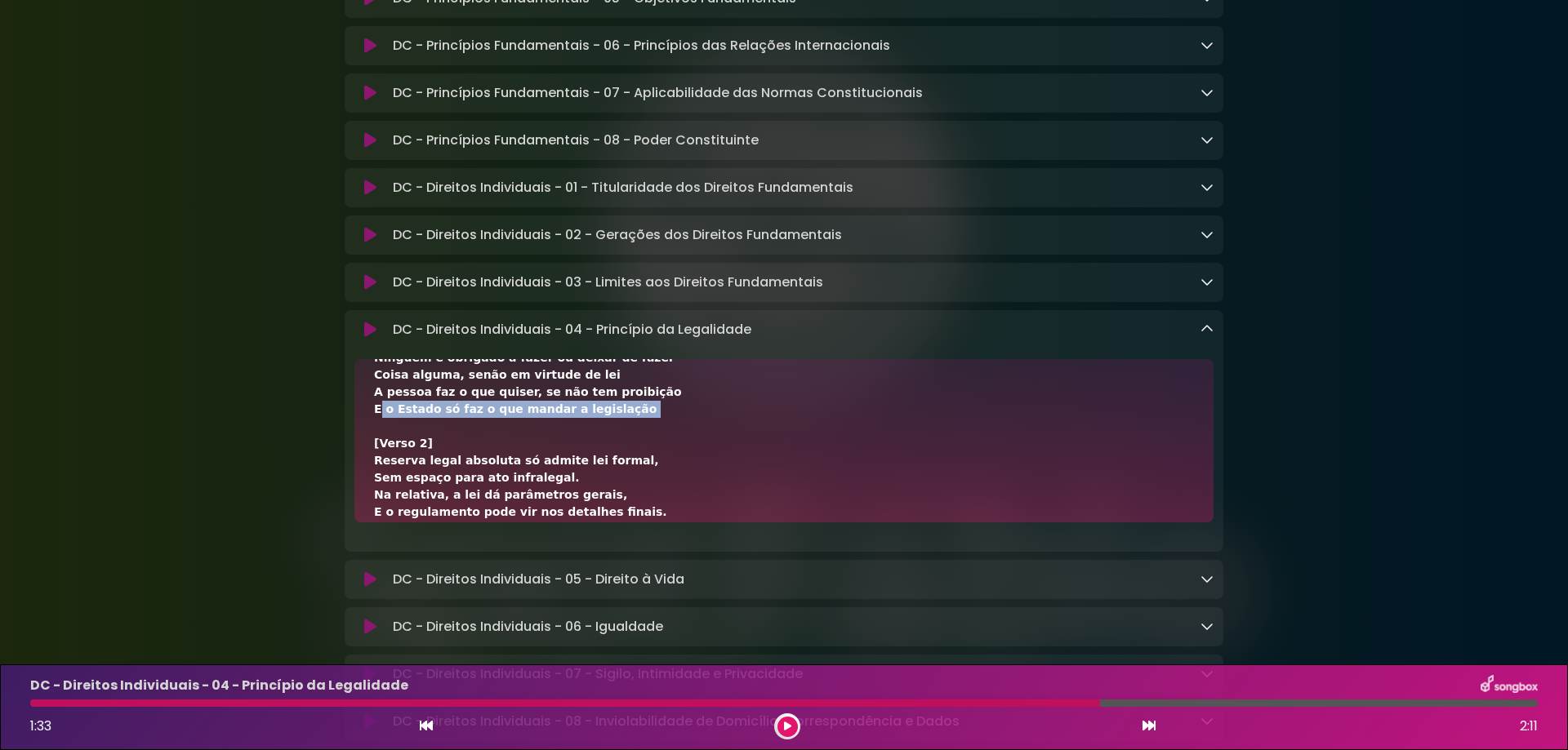
drag, startPoint x: 446, startPoint y: 424, endPoint x: 626, endPoint y: 428, distance: 180.0
click at [626, 428] on div "[Verso 1] Ninguém será obrigado a agir ou se omitir Senão com base em norma leg…" at bounding box center [784, 441] width 859 height 163
drag, startPoint x: 598, startPoint y: 336, endPoint x: 800, endPoint y: 340, distance: 202.0
click at [800, 340] on div "DC - Direitos Individuais - 04 - Princípio da Legalidade Loading Track..." at bounding box center [799, 329] width 827 height 20
